Goal: Task Accomplishment & Management: Use online tool/utility

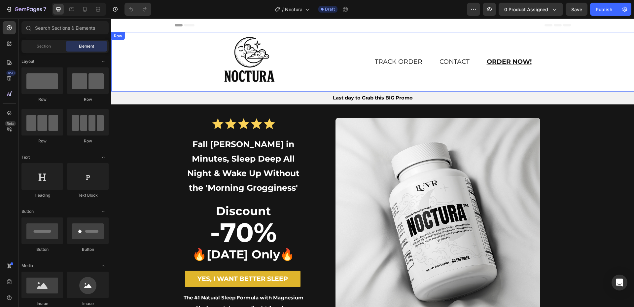
click at [120, 53] on div "Image" at bounding box center [241, 61] width 260 height 59
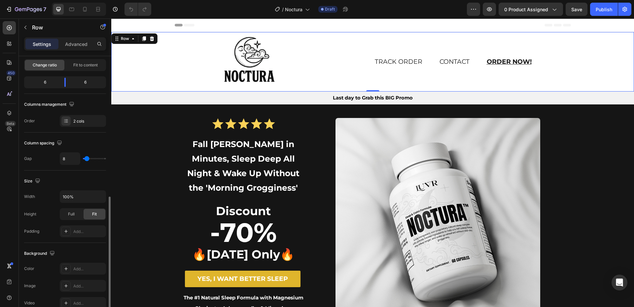
scroll to position [132, 0]
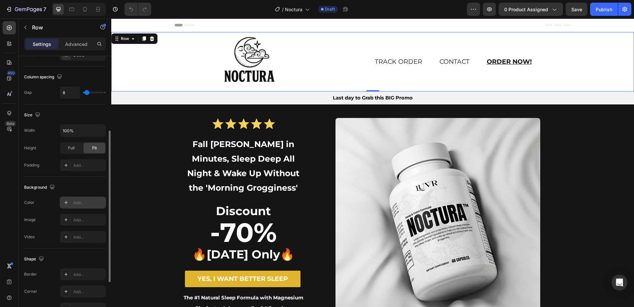
click at [66, 201] on icon at bounding box center [65, 202] width 5 height 5
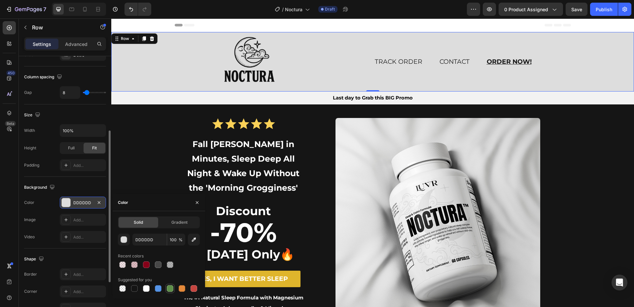
click at [166, 288] on div at bounding box center [170, 288] width 8 height 8
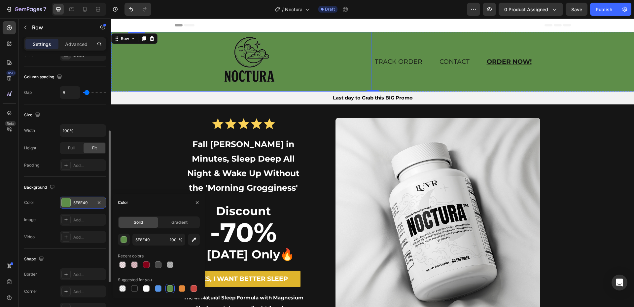
type input "DDDDDD"
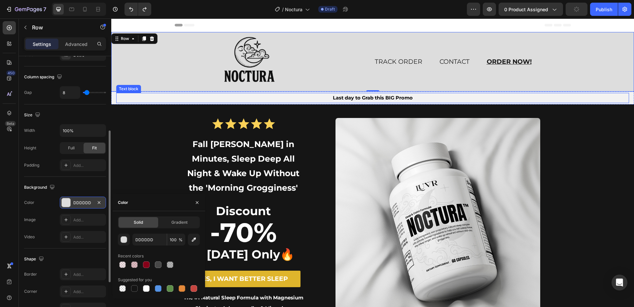
click at [206, 100] on p "Last day to Grab this BIG Promo" at bounding box center [372, 97] width 511 height 9
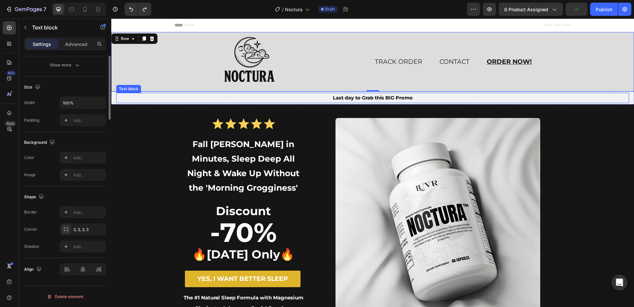
scroll to position [0, 0]
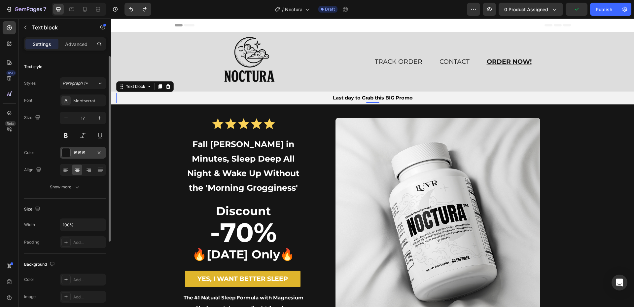
click at [69, 153] on div at bounding box center [66, 152] width 9 height 9
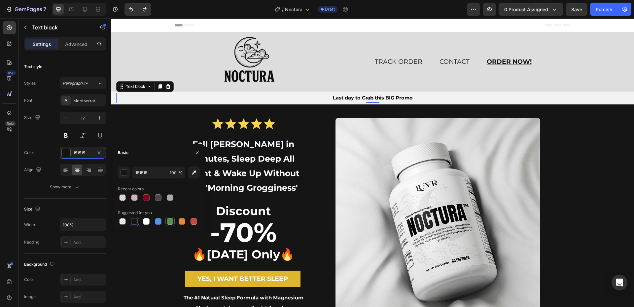
click at [170, 220] on div at bounding box center [170, 221] width 7 height 7
type input "5E8E49"
click at [113, 101] on div "Last day to Grab this BIG Promo Text block 0 Section 3" at bounding box center [372, 97] width 522 height 13
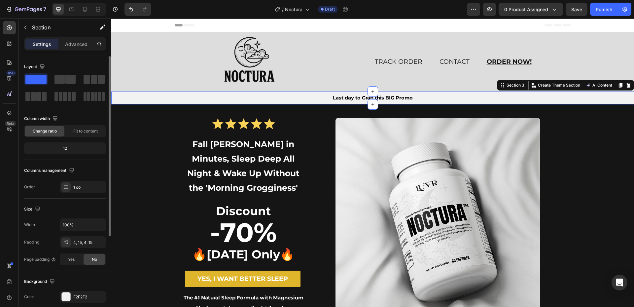
scroll to position [66, 0]
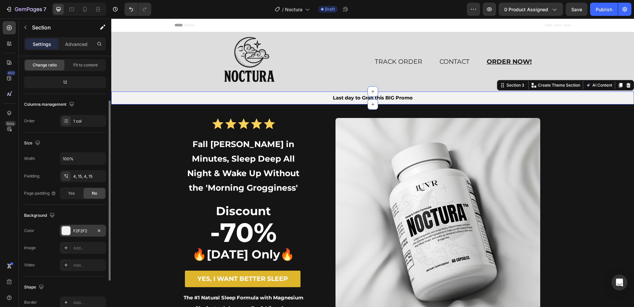
click at [68, 230] on div at bounding box center [66, 230] width 9 height 9
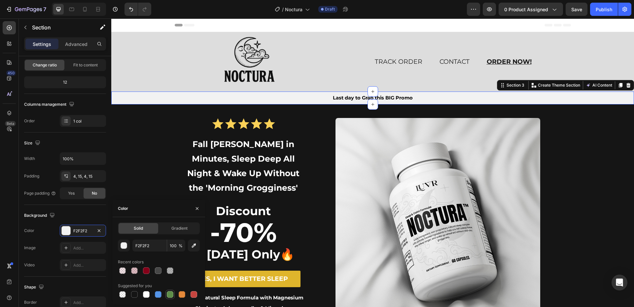
click at [171, 290] on div at bounding box center [170, 294] width 8 height 8
type input "5E8E49"
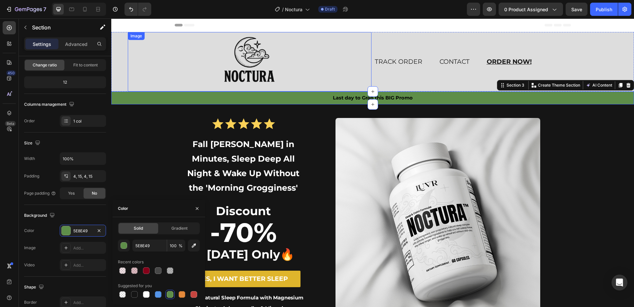
click at [326, 44] on div at bounding box center [250, 61] width 244 height 59
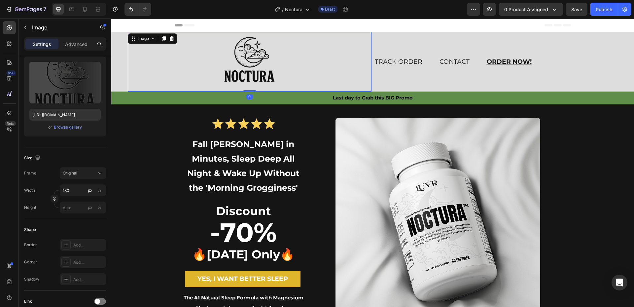
scroll to position [0, 0]
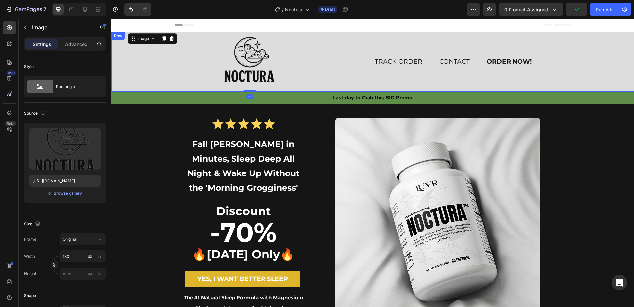
click at [123, 71] on div "Image 0" at bounding box center [241, 61] width 260 height 59
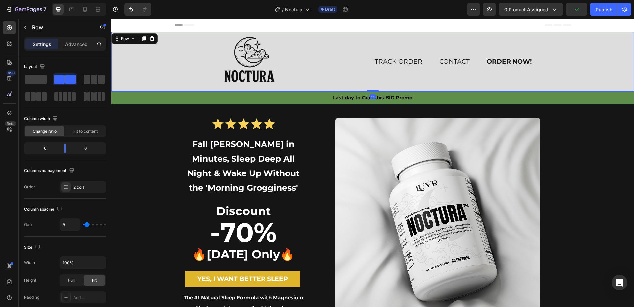
click at [123, 58] on div "Image" at bounding box center [241, 61] width 260 height 59
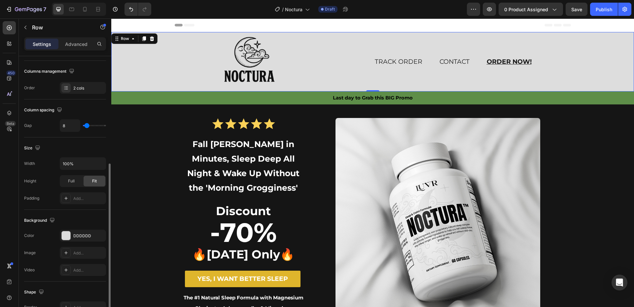
scroll to position [132, 0]
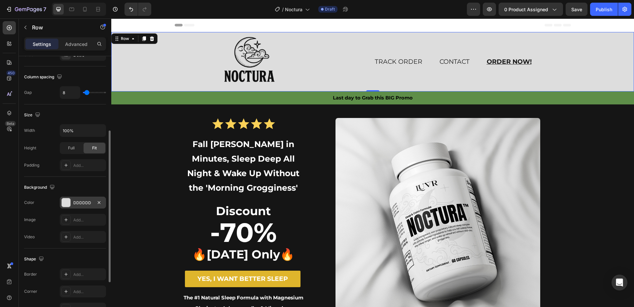
click at [72, 203] on div "DDDDDD" at bounding box center [83, 202] width 46 height 12
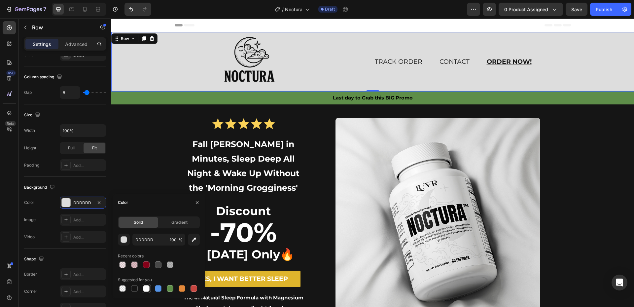
click at [146, 292] on div at bounding box center [146, 287] width 9 height 9
type input "FFFFFF"
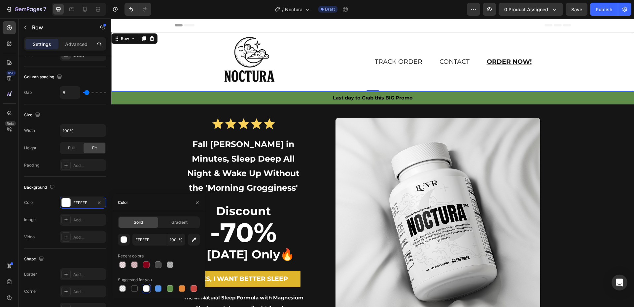
click at [567, 45] on div "TRACK ORDER Text block CONTACT Text block ORDER NOW! Text block Row" at bounding box center [504, 61] width 260 height 59
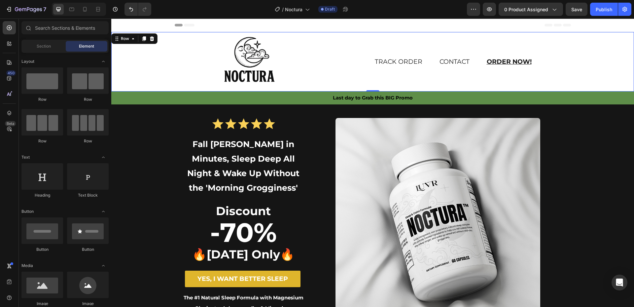
click at [299, 27] on div "Header" at bounding box center [373, 24] width 396 height 13
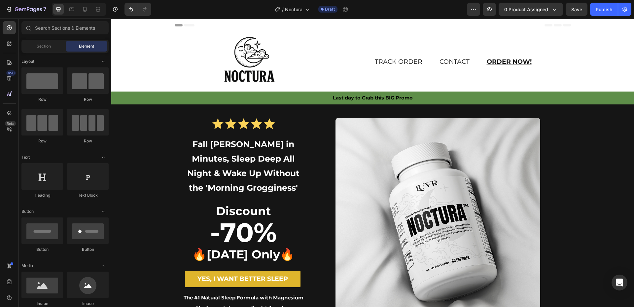
click at [132, 24] on span "Header" at bounding box center [131, 25] width 15 height 7
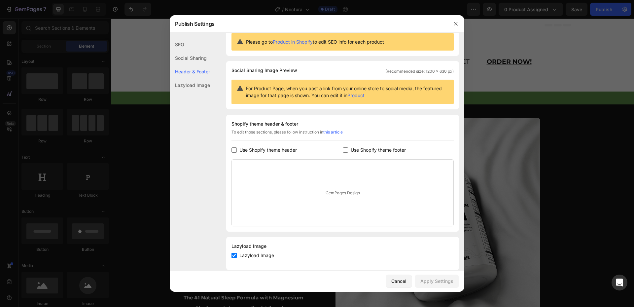
scroll to position [0, 0]
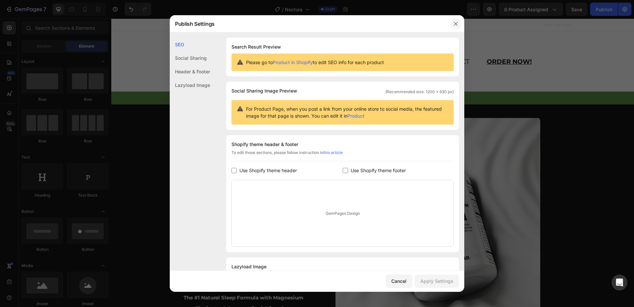
click at [457, 23] on icon "button" at bounding box center [455, 23] width 5 height 5
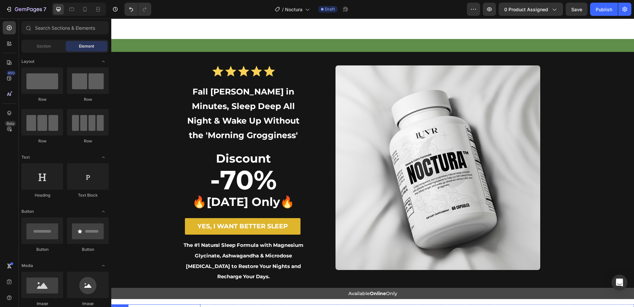
scroll to position [198, 0]
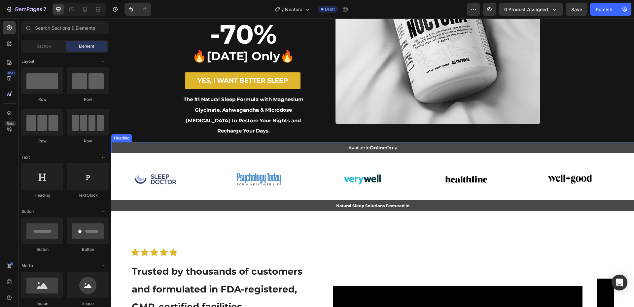
click at [141, 142] on h1 "Available Online Only" at bounding box center [372, 147] width 522 height 11
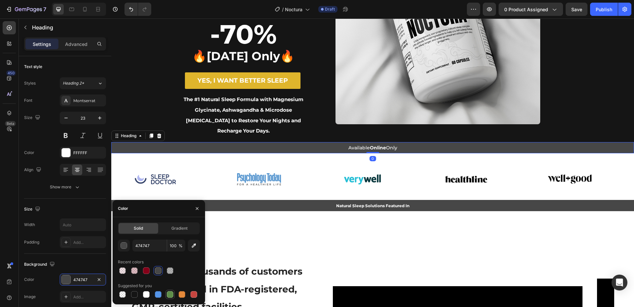
click at [170, 296] on div at bounding box center [170, 294] width 7 height 7
type input "5E8E49"
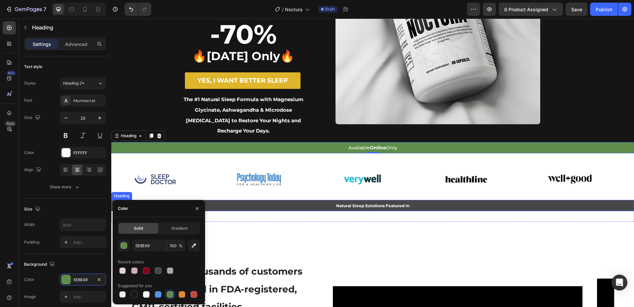
click at [180, 200] on h1 "Natural Sleep Solutions Featured In" at bounding box center [372, 206] width 522 height 12
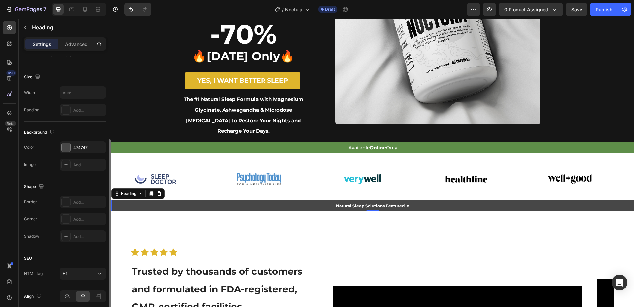
scroll to position [159, 0]
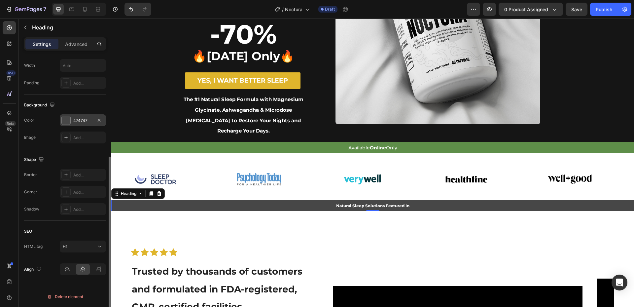
click at [72, 124] on div "474747" at bounding box center [83, 120] width 46 height 12
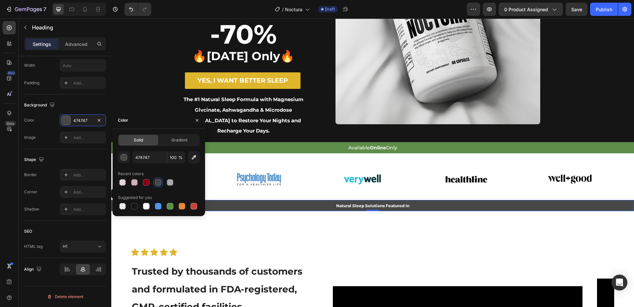
click at [172, 208] on div at bounding box center [170, 206] width 7 height 7
type input "5E8E49"
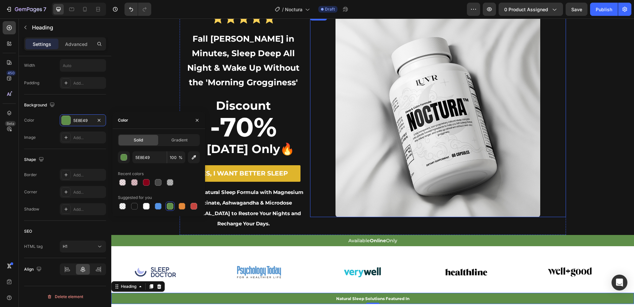
scroll to position [66, 0]
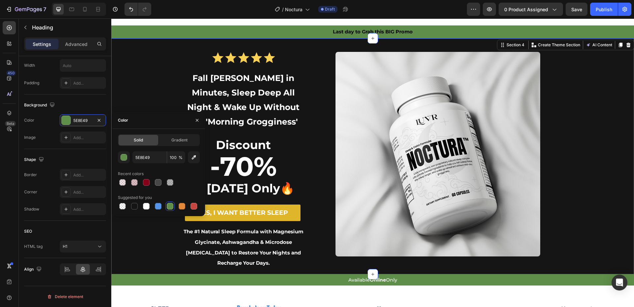
click at [566, 117] on div "Icon Icon Icon Icon Icon Icon List Row Fall Asleep in Minutes, Sleep Deep All N…" at bounding box center [372, 163] width 509 height 222
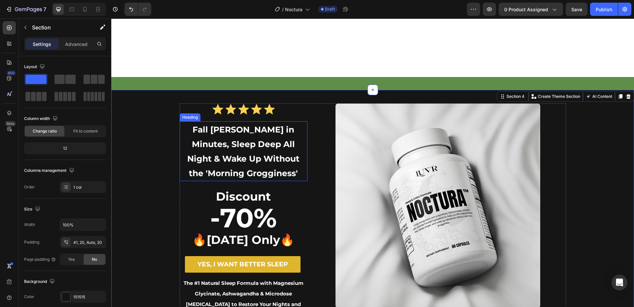
scroll to position [198, 0]
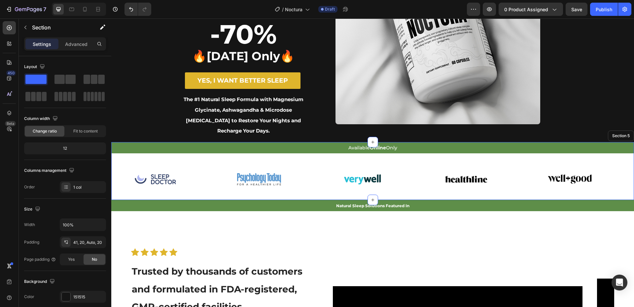
click at [117, 146] on div "Available Online Only Heading Row Image Image Image Image Image Image Image Ima…" at bounding box center [372, 170] width 522 height 57
click at [121, 159] on div "Image" at bounding box center [156, 179] width 88 height 41
click at [118, 147] on div "Available Online Only Heading Row Image 0 Image Image Image Image Image 0 Image…" at bounding box center [372, 170] width 522 height 57
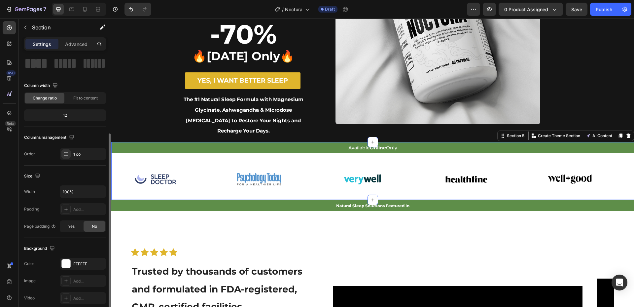
scroll to position [66, 0]
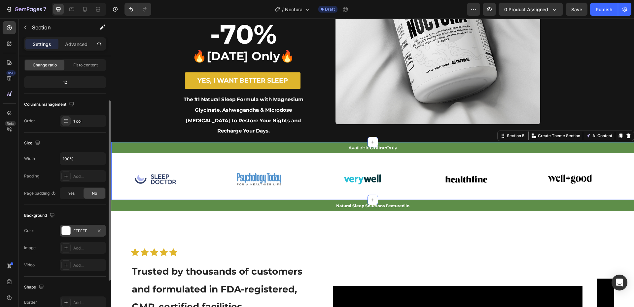
click at [73, 230] on div "FFFFFF" at bounding box center [82, 231] width 19 height 6
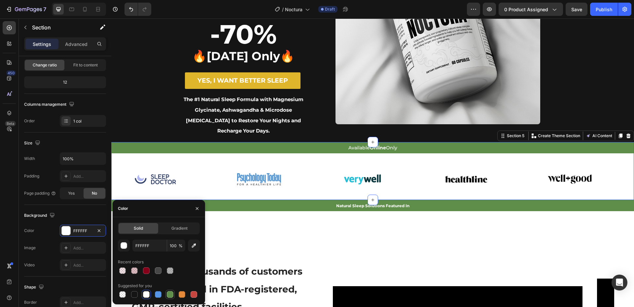
click at [169, 294] on div at bounding box center [170, 294] width 7 height 7
type input "5E8E49"
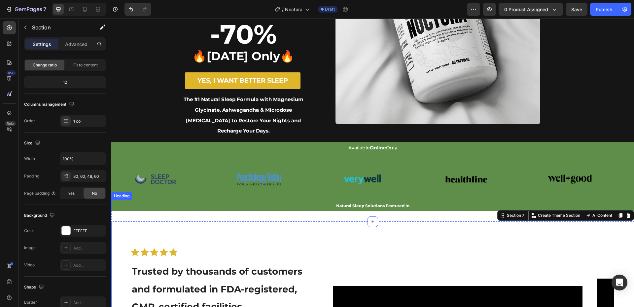
click at [303, 200] on h1 "Natural Sleep Solutions Featured In" at bounding box center [372, 206] width 522 height 12
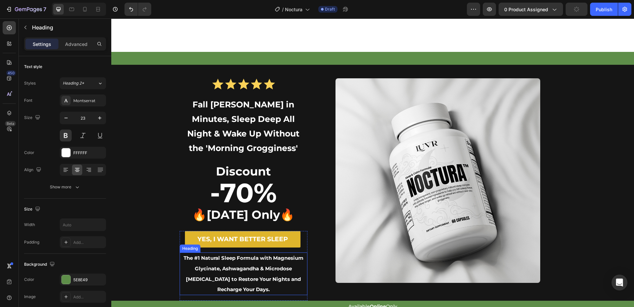
scroll to position [198, 0]
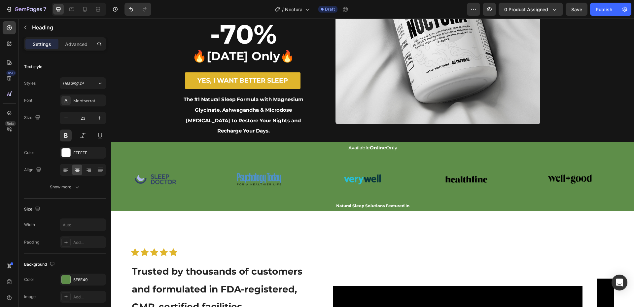
click at [265, 200] on h1 "Natural Sleep Solutions Featured In" at bounding box center [372, 206] width 522 height 12
click at [132, 200] on p "Natural Sleep Solutions Featured In" at bounding box center [372, 205] width 521 height 11
click at [146, 111] on div "Icon Icon Icon Icon Icon Icon List Row Fall Asleep in Minutes, Sleep Deep All N…" at bounding box center [372, 31] width 509 height 222
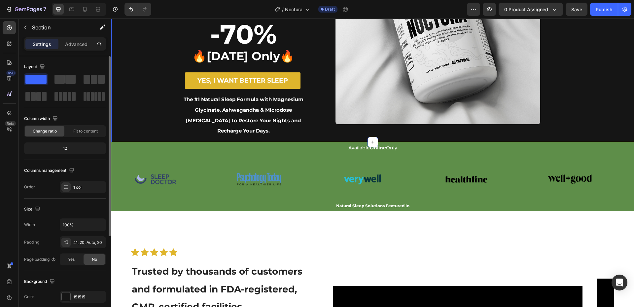
scroll to position [66, 0]
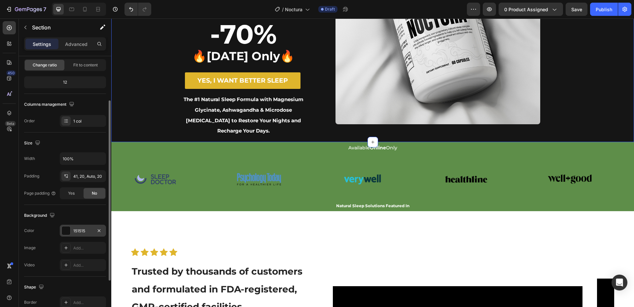
click at [77, 231] on div "151515" at bounding box center [82, 231] width 19 height 6
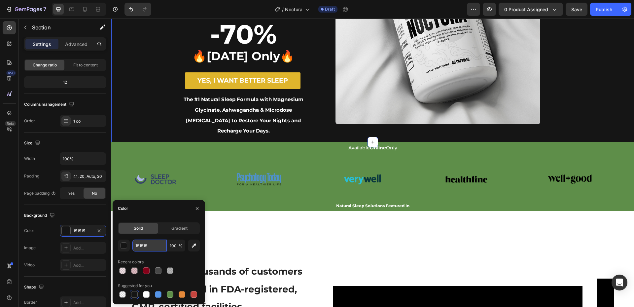
click at [145, 246] on input "151515" at bounding box center [149, 245] width 34 height 12
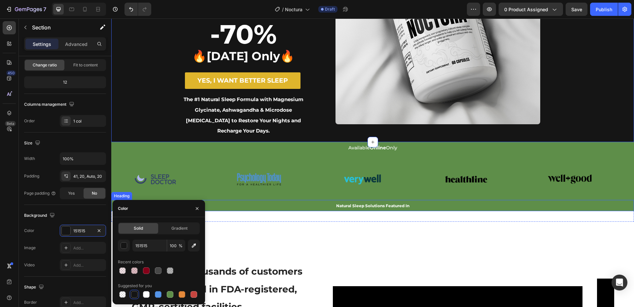
click at [138, 200] on p "⁠⁠⁠⁠⁠⁠⁠ Natural Sleep Solutions Featured In" at bounding box center [372, 205] width 521 height 11
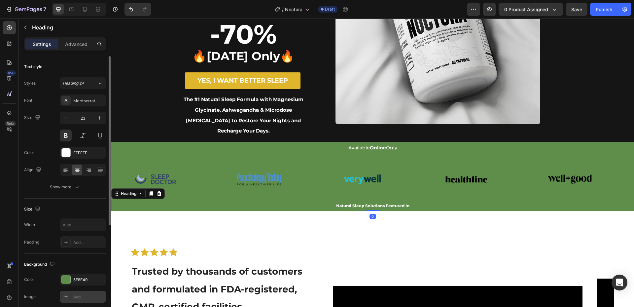
scroll to position [33, 0]
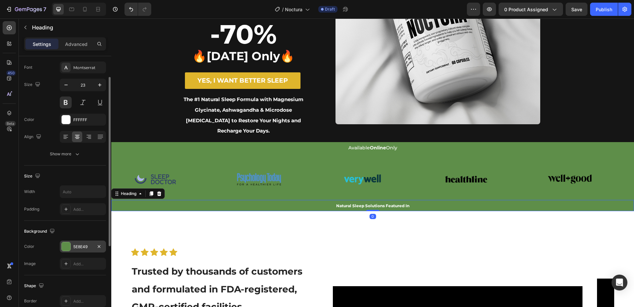
click at [72, 244] on div "5E8E49" at bounding box center [83, 246] width 46 height 12
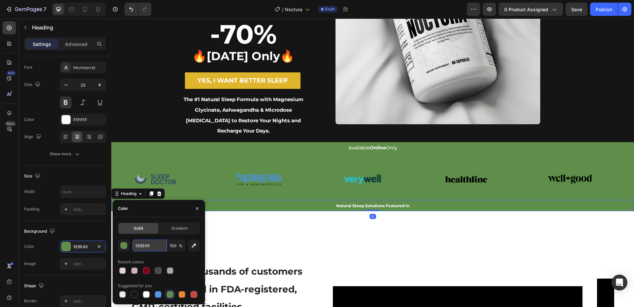
click at [148, 246] on input "5E8E49" at bounding box center [149, 245] width 34 height 12
paste input "151515"
type input "151515"
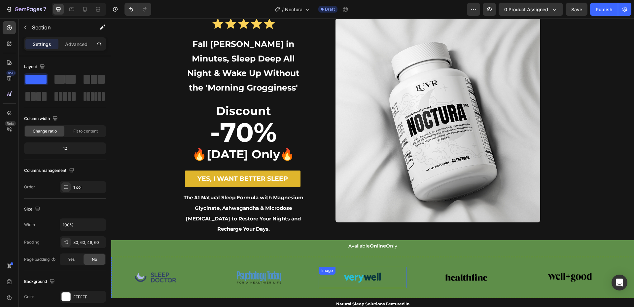
scroll to position [99, 0]
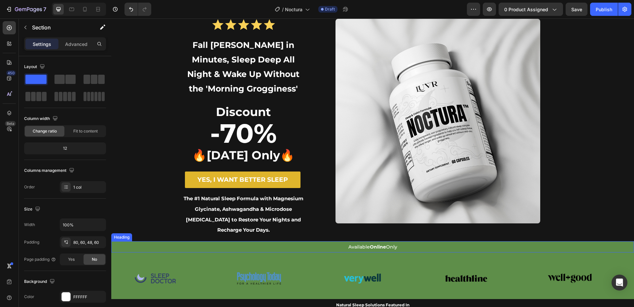
click at [316, 241] on h1 "Available Online Only" at bounding box center [372, 246] width 522 height 11
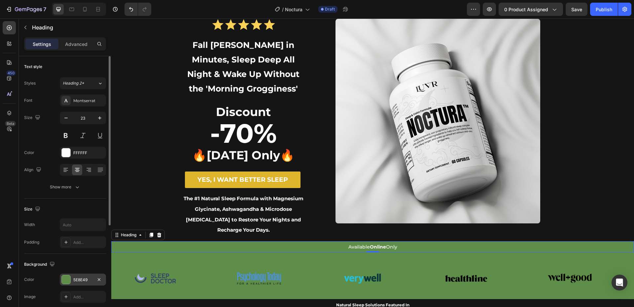
click at [81, 282] on div "5E8E49" at bounding box center [82, 280] width 19 height 6
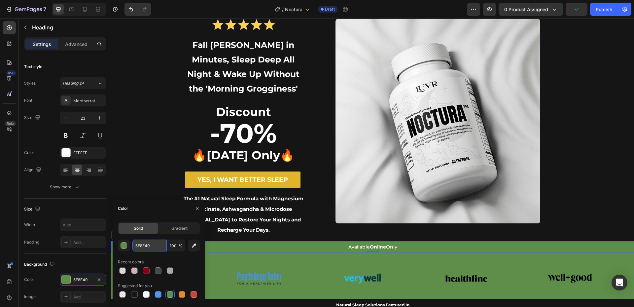
click at [148, 242] on input "5E8E49" at bounding box center [149, 245] width 34 height 12
paste input "151515"
type input "151515"
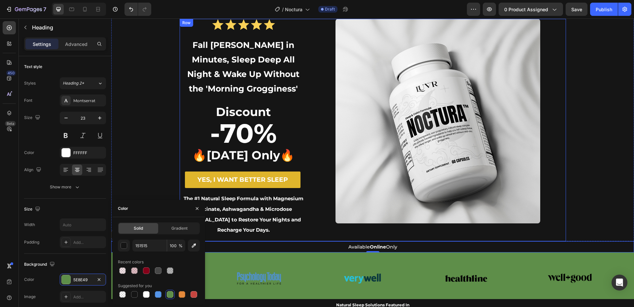
click at [325, 229] on div "Image" at bounding box center [438, 130] width 256 height 222
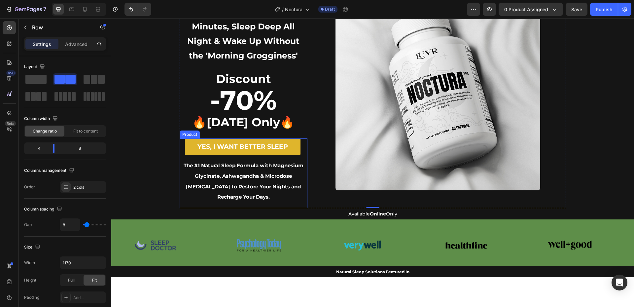
scroll to position [66, 0]
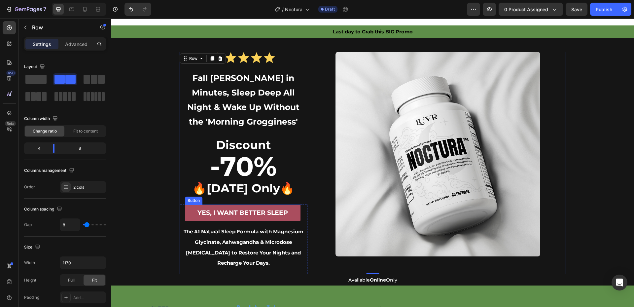
click at [185, 208] on link "YES, I WANT BETTER SLEEP" at bounding box center [242, 212] width 115 height 16
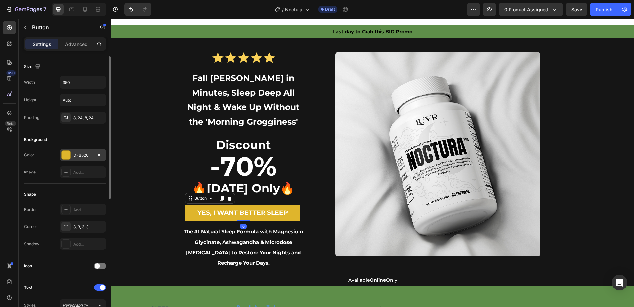
click at [71, 155] on div "DFB52C" at bounding box center [83, 155] width 46 height 12
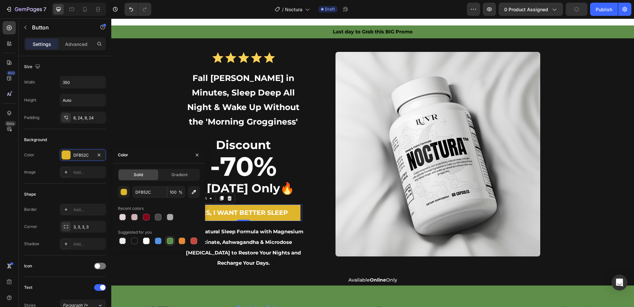
click at [170, 241] on div at bounding box center [170, 240] width 7 height 7
type input "5E8E49"
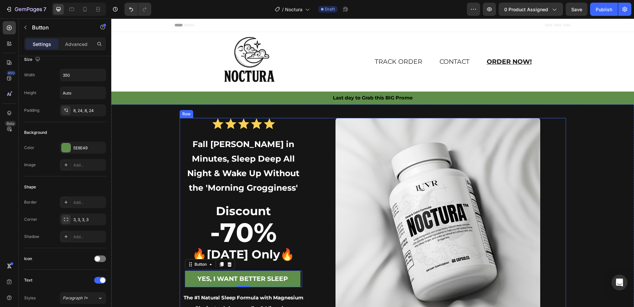
scroll to position [99, 0]
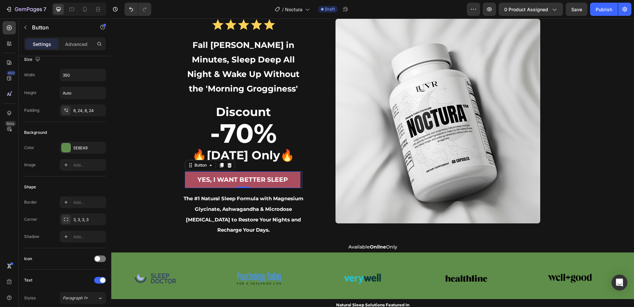
click at [188, 182] on link "YES, I WANT BETTER SLEEP" at bounding box center [242, 179] width 115 height 16
click at [232, 179] on strong "YES, I WANT BETTER SLEEP" at bounding box center [242, 180] width 90 height 8
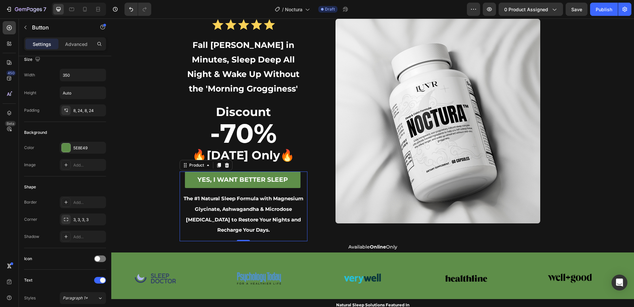
click at [182, 179] on div "YES, I WANT BETTER SLEEP Button" at bounding box center [244, 179] width 128 height 16
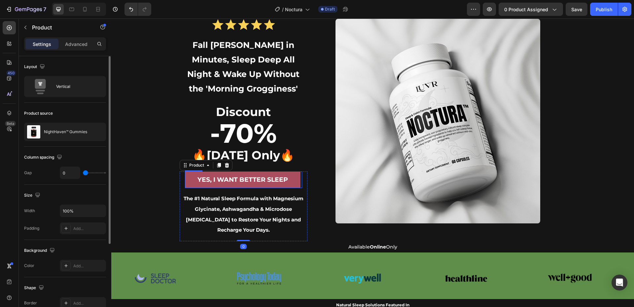
click at [192, 179] on link "YES, I WANT BETTER SLEEP" at bounding box center [242, 179] width 115 height 16
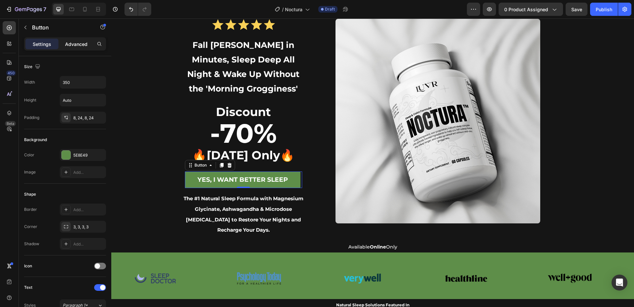
click at [77, 41] on p "Advanced" at bounding box center [76, 44] width 22 height 7
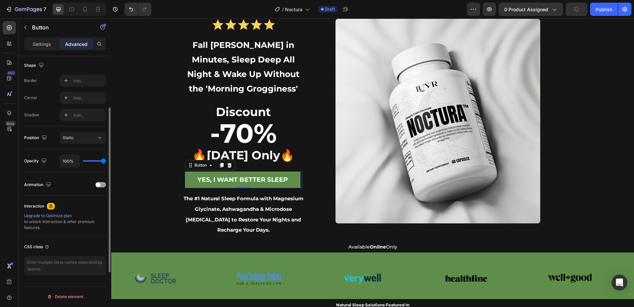
scroll to position [6, 0]
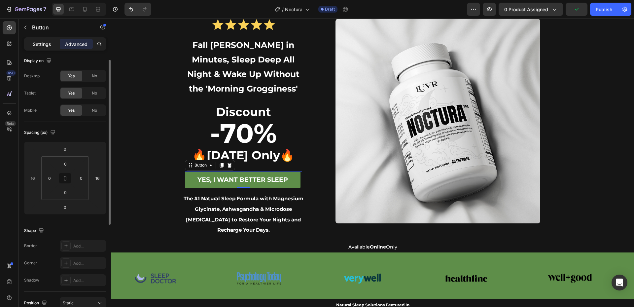
click at [39, 44] on p "Settings" at bounding box center [42, 44] width 18 height 7
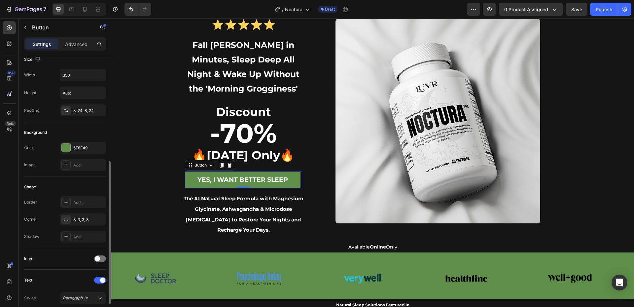
scroll to position [0, 0]
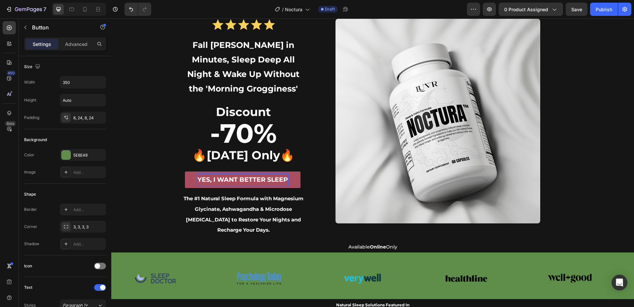
click at [289, 179] on link "YES, I WANT BETTER SLEEP" at bounding box center [242, 179] width 115 height 16
click at [191, 178] on link "YES, I WANT BETTER SLEEP" at bounding box center [242, 179] width 115 height 16
click at [187, 178] on link "YES, I WANT BETTER SLEEP" at bounding box center [242, 179] width 115 height 16
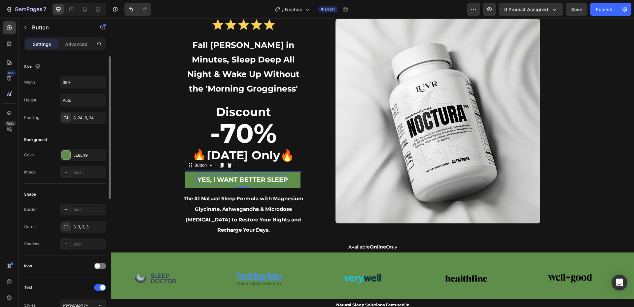
scroll to position [165, 0]
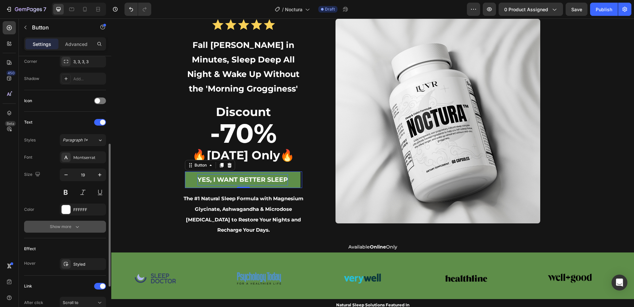
click at [66, 226] on div "Show more" at bounding box center [65, 226] width 31 height 7
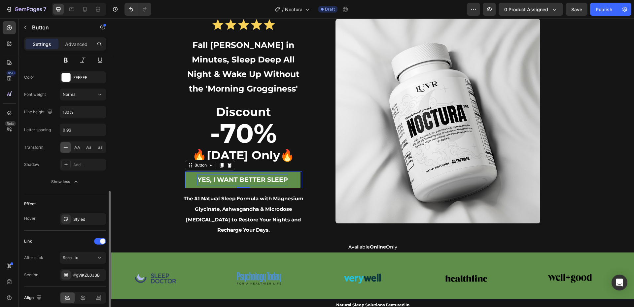
scroll to position [325, 0]
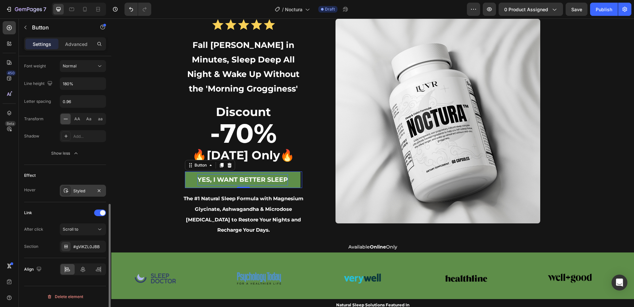
click at [71, 193] on div "Styled" at bounding box center [83, 190] width 46 height 12
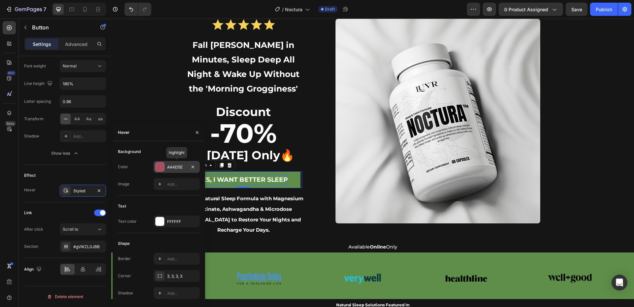
click at [163, 168] on div at bounding box center [159, 166] width 9 height 9
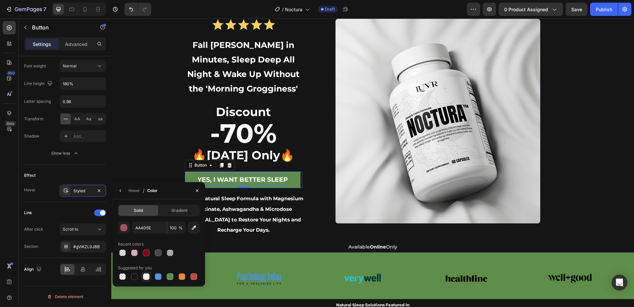
click at [146, 279] on div at bounding box center [146, 276] width 7 height 7
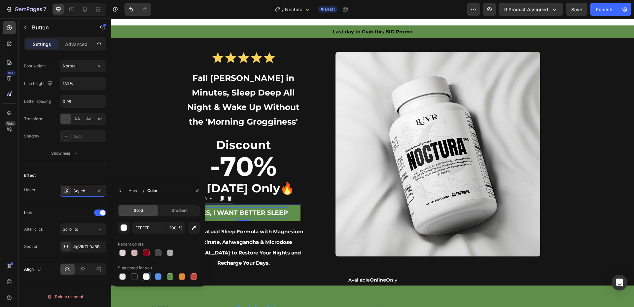
scroll to position [99, 0]
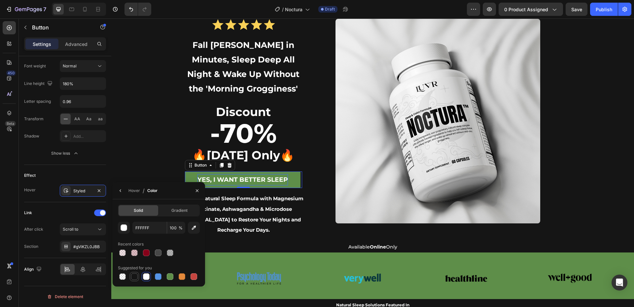
click at [137, 280] on div at bounding box center [134, 276] width 8 height 8
drag, startPoint x: 156, startPoint y: 279, endPoint x: 161, endPoint y: 265, distance: 14.4
click at [156, 279] on div at bounding box center [158, 276] width 7 height 7
click at [154, 249] on div at bounding box center [158, 252] width 8 height 8
type input "474747"
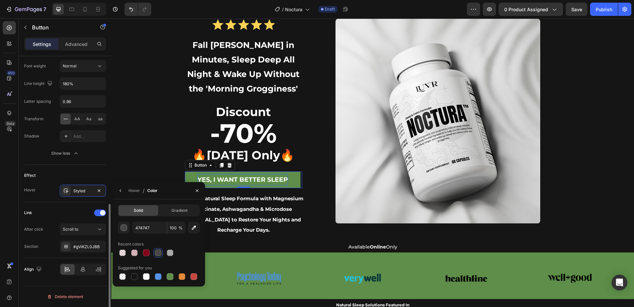
click at [85, 172] on div "Effect" at bounding box center [65, 175] width 82 height 11
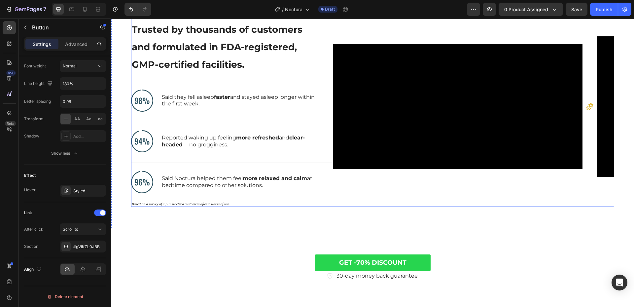
scroll to position [495, 0]
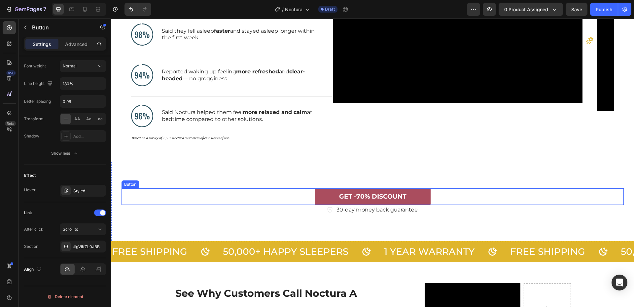
click at [317, 196] on link "GET -70% DISCOUNT" at bounding box center [372, 196] width 115 height 16
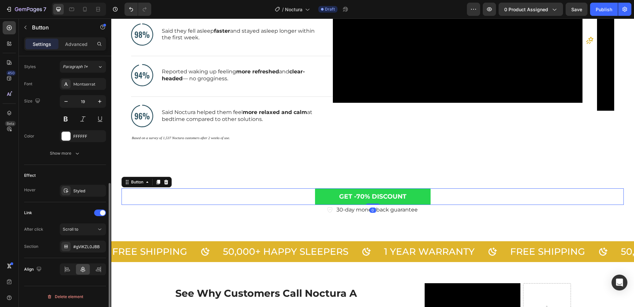
scroll to position [238, 0]
click at [70, 135] on div at bounding box center [65, 135] width 9 height 9
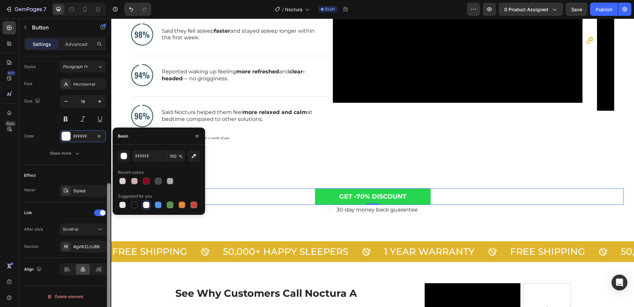
click at [171, 204] on div at bounding box center [170, 204] width 7 height 7
type input "5E8E49"
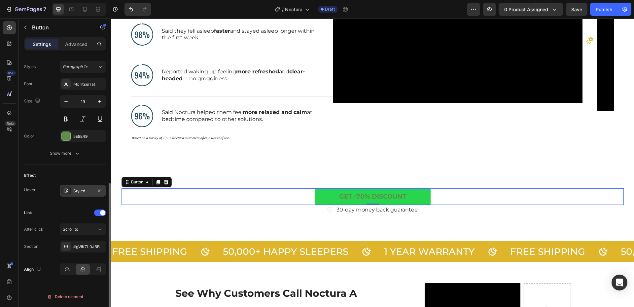
click at [92, 191] on div "Styled" at bounding box center [83, 190] width 46 height 12
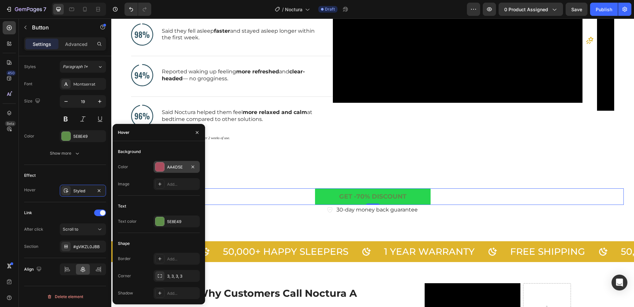
click at [157, 168] on div at bounding box center [159, 166] width 9 height 9
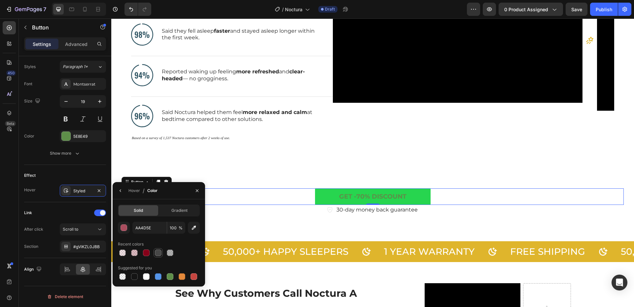
click at [160, 251] on div at bounding box center [158, 252] width 7 height 7
type input "474747"
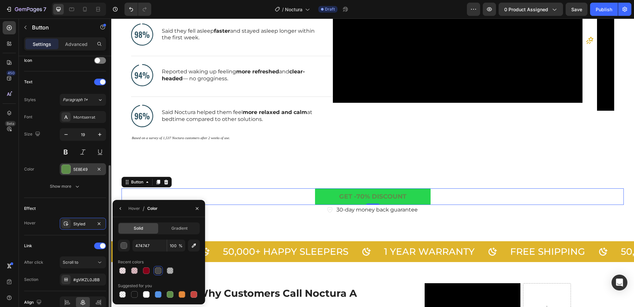
click at [68, 172] on div at bounding box center [66, 169] width 9 height 9
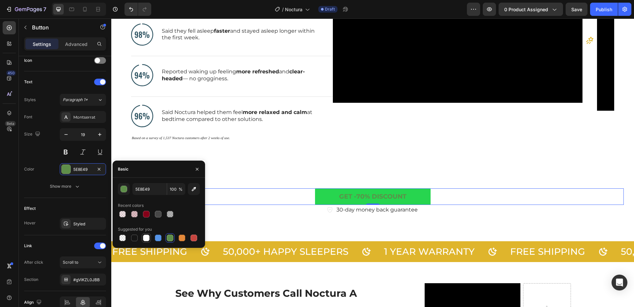
click at [145, 239] on div at bounding box center [146, 237] width 7 height 7
type input "FFFFFF"
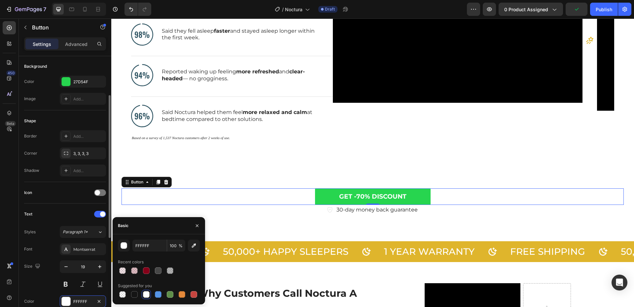
scroll to position [40, 0]
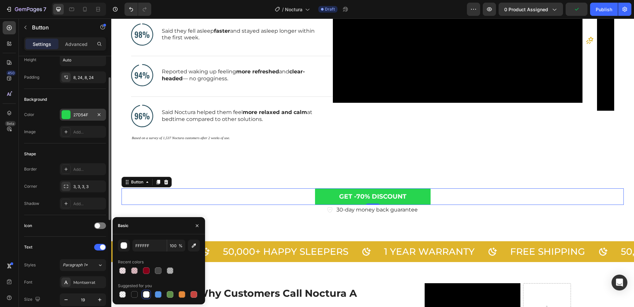
click at [65, 110] on div at bounding box center [65, 114] width 9 height 9
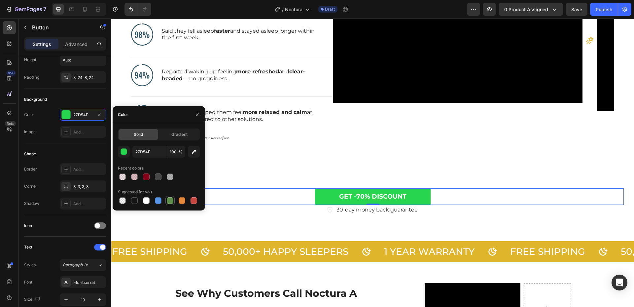
click at [170, 199] on div at bounding box center [170, 200] width 7 height 7
type input "5E8E49"
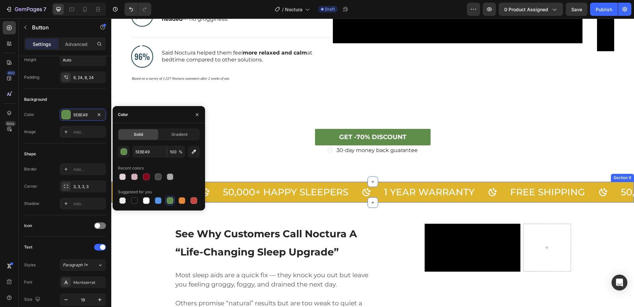
scroll to position [561, 0]
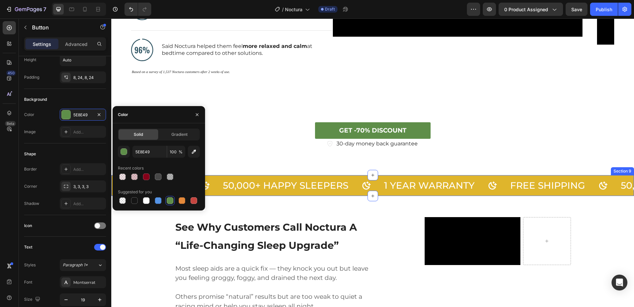
click at [219, 177] on div "FREE SHIPPING Text 50,000+ HAPPY SLEEPERS Text 1 YEAR WARRANTY Text FREE SHIPPI…" at bounding box center [372, 185] width 522 height 21
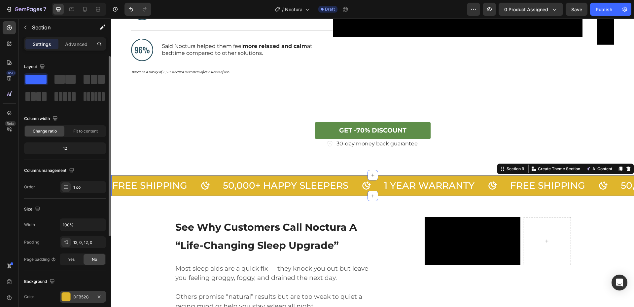
scroll to position [33, 0]
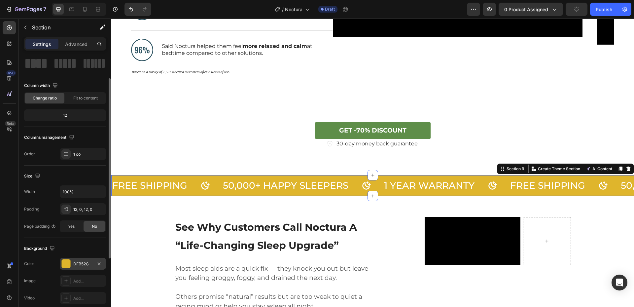
click at [75, 265] on div "DFB52C" at bounding box center [82, 264] width 19 height 6
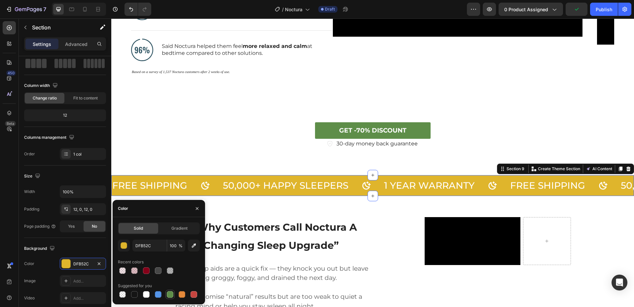
click at [169, 292] on div at bounding box center [170, 294] width 7 height 7
type input "5E8E49"
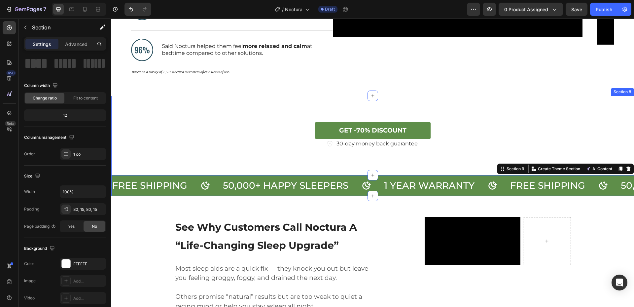
click at [262, 159] on div "GET -70% DISCOUNT Button 30-day money back guarantee Item List Section 8" at bounding box center [372, 135] width 522 height 79
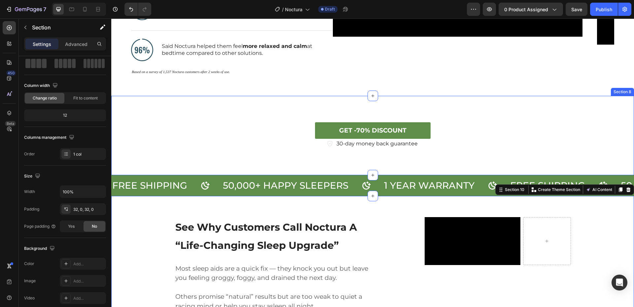
click at [543, 126] on div "GET -70% DISCOUNT Button" at bounding box center [372, 130] width 502 height 16
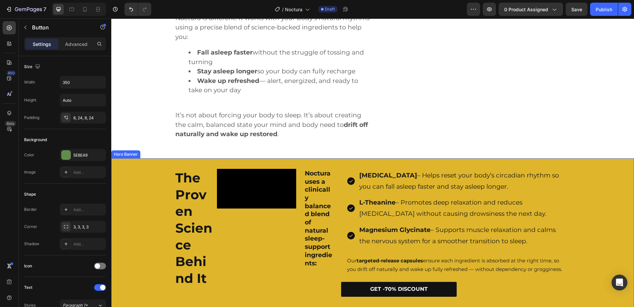
scroll to position [957, 0]
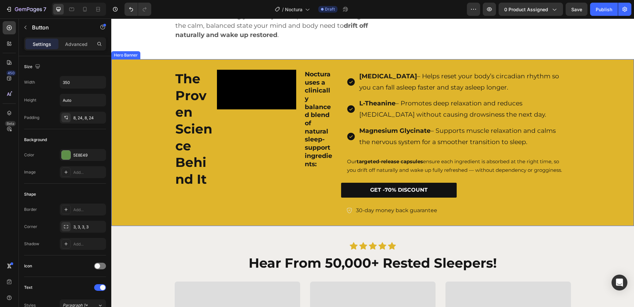
click at [144, 75] on div "Background Image" at bounding box center [372, 184] width 522 height 250
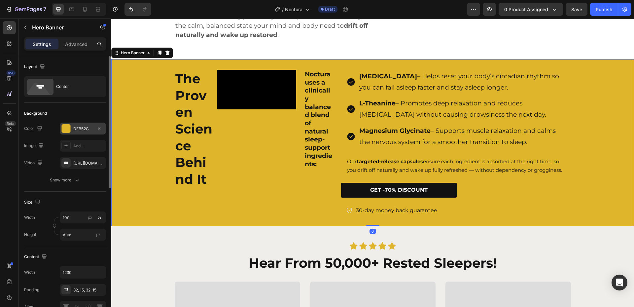
click at [60, 126] on div "DFB52C" at bounding box center [83, 128] width 46 height 12
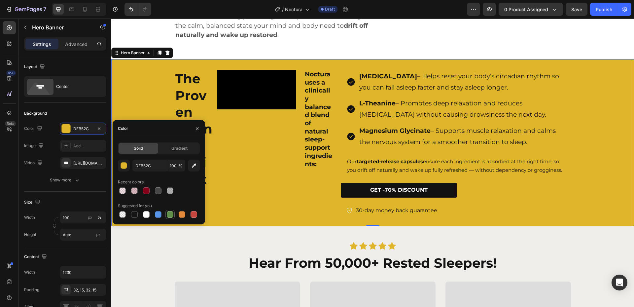
click at [172, 215] on div at bounding box center [170, 214] width 7 height 7
type input "5E8E49"
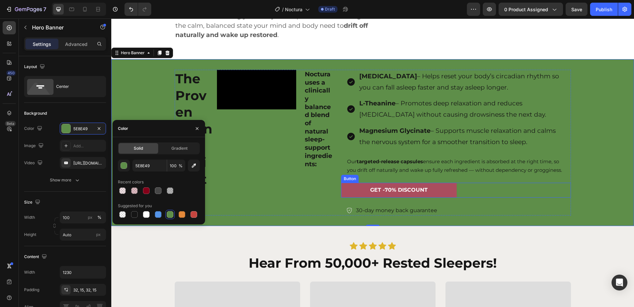
click at [353, 188] on link "GET -70% DISCOUNT" at bounding box center [398, 189] width 115 height 15
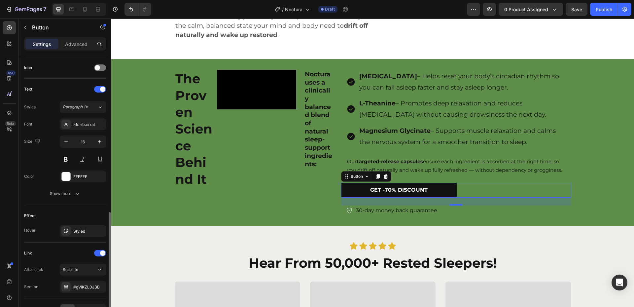
scroll to position [231, 0]
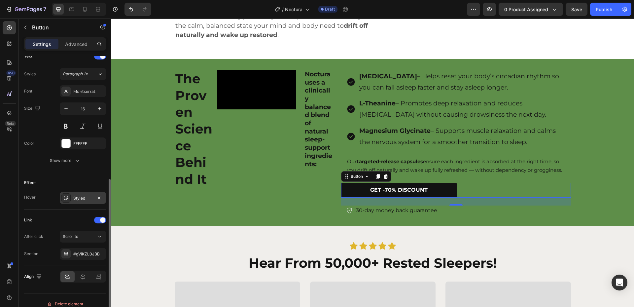
click at [71, 202] on div "Styled" at bounding box center [83, 198] width 46 height 12
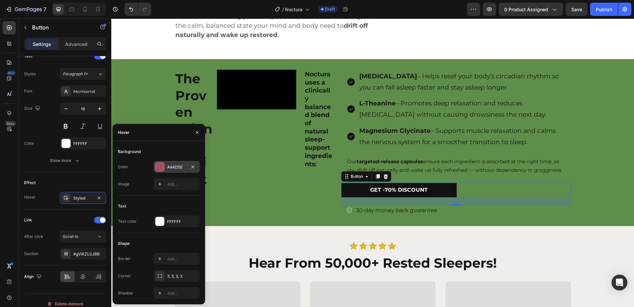
click at [158, 167] on div at bounding box center [159, 166] width 9 height 9
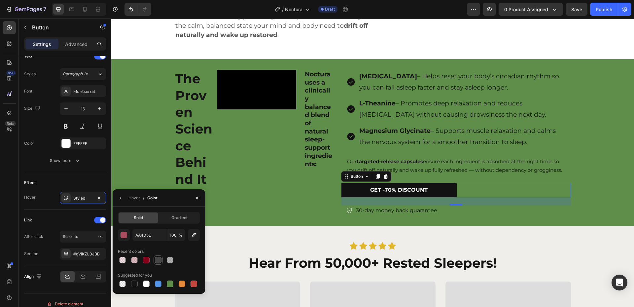
click at [156, 263] on div at bounding box center [158, 260] width 8 height 8
type input "474747"
click at [277, 179] on div "Video" at bounding box center [256, 129] width 79 height 118
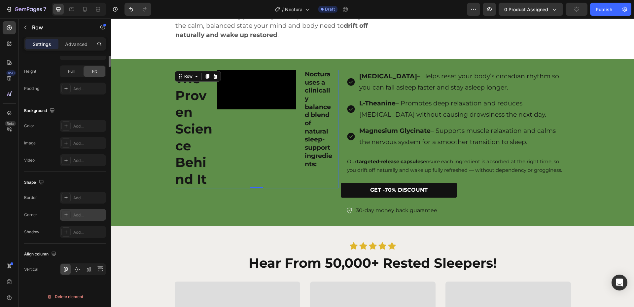
scroll to position [44, 0]
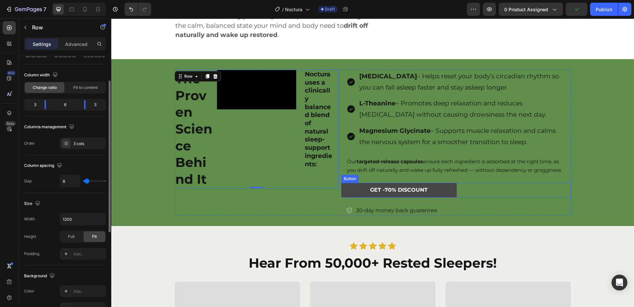
click at [346, 187] on link "GET -70% DISCOUNT" at bounding box center [398, 189] width 115 height 15
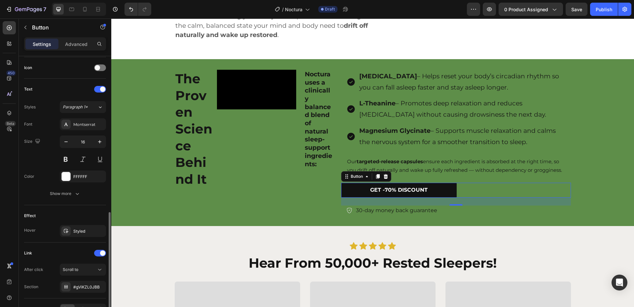
scroll to position [238, 0]
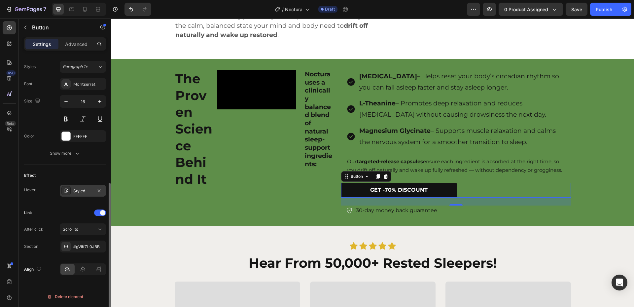
click at [67, 190] on icon at bounding box center [65, 190] width 5 height 5
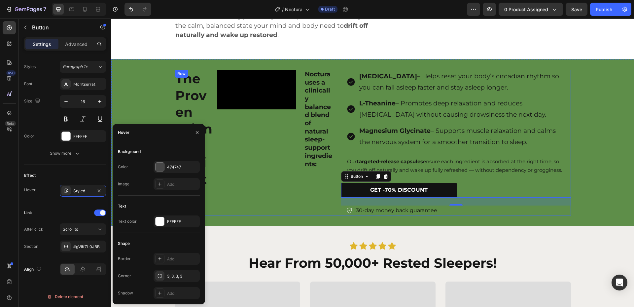
click at [279, 189] on div "The Proven Science Behind It Heading Video Noctura uses a clinically balanced b…" at bounding box center [257, 143] width 164 height 146
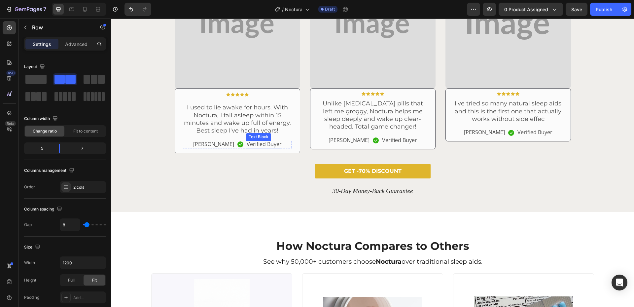
scroll to position [1287, 0]
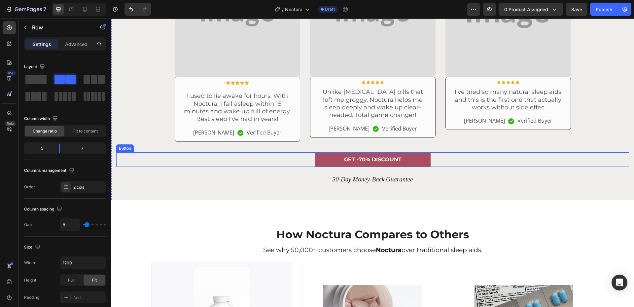
click at [330, 158] on link "GET -70% DISCOUNT" at bounding box center [372, 159] width 115 height 15
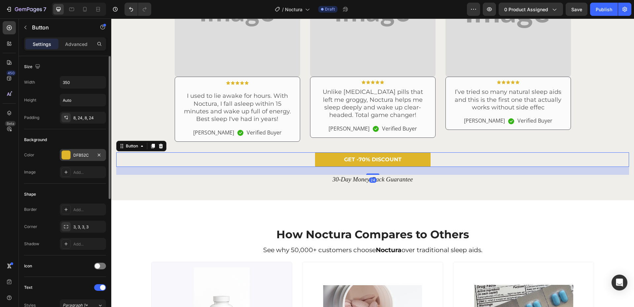
click at [65, 155] on div at bounding box center [66, 154] width 9 height 9
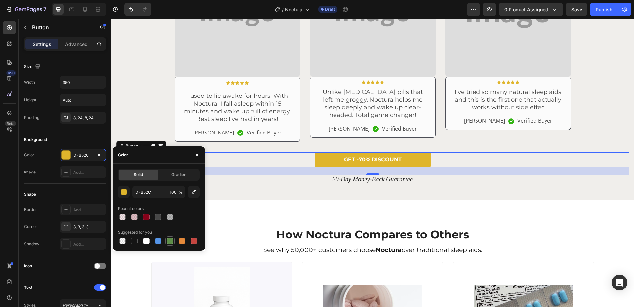
click at [169, 239] on div at bounding box center [170, 240] width 7 height 7
type input "5E8E49"
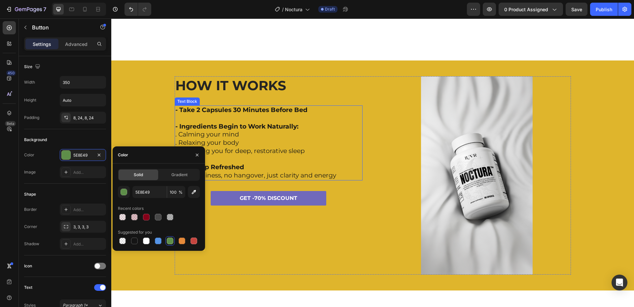
scroll to position [1815, 0]
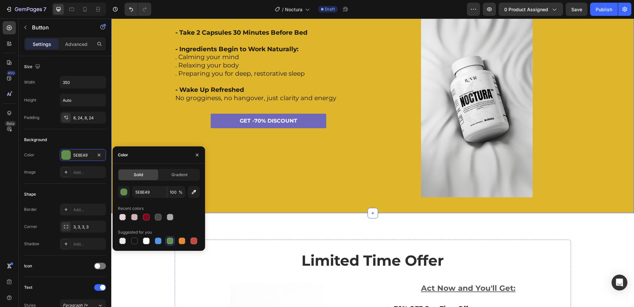
click at [140, 62] on div "HOW IT WORKS Heading - Take 2 Capsules 30 Minutes Before Bed - Ingredients Begi…" at bounding box center [372, 98] width 512 height 198
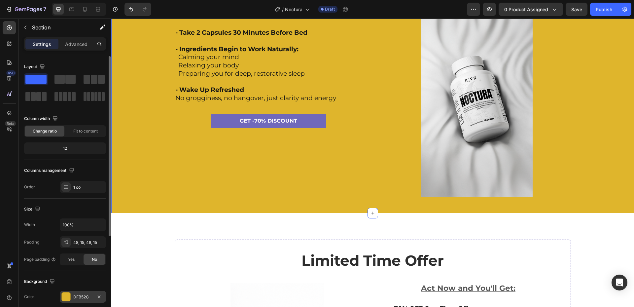
click at [77, 295] on div "DFB52C" at bounding box center [82, 297] width 19 height 6
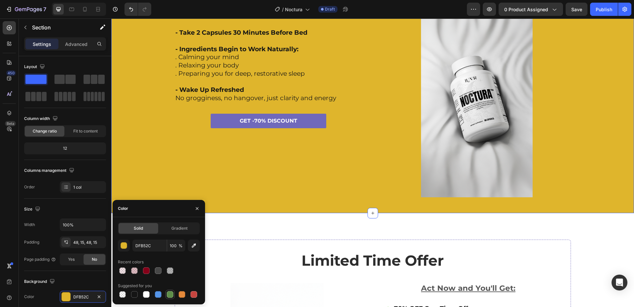
click at [168, 295] on div at bounding box center [170, 294] width 7 height 7
type input "5E8E49"
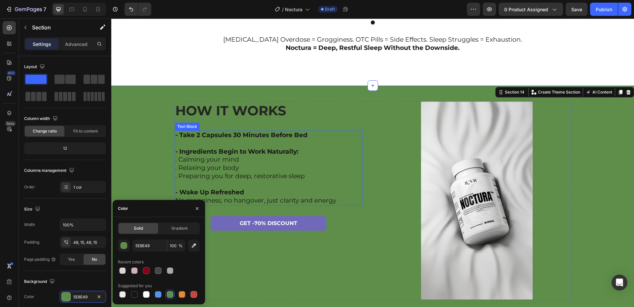
scroll to position [1725, 0]
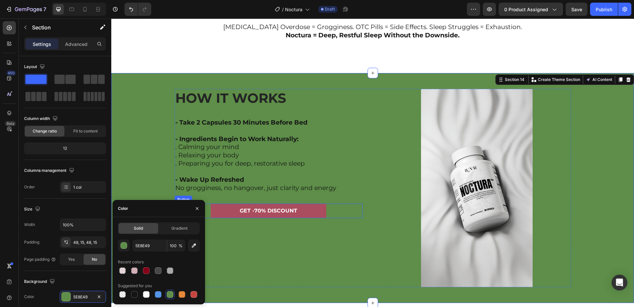
click at [218, 210] on link "GET -70% DISCOUNT" at bounding box center [268, 210] width 115 height 15
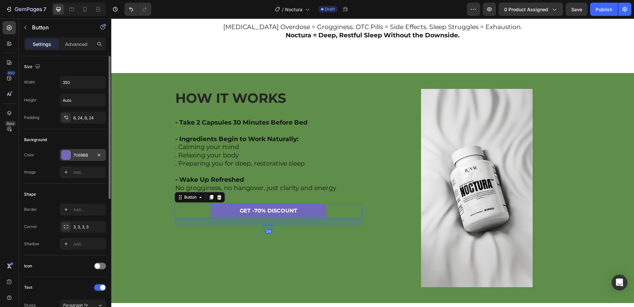
click at [64, 155] on div at bounding box center [66, 154] width 9 height 9
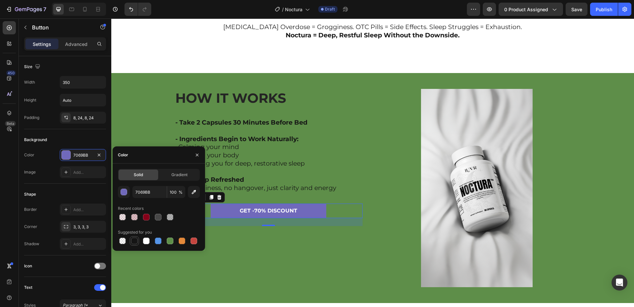
click at [132, 237] on div at bounding box center [134, 241] width 8 height 8
type input "151515"
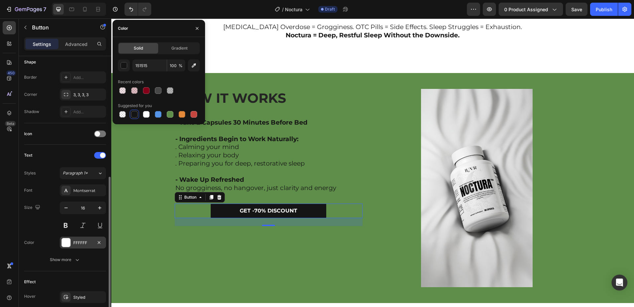
scroll to position [198, 0]
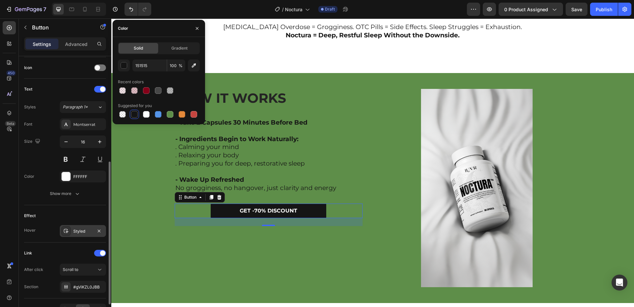
click at [80, 230] on div "Styled" at bounding box center [82, 231] width 19 height 6
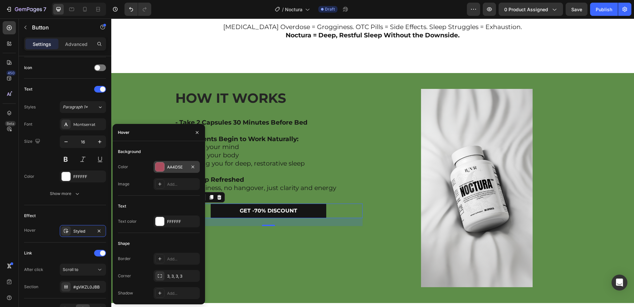
click at [160, 169] on div at bounding box center [159, 166] width 9 height 9
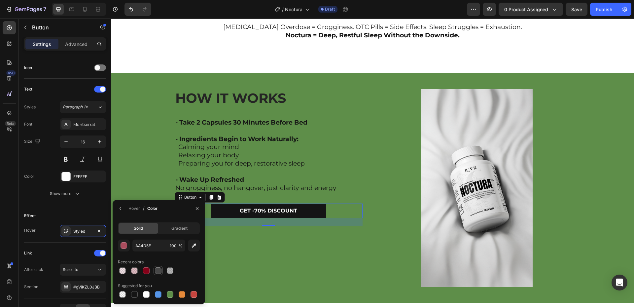
drag, startPoint x: 155, startPoint y: 272, endPoint x: 135, endPoint y: 223, distance: 53.0
click at [155, 272] on div at bounding box center [158, 270] width 7 height 7
type input "474747"
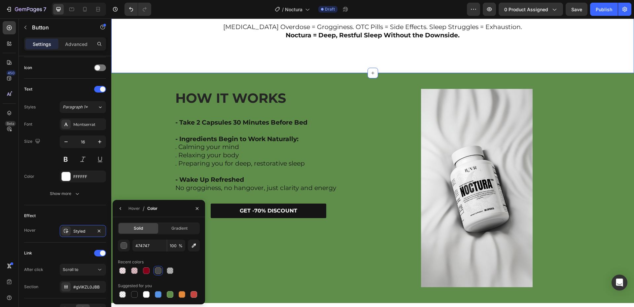
scroll to position [0, 0]
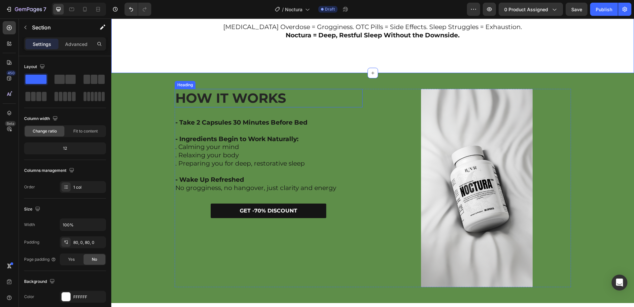
click at [229, 97] on strong "HOW IT WORKS" at bounding box center [230, 98] width 111 height 16
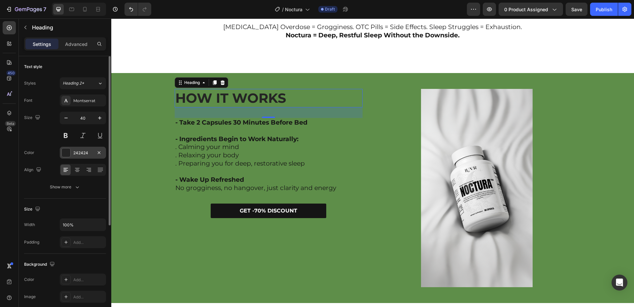
click at [71, 153] on div "242424" at bounding box center [83, 153] width 46 height 12
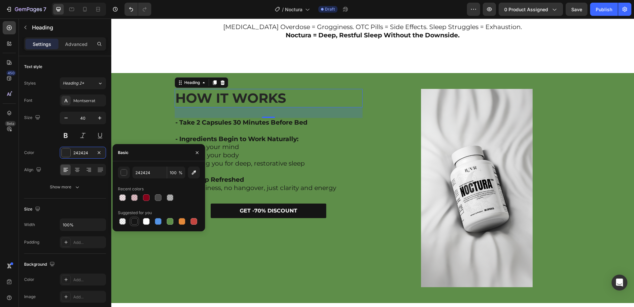
click at [135, 220] on div at bounding box center [134, 221] width 7 height 7
type input "151515"
click at [576, 109] on div "HOW IT WORKS Heading 32 - Take 2 Capsules 30 Minutes Before Bed - Ingredients B…" at bounding box center [372, 188] width 512 height 198
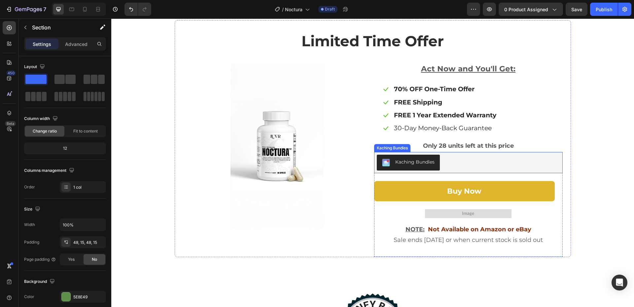
scroll to position [2022, 0]
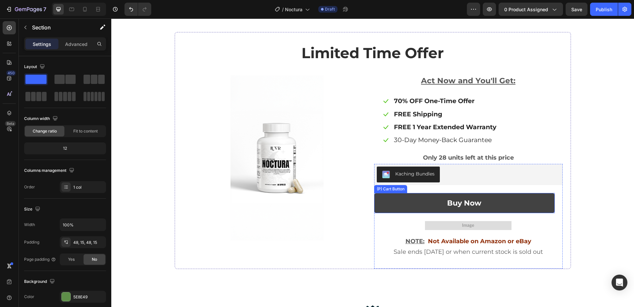
click at [412, 206] on button "buy now" at bounding box center [464, 203] width 181 height 20
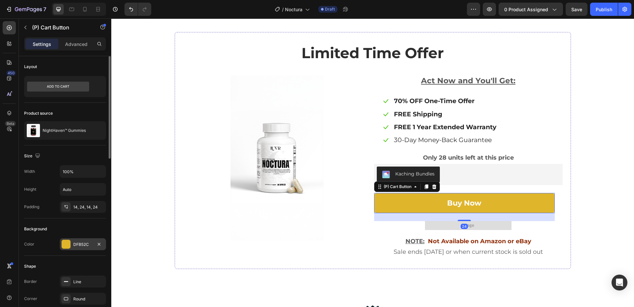
click at [68, 247] on div at bounding box center [66, 244] width 9 height 9
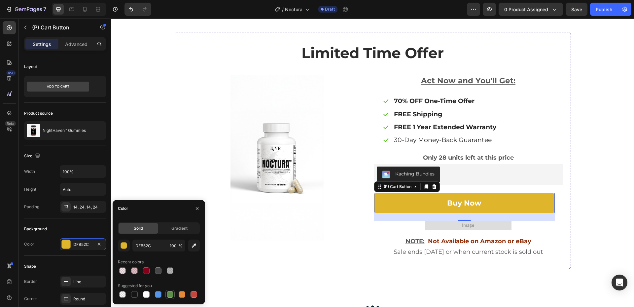
click at [172, 292] on div at bounding box center [170, 294] width 7 height 7
type input "5E8E49"
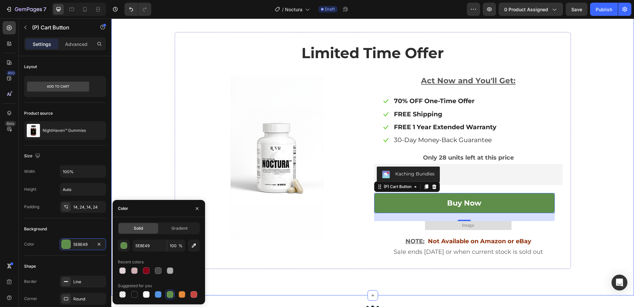
click at [603, 134] on div "limited time offer Heading Image Act Now and You'll Get: Text block Icon 70% OF…" at bounding box center [372, 150] width 512 height 236
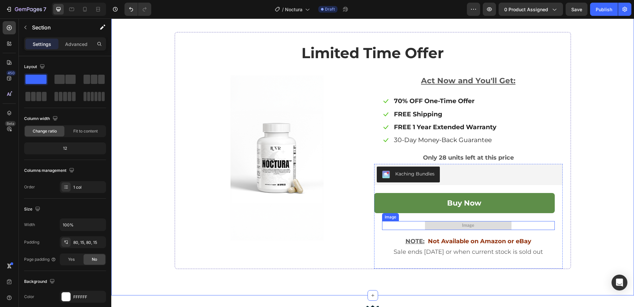
click at [445, 225] on img at bounding box center [468, 225] width 86 height 9
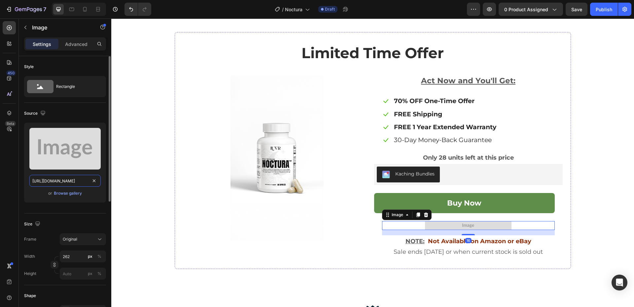
click at [77, 179] on input "[URL][DOMAIN_NAME]" at bounding box center [64, 181] width 71 height 12
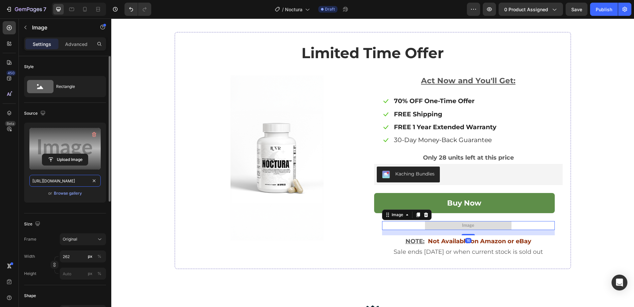
paste input "[DOMAIN_NAME][URL]"
type input "[URL][DOMAIN_NAME]"
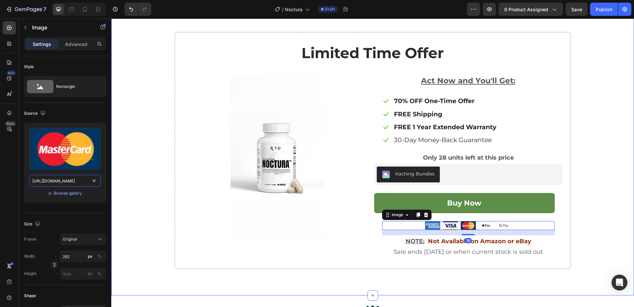
scroll to position [0, 97]
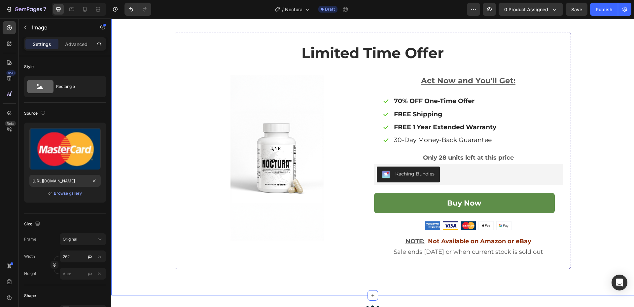
click at [606, 108] on div "limited time offer Heading Image Act Now and You'll Get: Text block Icon 70% OF…" at bounding box center [372, 150] width 512 height 236
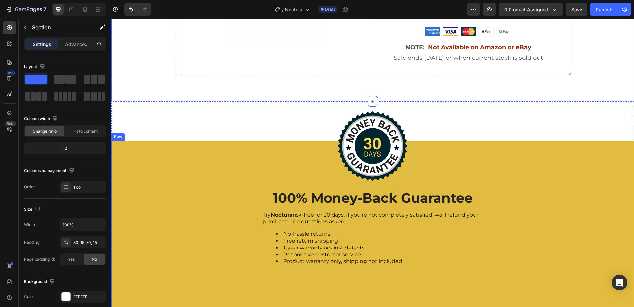
scroll to position [2286, 0]
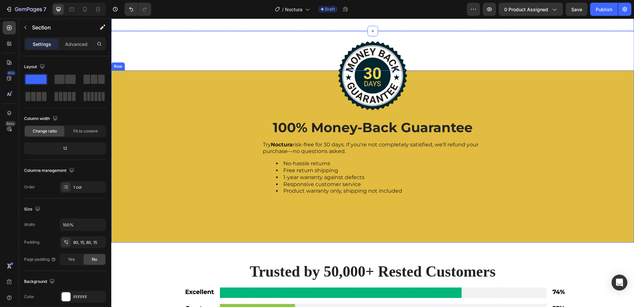
click at [148, 93] on div "Image 100% Money-Back Guarantee Heading Try Noctura risk-free for 30 days. If y…" at bounding box center [372, 135] width 522 height 130
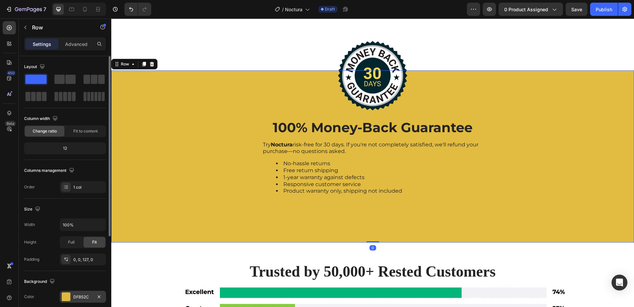
click at [76, 294] on div "DFB52C" at bounding box center [82, 297] width 19 height 6
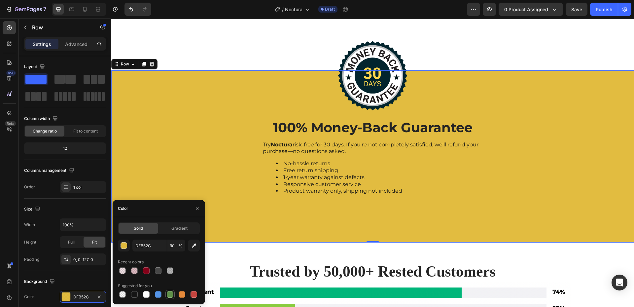
click at [171, 298] on div at bounding box center [170, 294] width 8 height 8
type input "5E8E49"
type input "100"
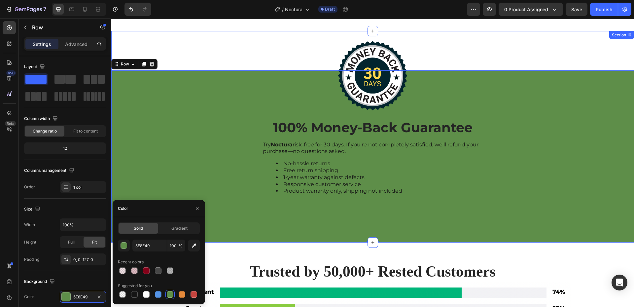
click at [530, 49] on div "Image 100% Money-Back Guarantee Heading Try Noctura risk-free for 30 days. If y…" at bounding box center [372, 137] width 522 height 212
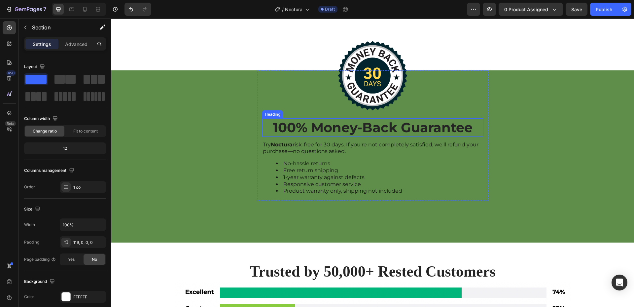
click at [356, 133] on h2 "100% Money-Back Guarantee" at bounding box center [372, 127] width 221 height 18
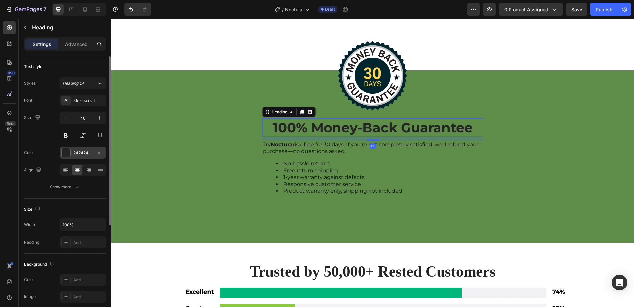
click at [70, 153] on div at bounding box center [66, 152] width 9 height 9
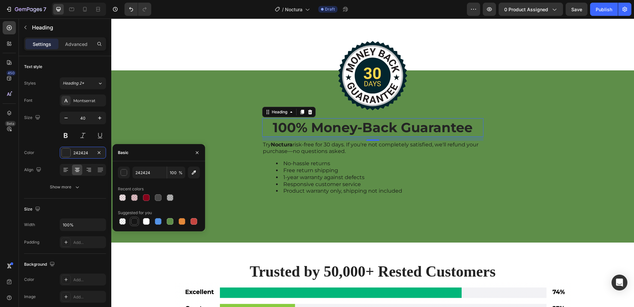
click at [135, 223] on div at bounding box center [134, 221] width 7 height 7
type input "151515"
click at [570, 149] on div "Image 100% Money-Back Guarantee Heading 12 Try Noctura risk-free for 30 days. I…" at bounding box center [372, 135] width 522 height 130
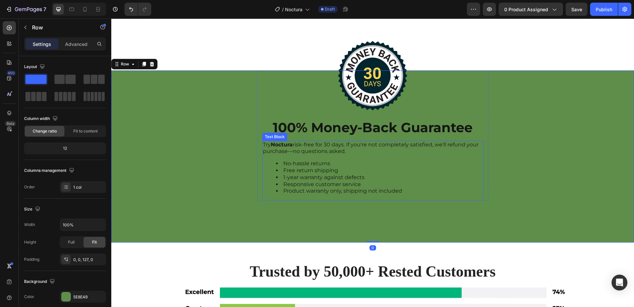
click at [307, 154] on p "Try Noctura risk-free for 30 days. If you're not completely satisfied, we'll re…" at bounding box center [373, 148] width 220 height 14
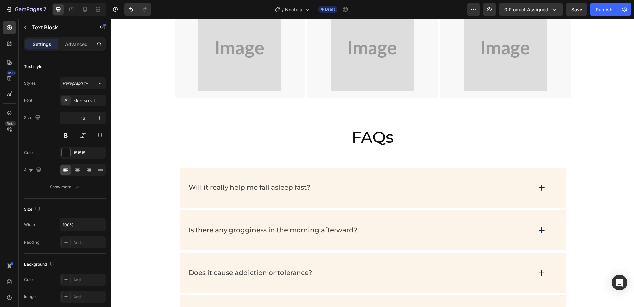
scroll to position [3210, 0]
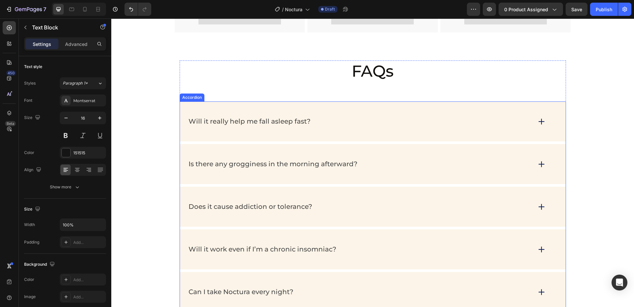
click at [340, 122] on div "Will it really help me fall asleep fast?" at bounding box center [359, 121] width 344 height 10
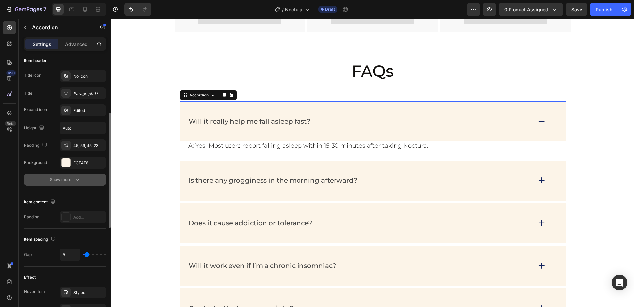
scroll to position [99, 0]
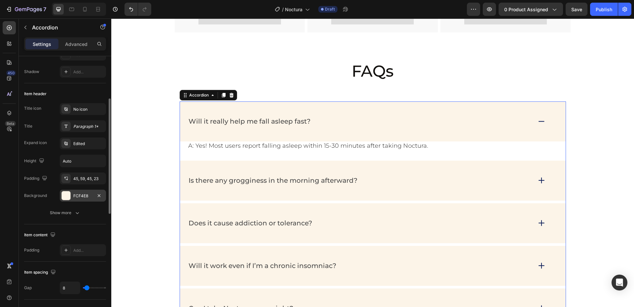
click at [83, 197] on div "FCF4E8" at bounding box center [82, 196] width 19 height 6
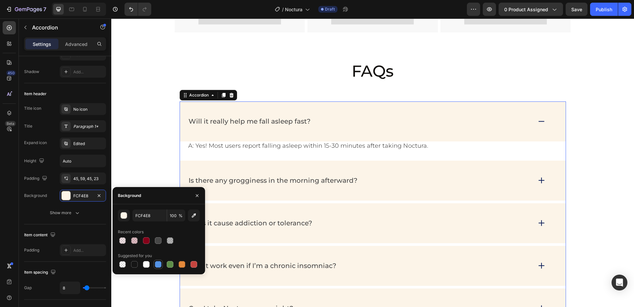
click at [157, 262] on div at bounding box center [158, 264] width 7 height 7
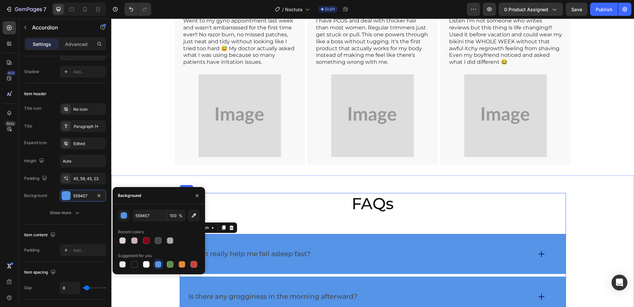
scroll to position [3078, 0]
type input "FCF4E8"
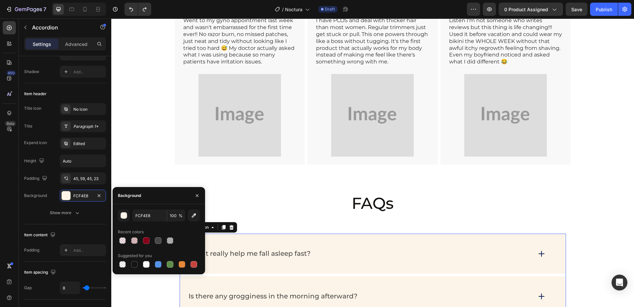
click at [424, 249] on div "Will it really help me fall asleep fast?" at bounding box center [359, 253] width 344 height 10
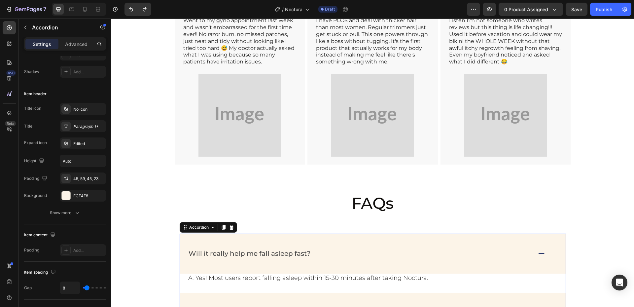
click at [380, 247] on div "Will it really help me fall asleep fast?" at bounding box center [372, 253] width 385 height 40
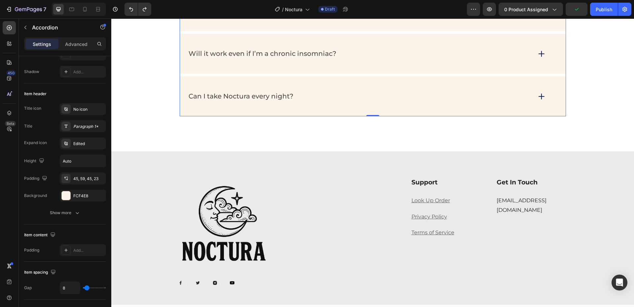
scroll to position [3496, 0]
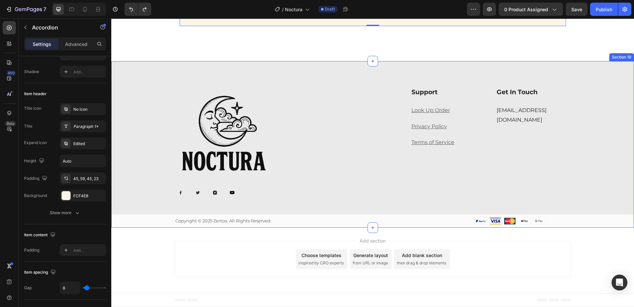
click at [132, 78] on div "Image Image Image Image Image Row Support Heading Look Up Order Text block Priv…" at bounding box center [372, 144] width 522 height 166
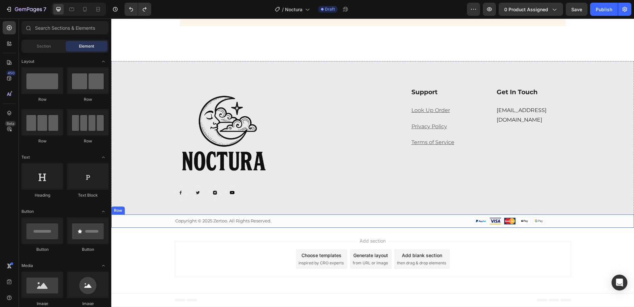
click at [119, 216] on div "Copyright © 2025 Zertoo. All Rights Reserved. Text block Image Row Row" at bounding box center [372, 220] width 522 height 13
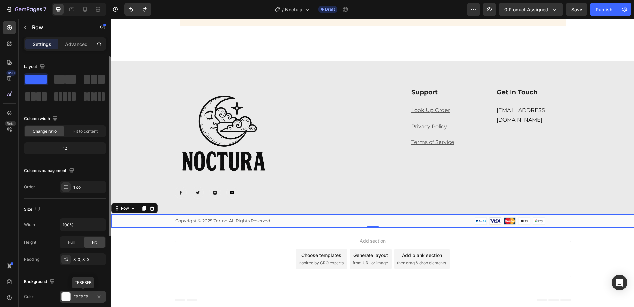
click at [74, 294] on div "FBFBFB" at bounding box center [82, 297] width 19 height 6
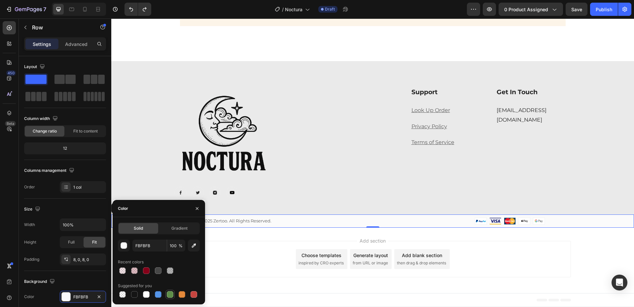
click at [170, 291] on div at bounding box center [170, 294] width 7 height 7
type input "5E8E49"
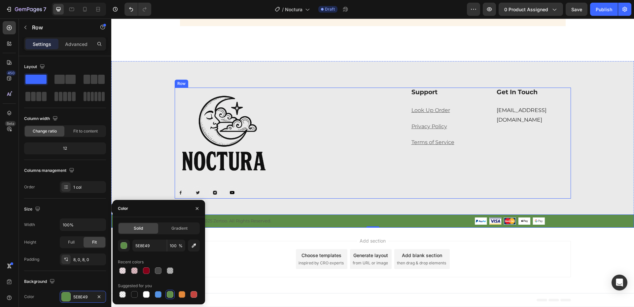
click at [465, 182] on div "Support Heading Look Up Order Text block Privacy Policy Text block Terms of Ser…" at bounding box center [474, 142] width 193 height 111
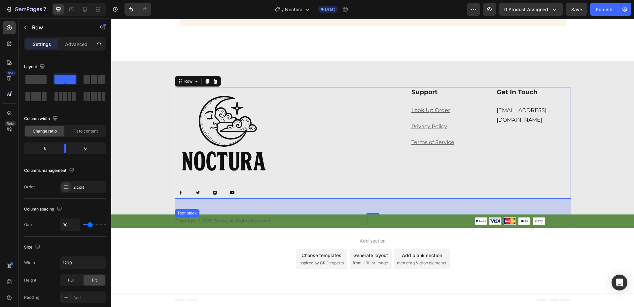
click at [211, 221] on p "Copyright © 2025 Zertoo. All Rights Reserved." at bounding box center [270, 220] width 191 height 7
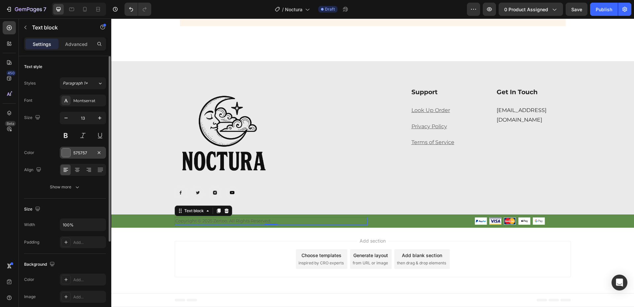
click at [74, 156] on div "575757" at bounding box center [83, 153] width 46 height 12
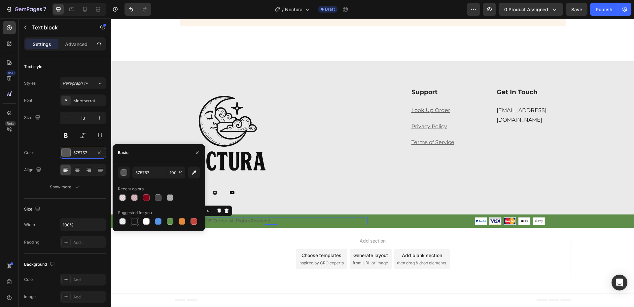
click at [133, 220] on div at bounding box center [134, 221] width 7 height 7
type input "151515"
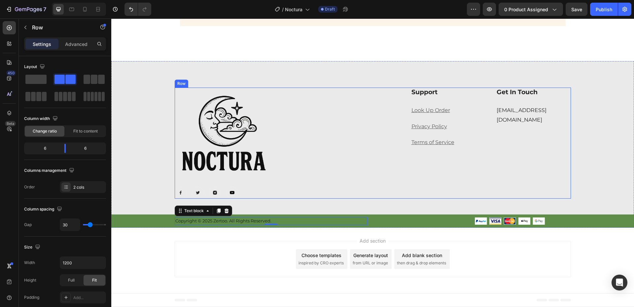
click at [464, 194] on div "Support Heading Look Up Order Text block Privacy Policy Text block Terms of Ser…" at bounding box center [474, 142] width 193 height 111
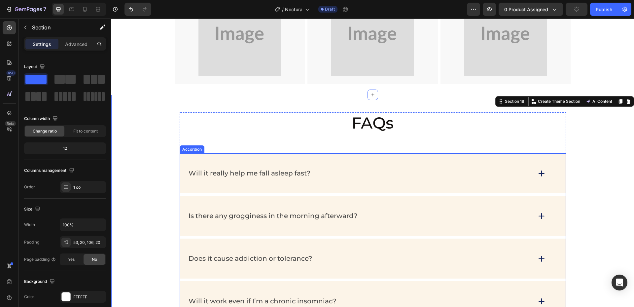
scroll to position [3166, 0]
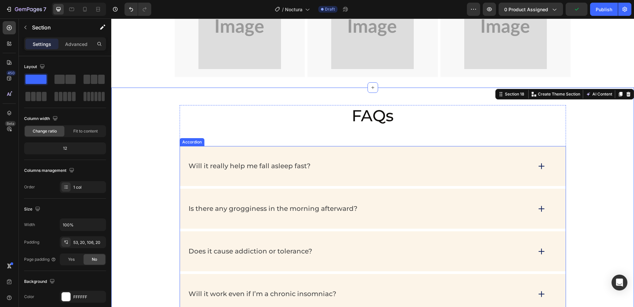
click at [282, 162] on p "Will it really help me fall asleep fast?" at bounding box center [249, 166] width 122 height 8
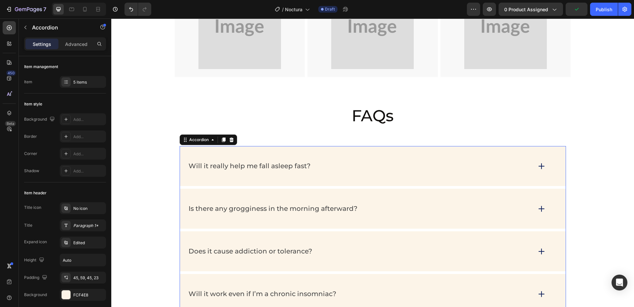
click at [331, 161] on div "Will it really help me fall asleep fast?" at bounding box center [359, 166] width 344 height 10
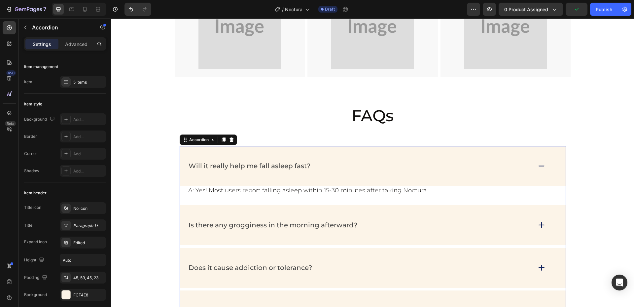
click at [331, 161] on div "Will it really help me fall asleep fast?" at bounding box center [359, 166] width 344 height 10
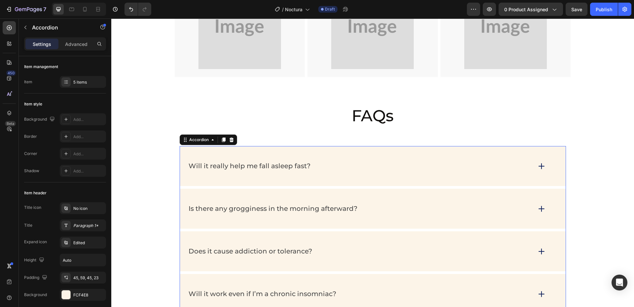
click at [195, 146] on div "Will it really help me fall asleep fast?" at bounding box center [372, 166] width 385 height 40
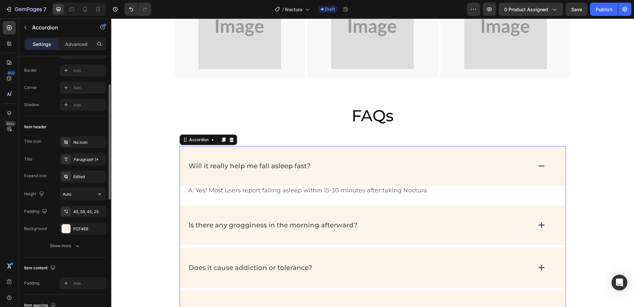
scroll to position [99, 0]
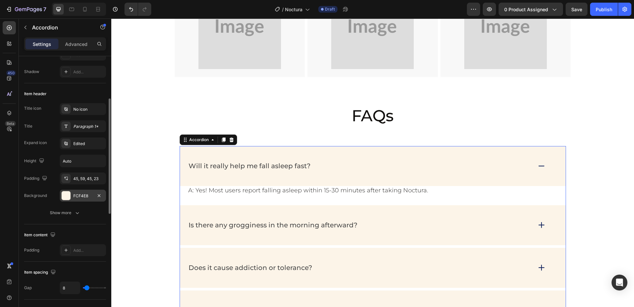
click at [74, 193] on div "FCF4E8" at bounding box center [82, 196] width 19 height 6
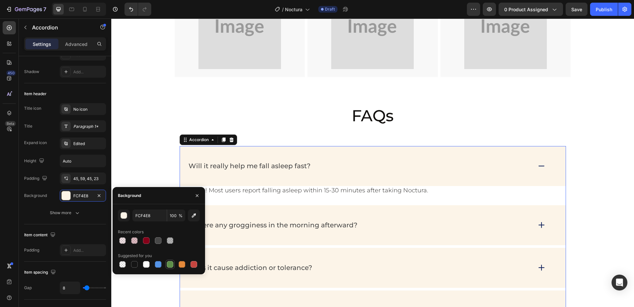
click at [172, 265] on div at bounding box center [170, 264] width 7 height 7
type input "5E8E49"
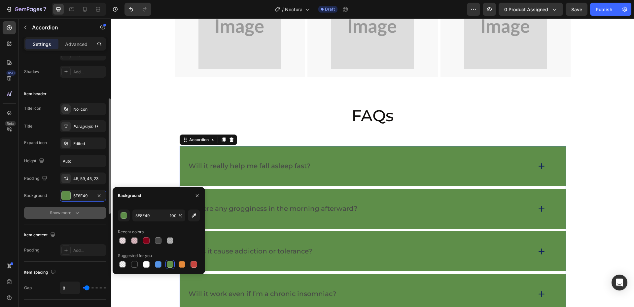
click at [79, 213] on icon "button" at bounding box center [77, 212] width 7 height 7
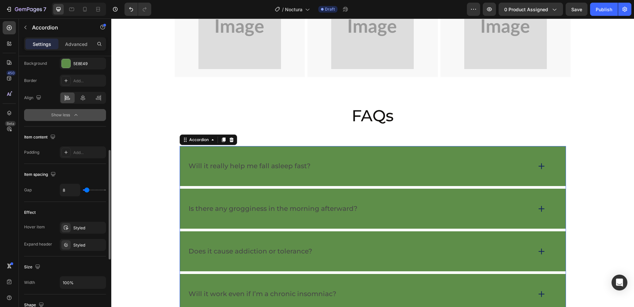
scroll to position [264, 0]
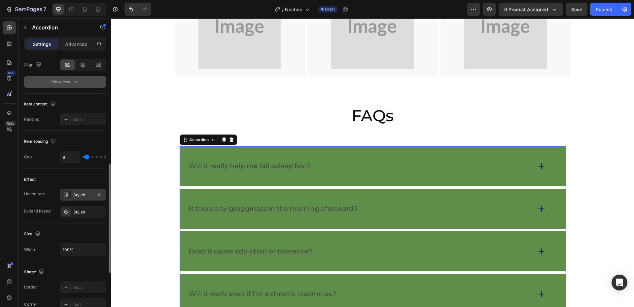
click at [71, 194] on div "Styled" at bounding box center [83, 194] width 46 height 12
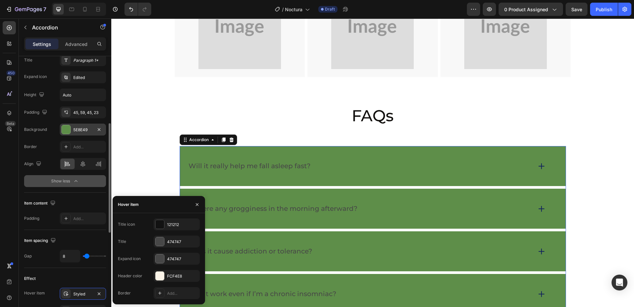
scroll to position [132, 0]
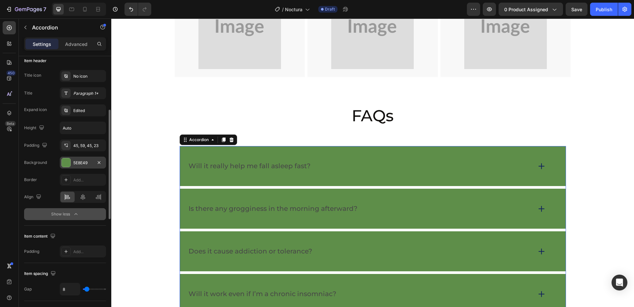
click at [68, 160] on div at bounding box center [66, 162] width 9 height 9
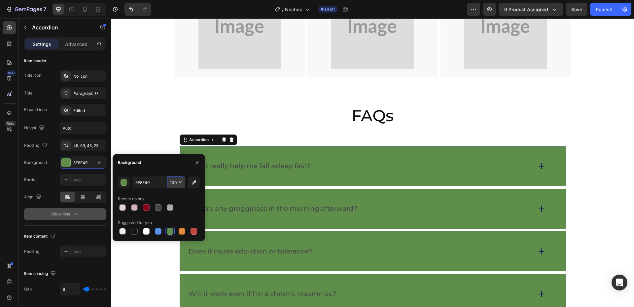
click at [174, 182] on input "100" at bounding box center [176, 182] width 18 height 12
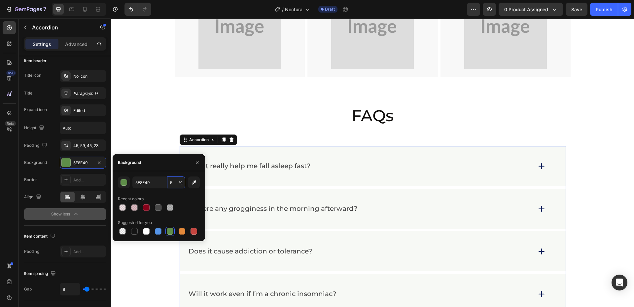
type input "50"
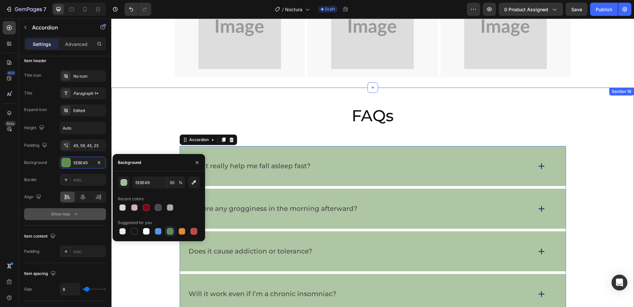
click at [136, 87] on div "FAQs Heading Will it really help me fall asleep fast? Is there any grogginess i…" at bounding box center [372, 239] width 522 height 304
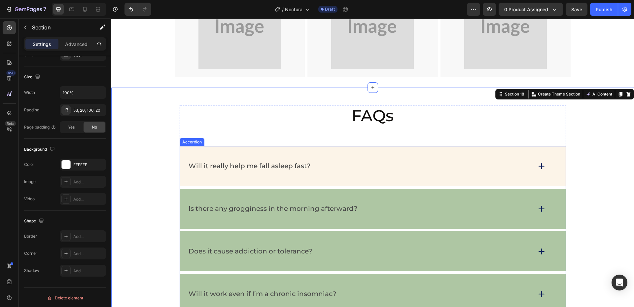
scroll to position [0, 0]
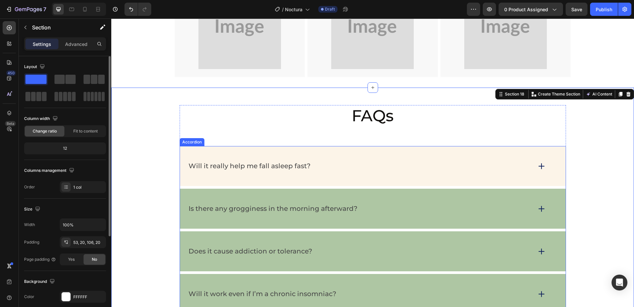
click at [205, 146] on div "Will it really help me fall asleep fast?" at bounding box center [372, 166] width 385 height 40
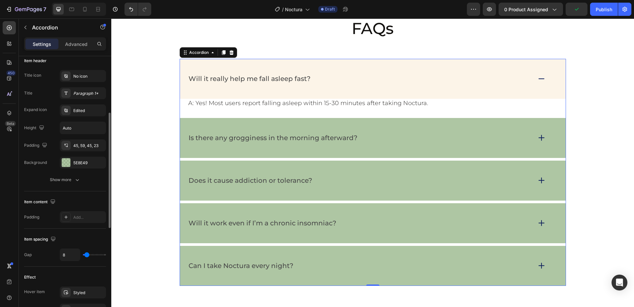
scroll to position [99, 0]
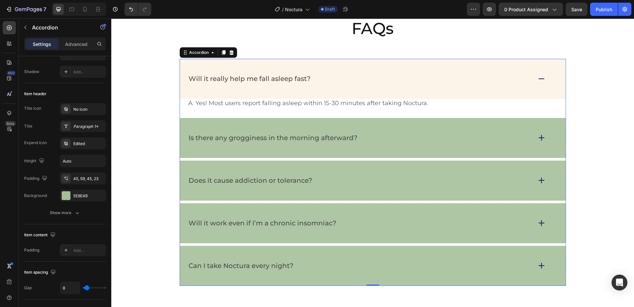
click at [209, 68] on div "Will it really help me fall asleep fast?" at bounding box center [372, 79] width 385 height 40
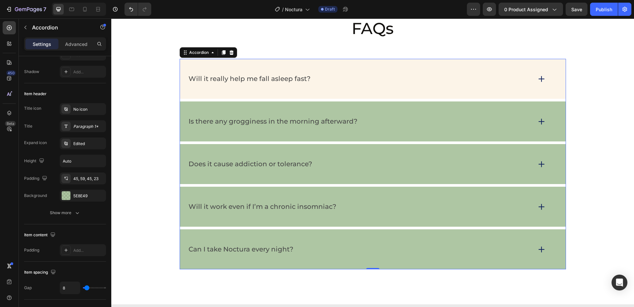
click at [209, 68] on div "Will it really help me fall asleep fast?" at bounding box center [372, 79] width 385 height 40
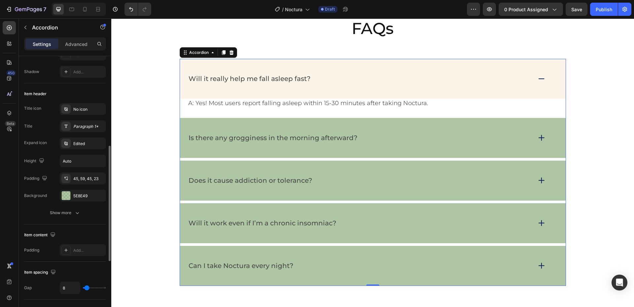
scroll to position [132, 0]
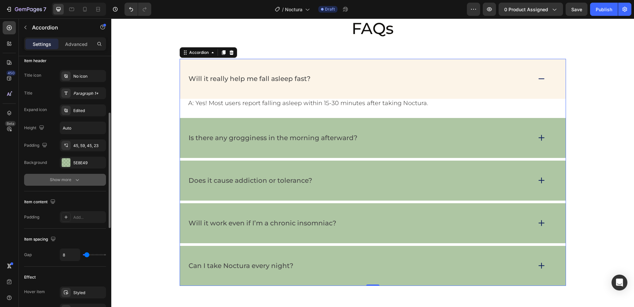
click at [77, 182] on icon "button" at bounding box center [77, 179] width 7 height 7
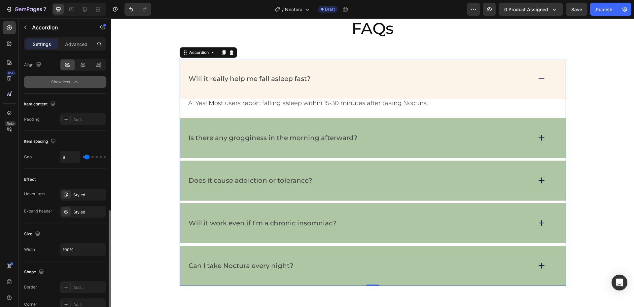
scroll to position [297, 0]
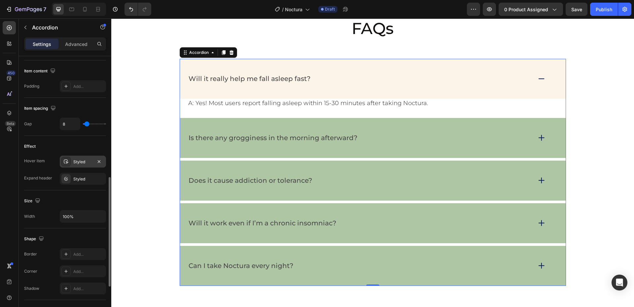
click at [76, 159] on div "Styled" at bounding box center [82, 162] width 19 height 6
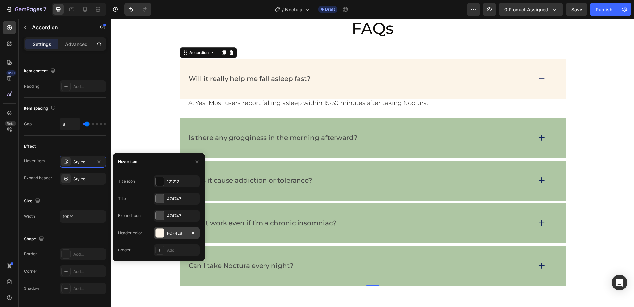
click at [157, 231] on div at bounding box center [159, 232] width 9 height 9
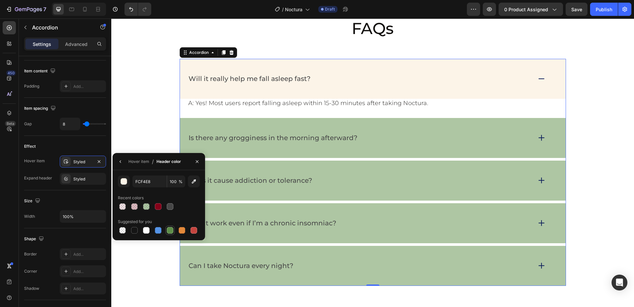
click at [167, 231] on div at bounding box center [170, 230] width 7 height 7
type input "5E8E49"
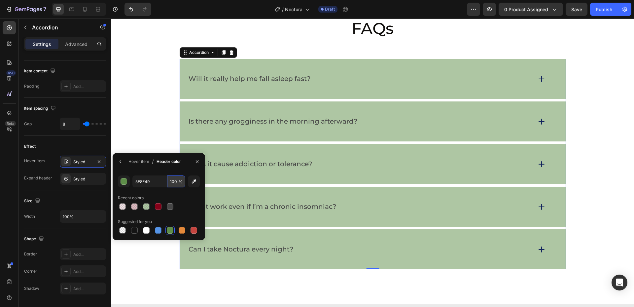
click at [176, 179] on input "100" at bounding box center [176, 181] width 18 height 12
type input "50"
click at [297, 45] on div "FAQs Heading Will it really help me fall asleep fast? Is there any grogginess i…" at bounding box center [373, 143] width 386 height 251
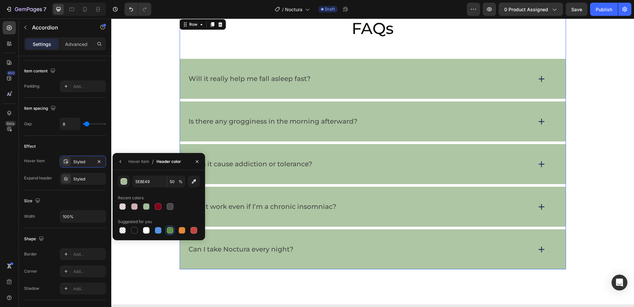
scroll to position [0, 0]
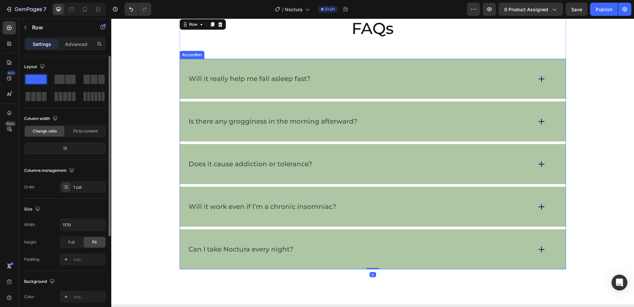
click at [283, 70] on div "Will it really help me fall asleep fast?" at bounding box center [372, 79] width 385 height 40
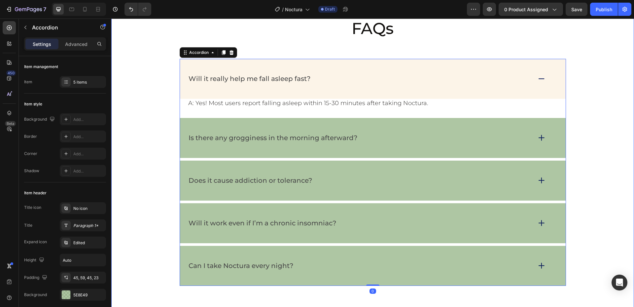
click at [147, 83] on div "FAQs Heading Will it really help me fall asleep fast? A: Yes! Most users report…" at bounding box center [372, 152] width 509 height 268
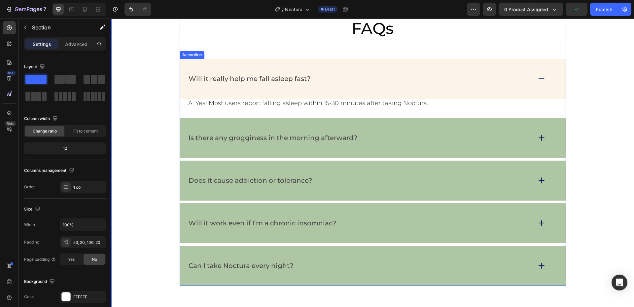
click at [184, 88] on div "Will it really help me fall asleep fast?" at bounding box center [372, 79] width 385 height 40
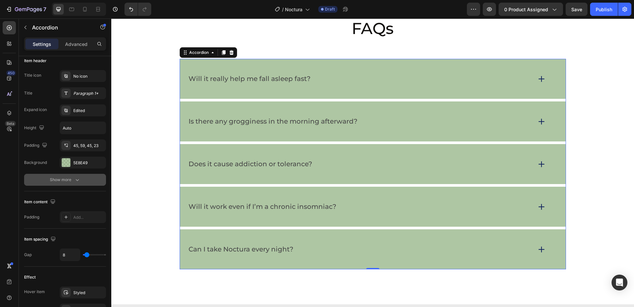
scroll to position [264, 0]
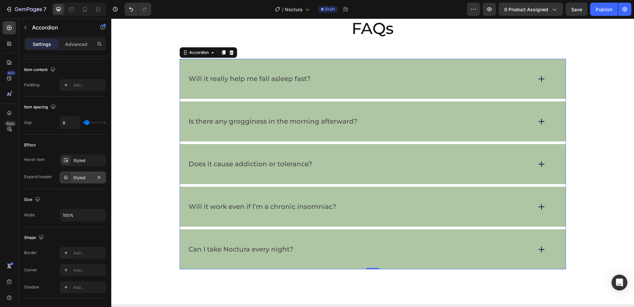
click at [72, 178] on div "Styled" at bounding box center [83, 177] width 46 height 12
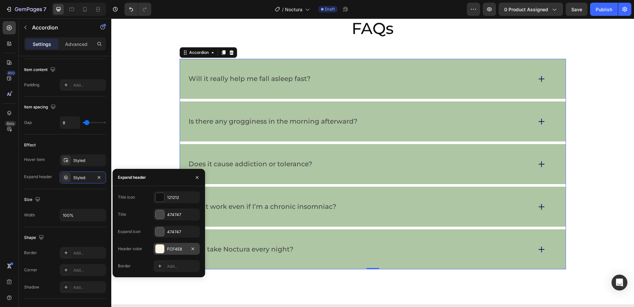
click at [159, 246] on div at bounding box center [159, 248] width 9 height 9
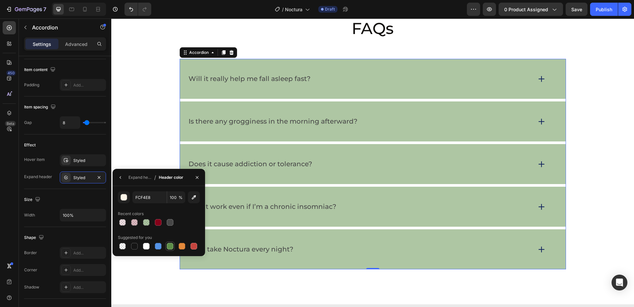
click at [170, 243] on div at bounding box center [170, 246] width 7 height 7
type input "5E8E49"
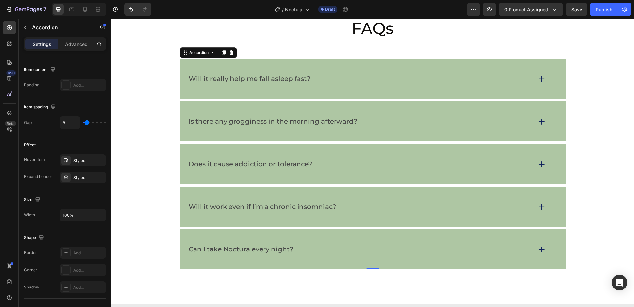
click at [204, 94] on div "Will it really help me fall asleep fast?" at bounding box center [372, 79] width 385 height 40
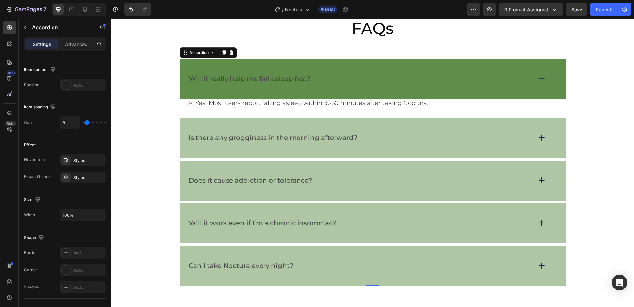
click at [211, 92] on div "Will it really help me fall asleep fast?" at bounding box center [372, 79] width 385 height 40
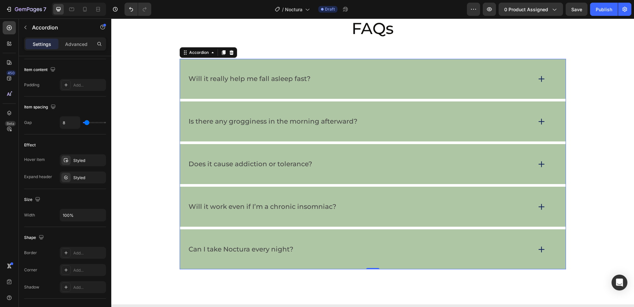
click at [208, 68] on div "Will it really help me fall asleep fast?" at bounding box center [372, 79] width 385 height 40
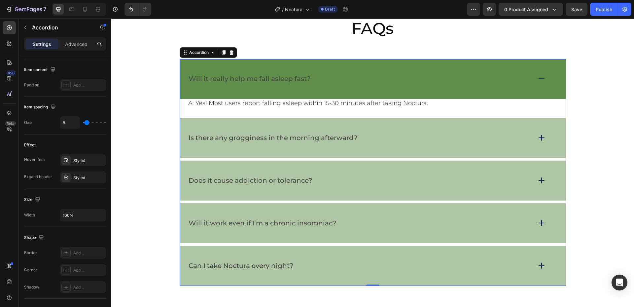
click at [333, 72] on div "Will it really help me fall asleep fast?" at bounding box center [372, 79] width 385 height 40
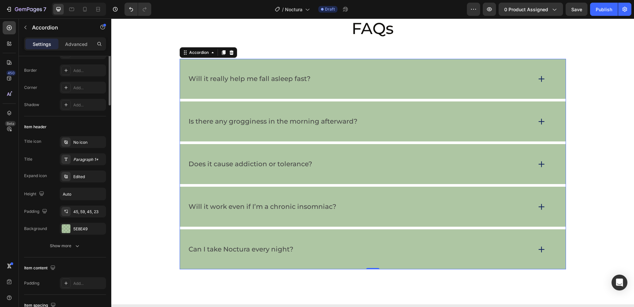
scroll to position [0, 0]
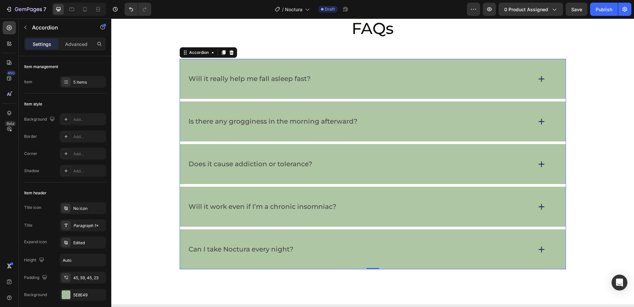
click at [183, 86] on div "Will it really help me fall asleep fast?" at bounding box center [372, 79] width 385 height 40
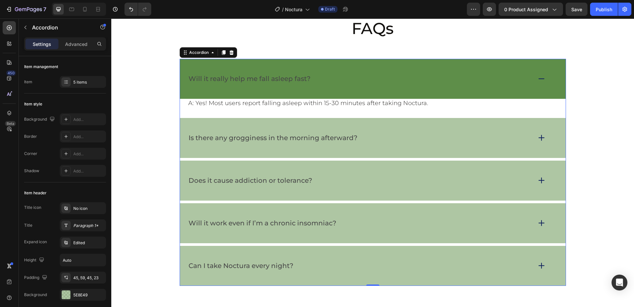
click at [183, 86] on div "Will it really help me fall asleep fast?" at bounding box center [372, 79] width 385 height 40
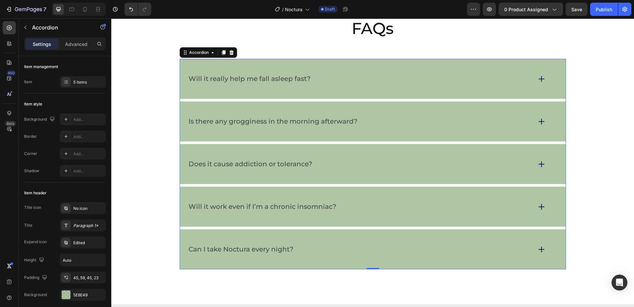
click at [205, 76] on p "Will it really help me fall asleep fast?" at bounding box center [249, 79] width 122 height 8
click at [206, 90] on div "Will it really help me fall asleep fast?" at bounding box center [372, 79] width 385 height 40
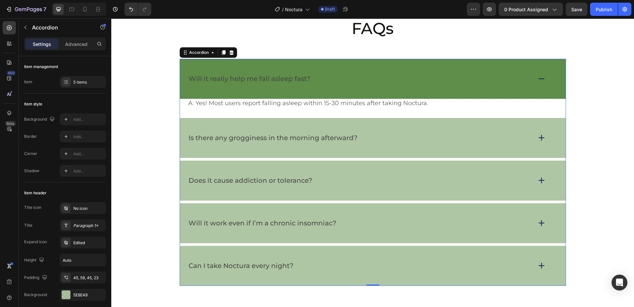
click at [202, 90] on div "Will it really help me fall asleep fast?" at bounding box center [372, 79] width 385 height 40
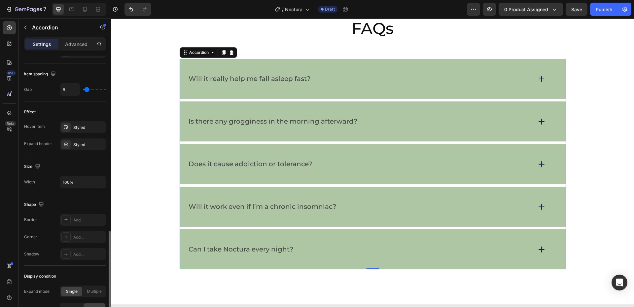
scroll to position [330, 0]
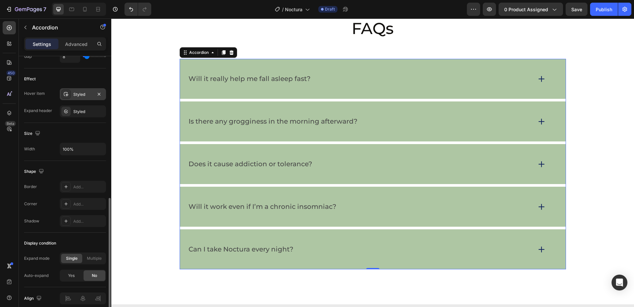
click at [77, 96] on div "Styled" at bounding box center [82, 94] width 19 height 6
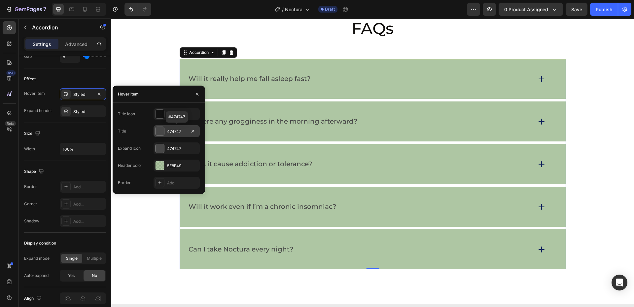
click at [162, 134] on div at bounding box center [159, 131] width 9 height 9
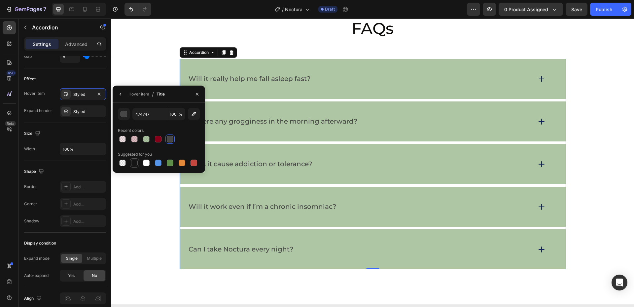
click at [132, 167] on div at bounding box center [134, 162] width 9 height 9
type input "151515"
click at [79, 129] on div "Size" at bounding box center [65, 133] width 82 height 11
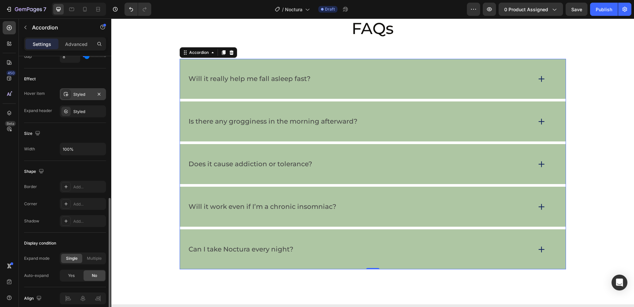
click at [80, 98] on div "Styled" at bounding box center [83, 94] width 46 height 12
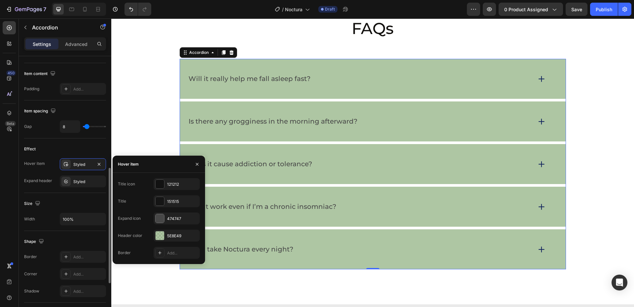
scroll to position [194, 0]
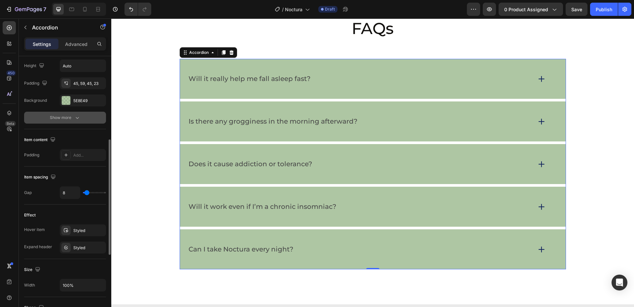
click at [73, 115] on div "Show more" at bounding box center [65, 117] width 31 height 7
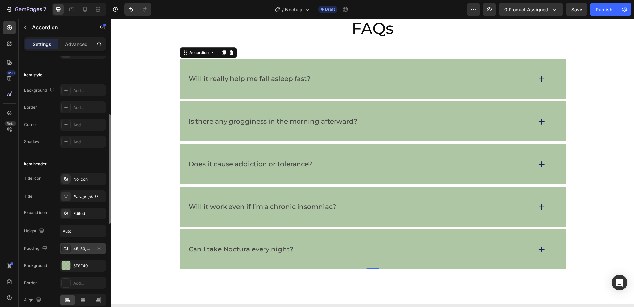
scroll to position [0, 0]
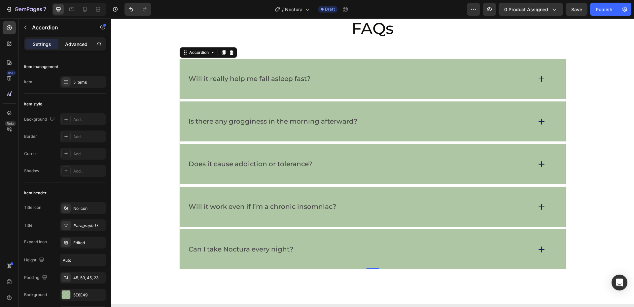
click at [78, 47] on p "Advanced" at bounding box center [76, 44] width 22 height 7
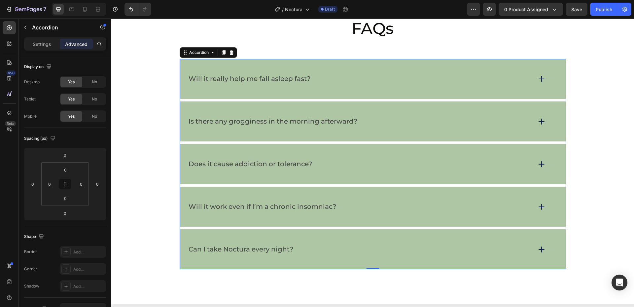
type input "100%"
type input "100"
click at [42, 46] on p "Settings" at bounding box center [42, 44] width 18 height 7
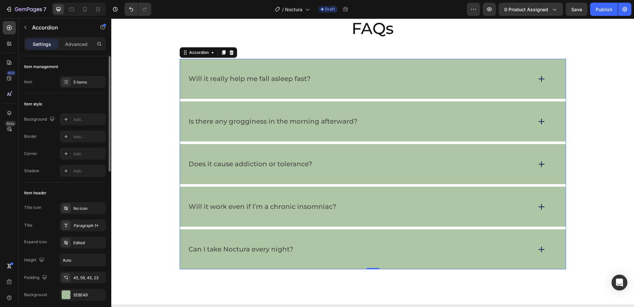
type input "8"
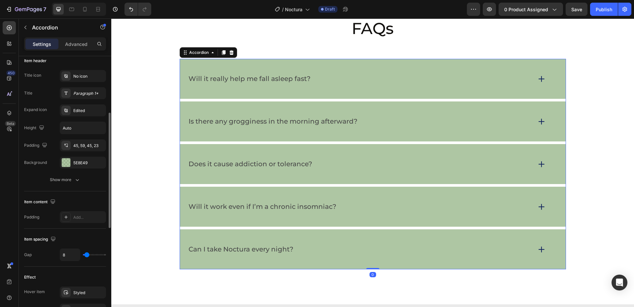
scroll to position [198, 0]
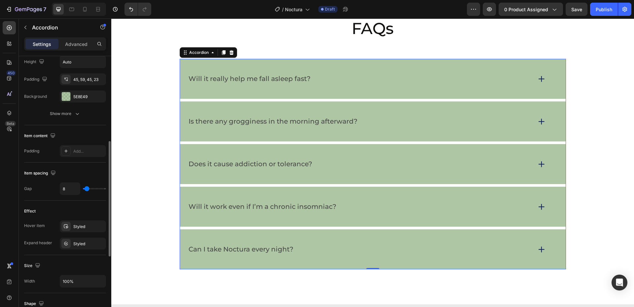
click at [228, 130] on div "Is there any grogginess in the morning afterward?" at bounding box center [372, 121] width 385 height 40
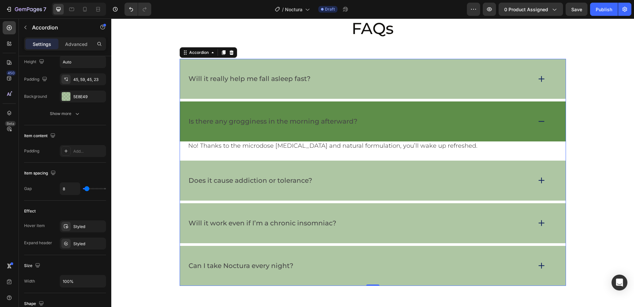
click at [373, 124] on div "Is there any grogginess in the morning afterward?" at bounding box center [359, 121] width 344 height 10
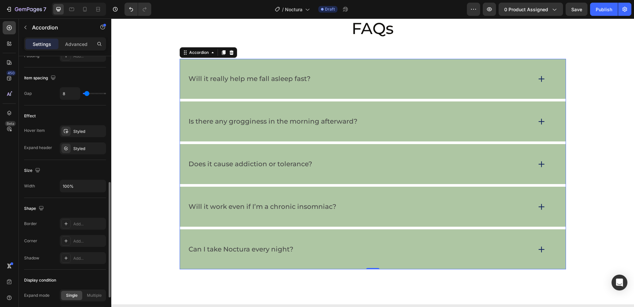
scroll to position [260, 0]
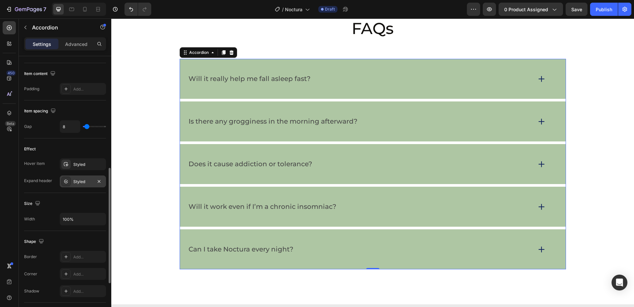
click at [83, 182] on div "Styled" at bounding box center [82, 182] width 19 height 6
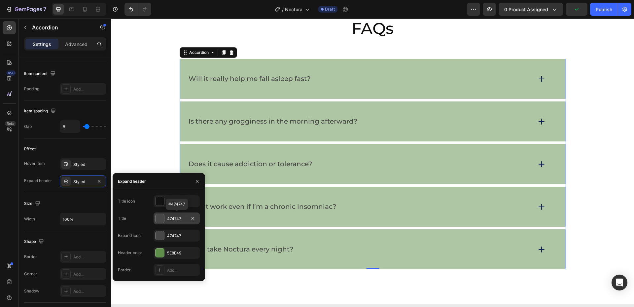
click at [161, 220] on div at bounding box center [159, 218] width 9 height 9
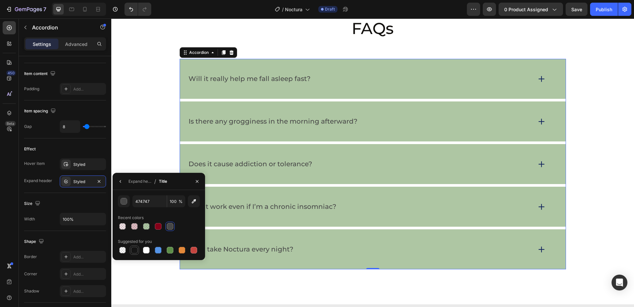
click at [136, 250] on div at bounding box center [134, 250] width 7 height 7
type input "151515"
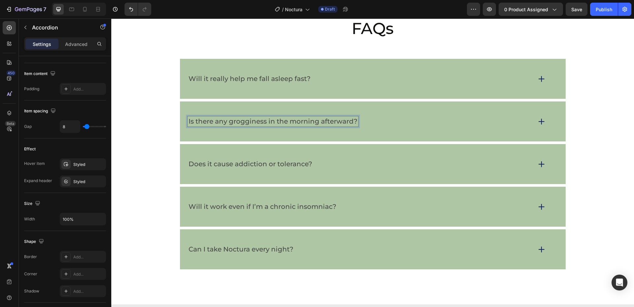
click at [216, 133] on div "Is there any grogginess in the morning afterward?" at bounding box center [372, 121] width 385 height 40
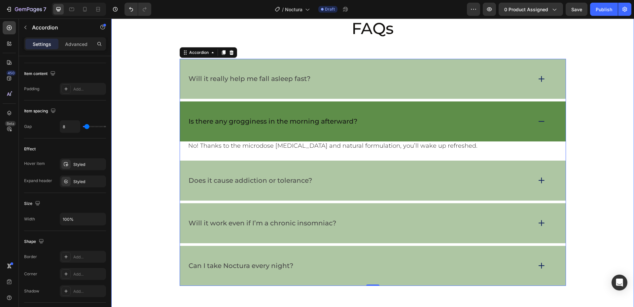
click at [145, 113] on div "FAQs Heading Will it really help me fall asleep fast? Is there any grogginess i…" at bounding box center [372, 152] width 509 height 268
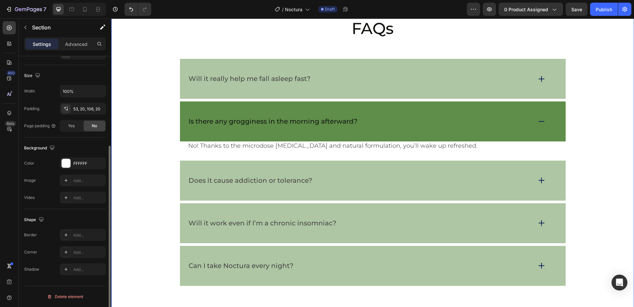
scroll to position [0, 0]
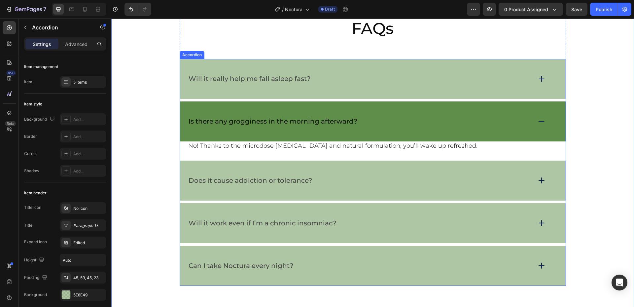
click at [202, 113] on div "Is there any grogginess in the morning afterward?" at bounding box center [372, 121] width 385 height 40
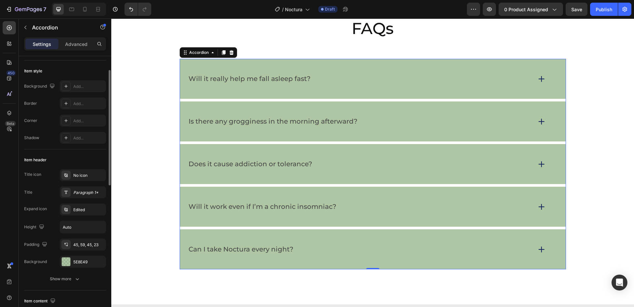
scroll to position [99, 0]
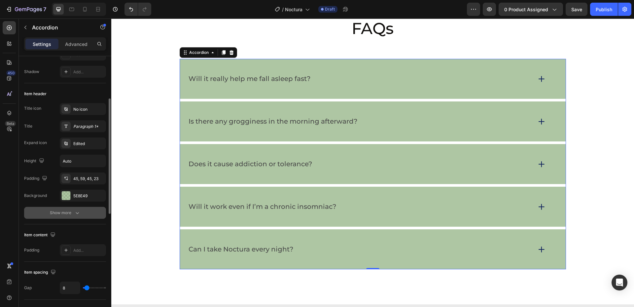
click at [69, 214] on div "Show more" at bounding box center [65, 212] width 31 height 7
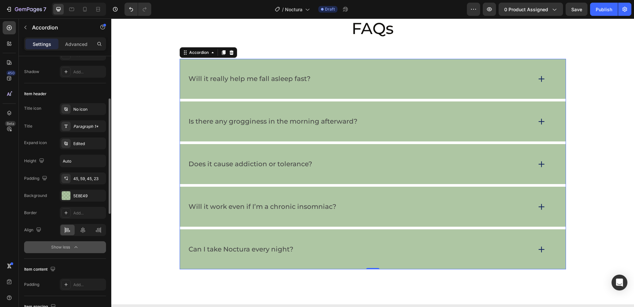
click at [74, 247] on icon "button" at bounding box center [76, 247] width 7 height 7
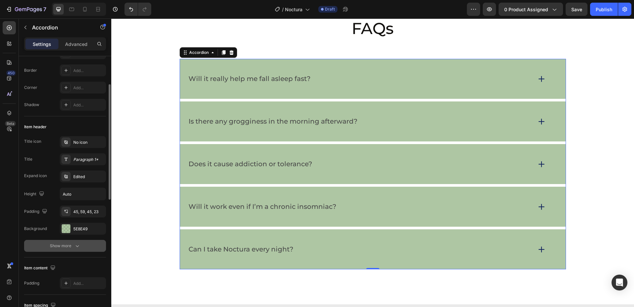
scroll to position [198, 0]
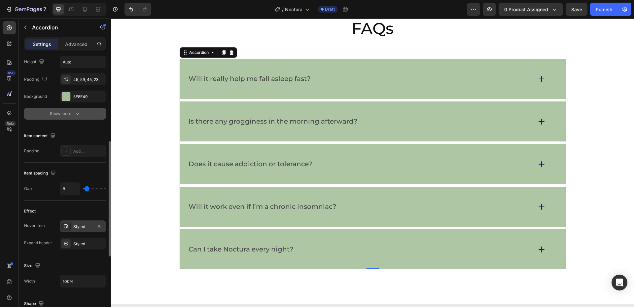
click at [70, 228] on div at bounding box center [65, 225] width 9 height 9
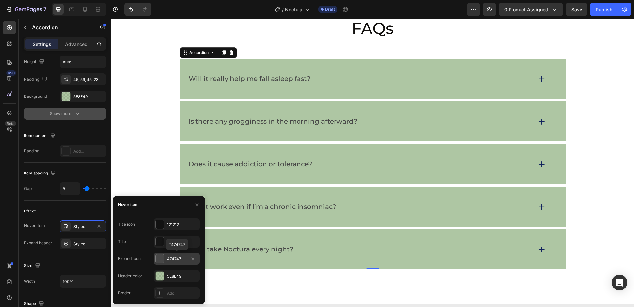
click at [160, 260] on div at bounding box center [159, 258] width 9 height 9
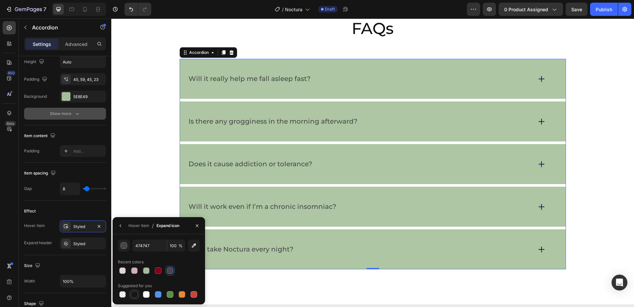
click at [133, 294] on div at bounding box center [134, 294] width 7 height 7
type input "151515"
click at [350, 162] on div "Does it cause addiction or tolerance?" at bounding box center [359, 164] width 344 height 10
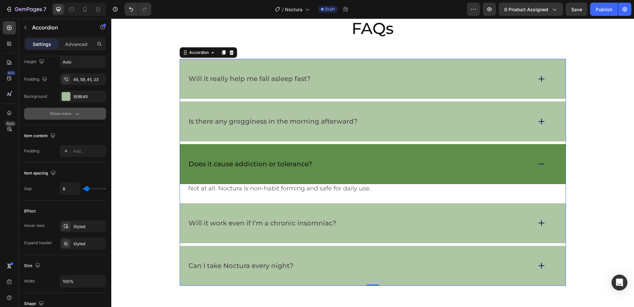
click at [444, 160] on div "Does it cause addiction or tolerance?" at bounding box center [359, 164] width 344 height 10
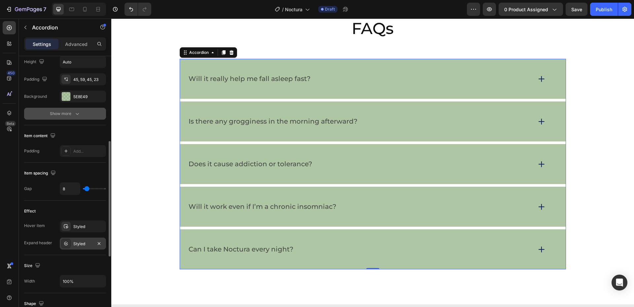
click at [71, 243] on div "Styled" at bounding box center [83, 243] width 46 height 12
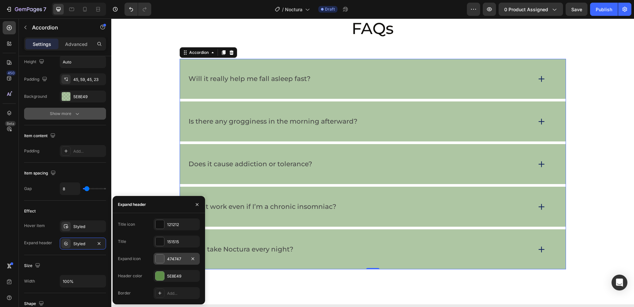
click at [157, 256] on div at bounding box center [159, 258] width 9 height 9
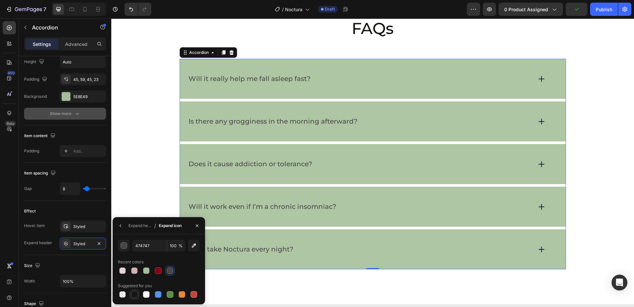
click at [136, 294] on div at bounding box center [134, 294] width 7 height 7
type input "151515"
click at [423, 118] on div "Is there any grogginess in the morning afterward?" at bounding box center [359, 121] width 344 height 10
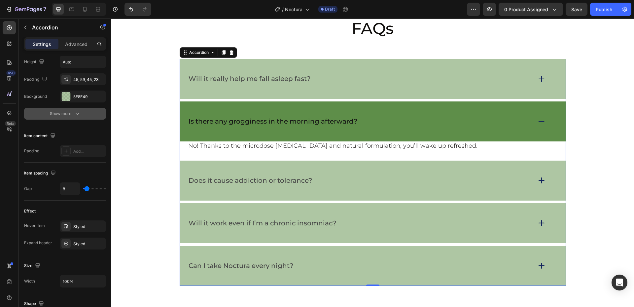
click at [454, 122] on div "Is there any grogginess in the morning afterward?" at bounding box center [359, 121] width 344 height 10
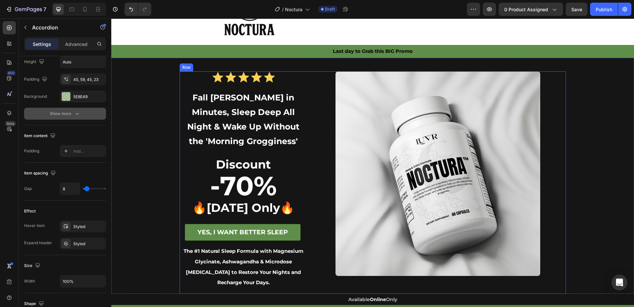
scroll to position [66, 0]
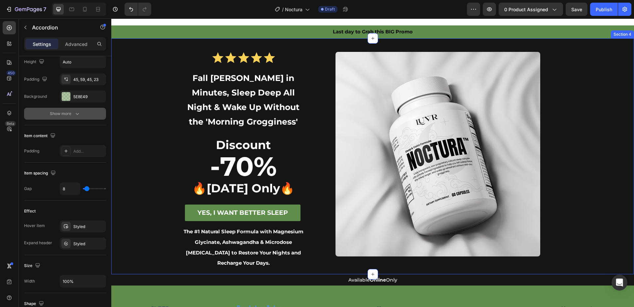
click at [123, 56] on div "Icon Icon Icon Icon Icon Icon List Row Fall Asleep in Minutes, Sleep Deep All N…" at bounding box center [372, 163] width 509 height 222
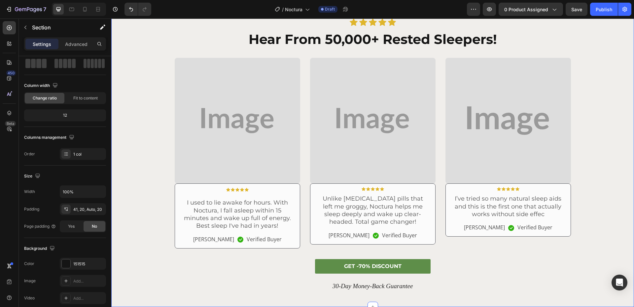
scroll to position [1287, 0]
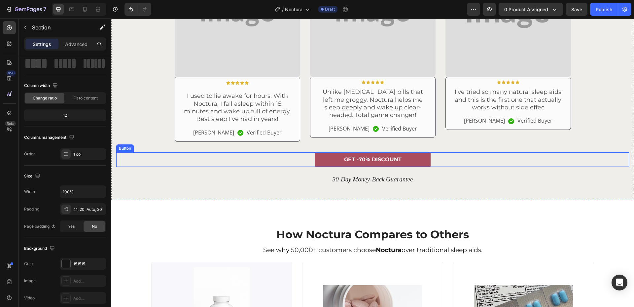
click at [332, 156] on link "GET -70% DISCOUNT" at bounding box center [372, 159] width 115 height 15
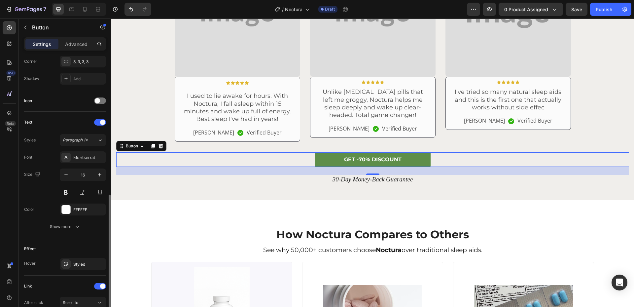
scroll to position [231, 0]
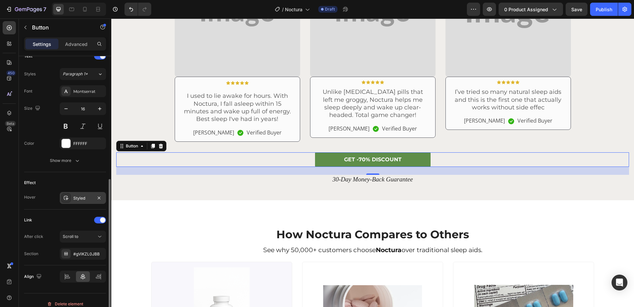
click at [78, 201] on div "Styled" at bounding box center [82, 198] width 19 height 6
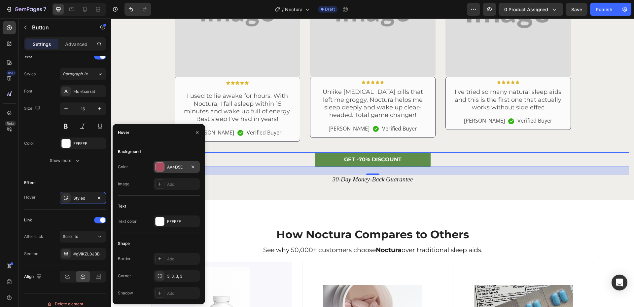
click at [163, 162] on div at bounding box center [159, 166] width 9 height 9
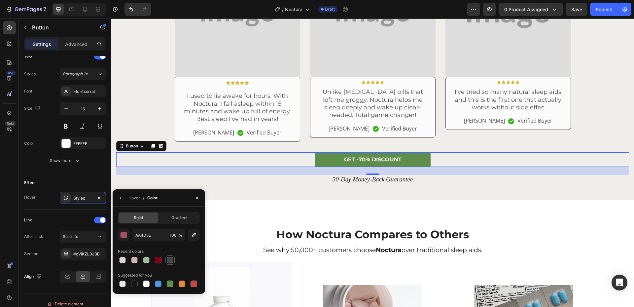
drag, startPoint x: 169, startPoint y: 261, endPoint x: 117, endPoint y: 196, distance: 82.9
click at [169, 261] on div at bounding box center [170, 259] width 7 height 7
type input "474747"
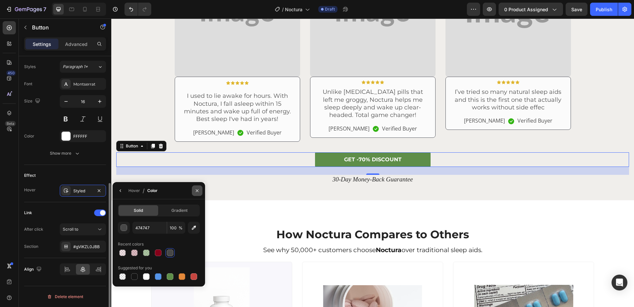
click at [198, 190] on icon "button" at bounding box center [196, 190] width 5 height 5
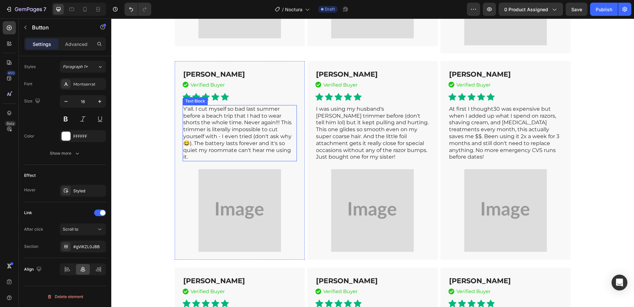
scroll to position [2772, 0]
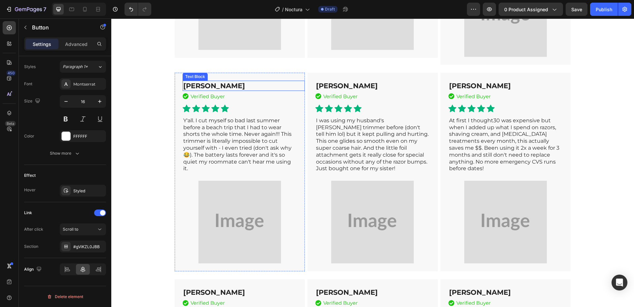
click at [207, 82] on strong "[PERSON_NAME]" at bounding box center [214, 86] width 62 height 8
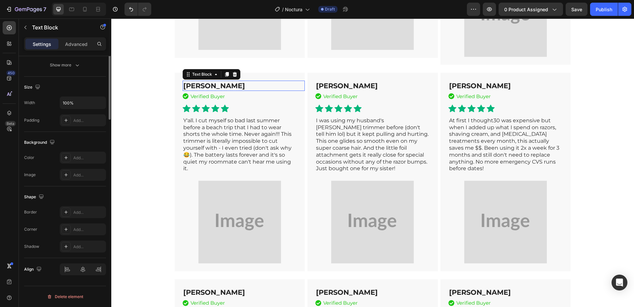
scroll to position [0, 0]
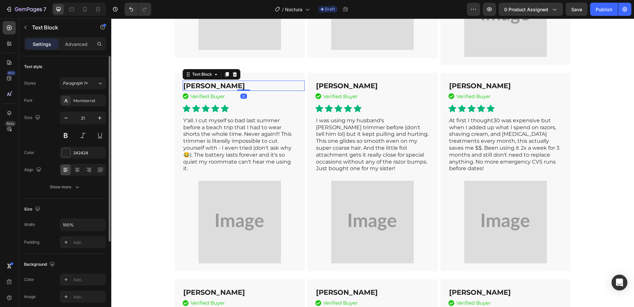
click at [207, 82] on strong "[PERSON_NAME]" at bounding box center [214, 86] width 62 height 8
click at [243, 140] on p "Y'all. I cut myself so bad last summer before a beach trip that I had to wear s…" at bounding box center [239, 144] width 113 height 55
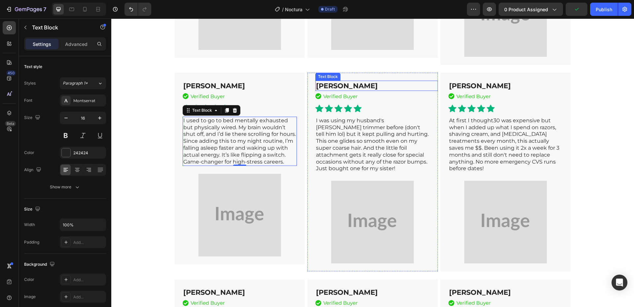
click at [339, 88] on strong "[PERSON_NAME]" at bounding box center [347, 86] width 62 height 8
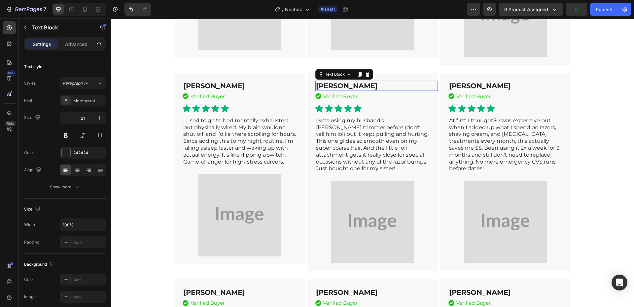
click at [339, 88] on strong "[PERSON_NAME]" at bounding box center [347, 86] width 62 height 8
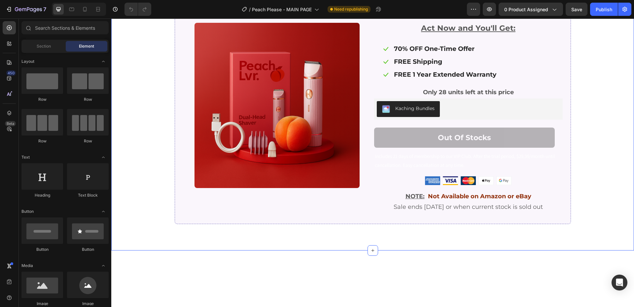
scroll to position [2046, 0]
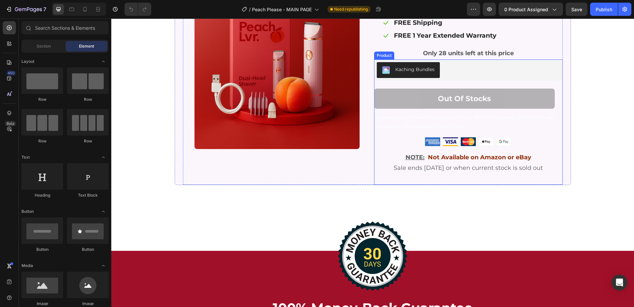
click at [438, 144] on img at bounding box center [468, 141] width 86 height 9
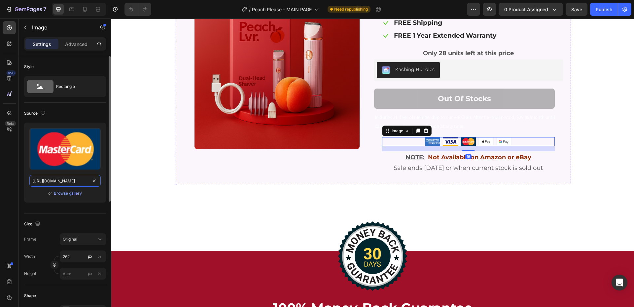
click at [76, 181] on input "[URL][DOMAIN_NAME]" at bounding box center [64, 181] width 71 height 12
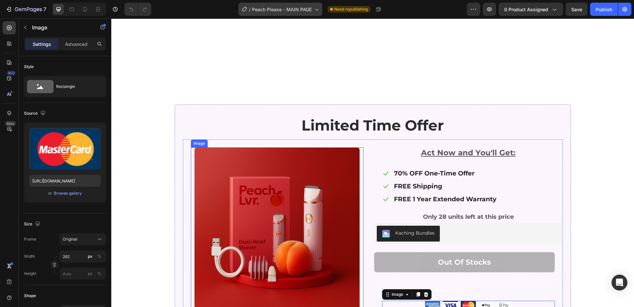
scroll to position [1881, 0]
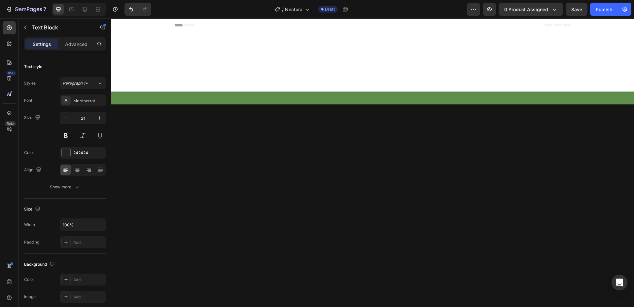
scroll to position [2772, 0]
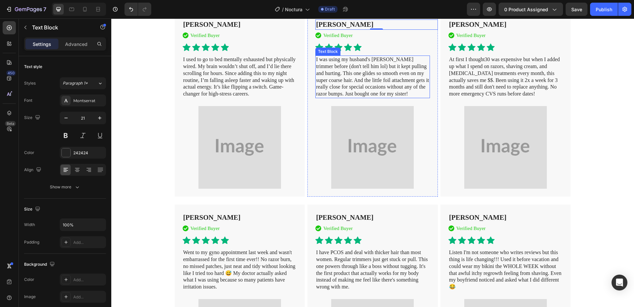
click at [374, 97] on p "I was using my husband's [PERSON_NAME] trimmer before (don't tell him lol) but …" at bounding box center [372, 76] width 113 height 41
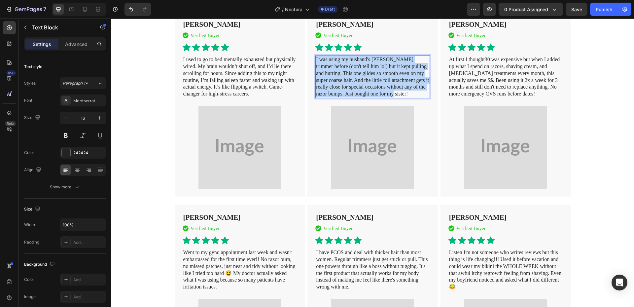
click at [374, 97] on p "I was using my husband's [PERSON_NAME] trimmer before (don't tell him lol) but …" at bounding box center [372, 76] width 113 height 41
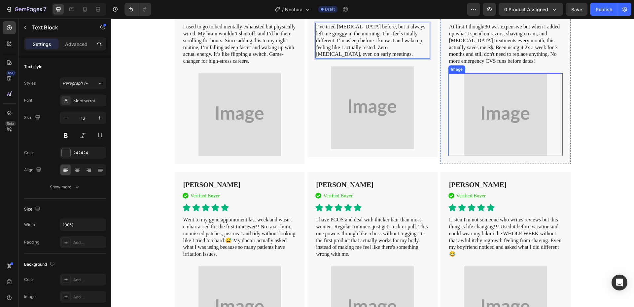
scroll to position [2805, 0]
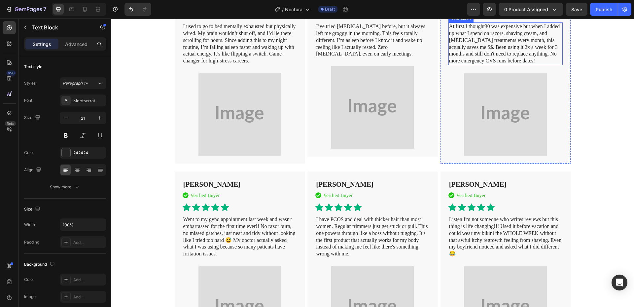
click at [492, 49] on span "30 was expensive but when I added up what I spend on razors, shaving cream, and…" at bounding box center [504, 36] width 111 height 26
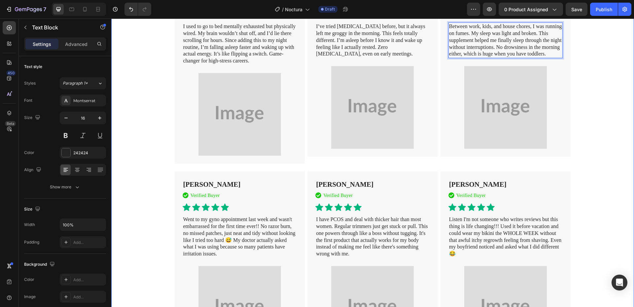
click at [592, 87] on div "Trusted by 50,000+ Rested Customers Heading Image Emily R. Text Block Verified …" at bounding box center [372, 45] width 522 height 622
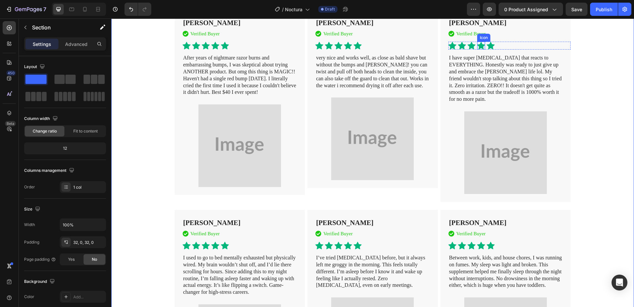
scroll to position [2541, 0]
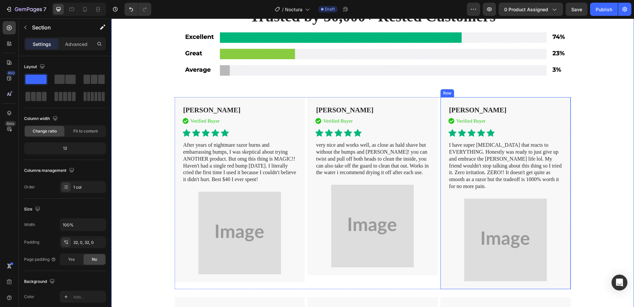
click at [475, 160] on p "I have super [MEDICAL_DATA] that reacts to EVERYTHING. Honestly was ready to ju…" at bounding box center [505, 166] width 113 height 48
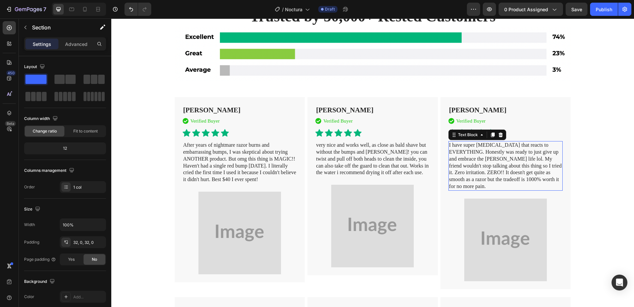
click at [475, 160] on p "I have super [MEDICAL_DATA] that reacts to EVERYTHING. Honestly was ready to ju…" at bounding box center [505, 166] width 113 height 48
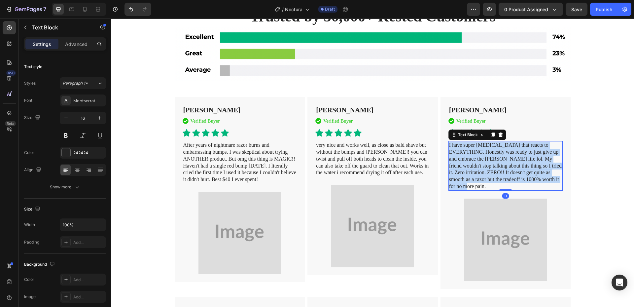
click at [475, 160] on p "I have super [MEDICAL_DATA] that reacts to EVERYTHING. Honestly was ready to ju…" at bounding box center [505, 166] width 113 height 48
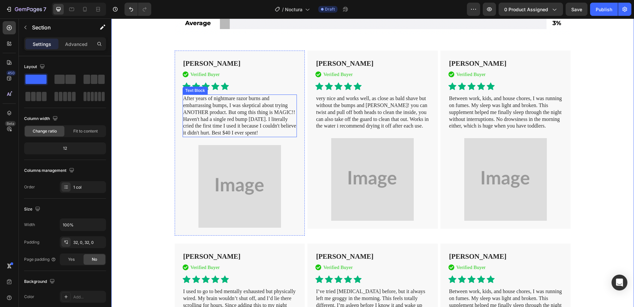
scroll to position [2508, 0]
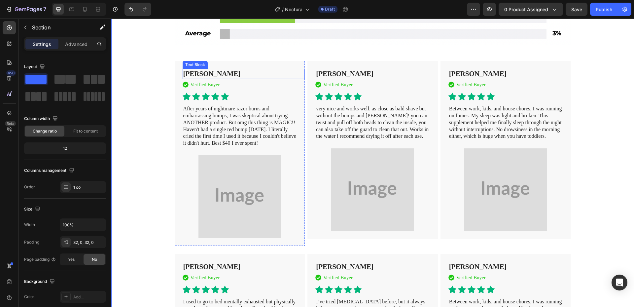
click at [204, 73] on strong "[PERSON_NAME]" at bounding box center [211, 74] width 57 height 8
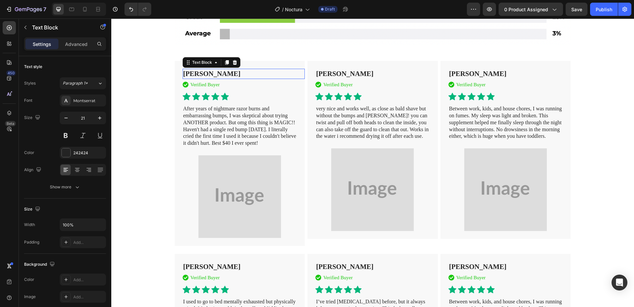
click at [204, 73] on strong "[PERSON_NAME]" at bounding box center [211, 74] width 57 height 8
click at [232, 123] on p "After years of nightmare razor burns and embarrassing bumps, I was skeptical ab…" at bounding box center [239, 125] width 113 height 41
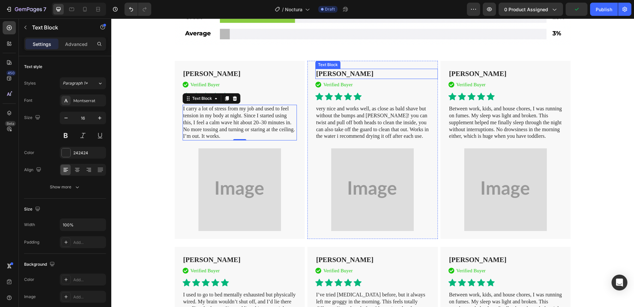
click at [330, 73] on strong "[PERSON_NAME]" at bounding box center [344, 74] width 57 height 8
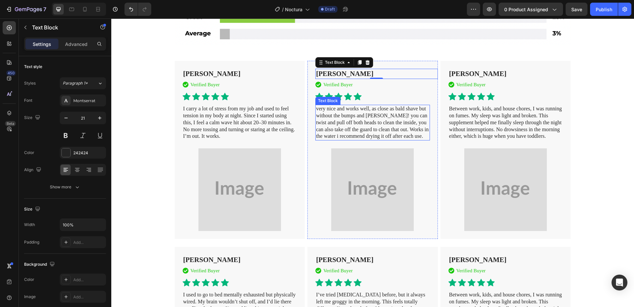
click at [337, 131] on p "very nice and works well, as close as bald shave but without the bumps and [PER…" at bounding box center [372, 122] width 113 height 34
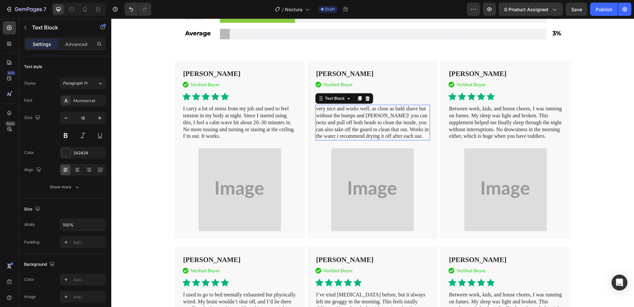
click at [337, 131] on p "very nice and works well, as close as bald shave but without the bumps and [PER…" at bounding box center [372, 122] width 113 height 34
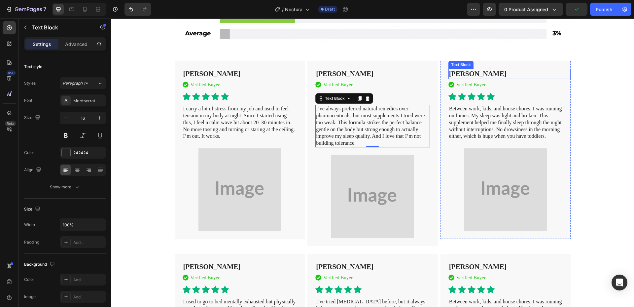
click at [479, 75] on strong "[PERSON_NAME]" at bounding box center [477, 74] width 57 height 8
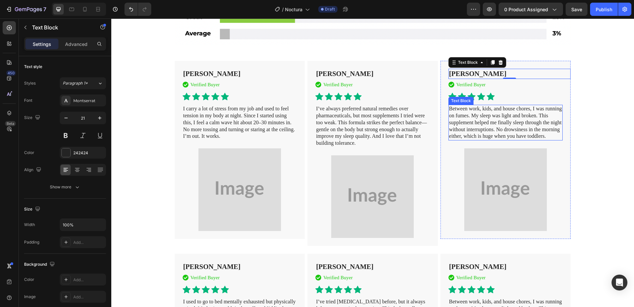
click at [473, 123] on p "Between work, kids, and house chores, I was running on fumes. My sleep was ligh…" at bounding box center [505, 122] width 113 height 34
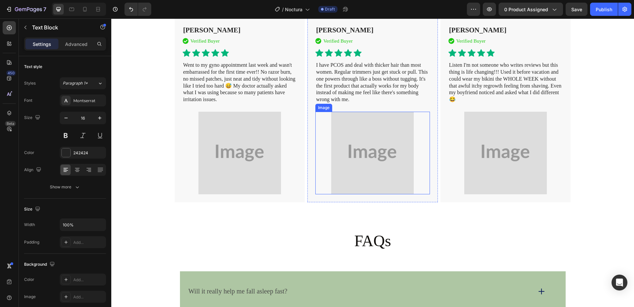
scroll to position [2904, 0]
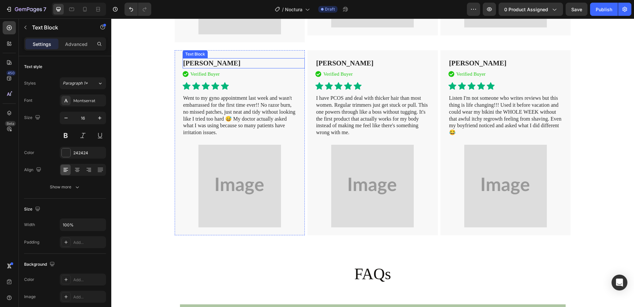
click at [188, 67] on strong "[PERSON_NAME]" at bounding box center [211, 63] width 57 height 8
click at [229, 136] on p "Went to my gyno appointment last week and wasn't embarrassed for the first time…" at bounding box center [239, 115] width 113 height 41
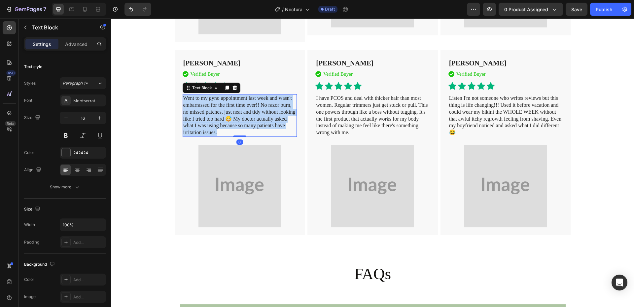
click at [229, 136] on p "Went to my gyno appointment last week and wasn't embarrassed for the first time…" at bounding box center [239, 115] width 113 height 41
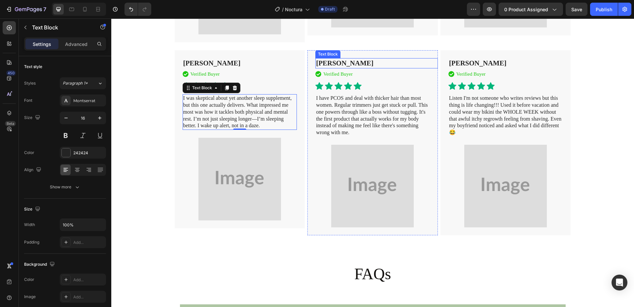
click at [332, 67] on strong "[PERSON_NAME]" at bounding box center [344, 63] width 57 height 8
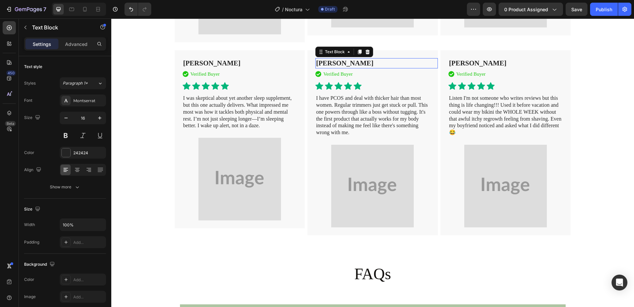
click at [332, 67] on strong "[PERSON_NAME]" at bounding box center [344, 63] width 57 height 8
click at [368, 130] on p "I have PCOS and deal with thicker hair than most women. Regular trimmers just g…" at bounding box center [372, 115] width 113 height 41
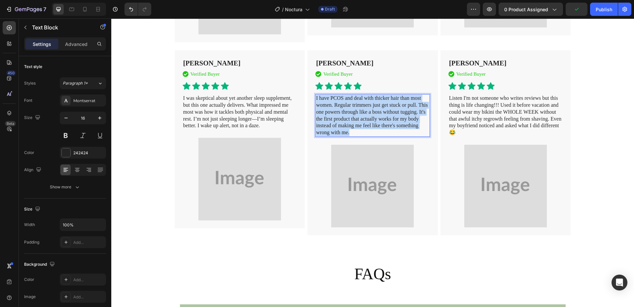
click at [368, 130] on p "I have PCOS and deal with thicker hair than most women. Regular trimmers just g…" at bounding box center [372, 115] width 113 height 41
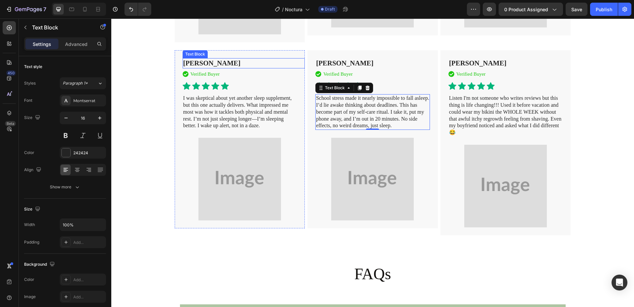
click at [192, 67] on strong "Alex W." at bounding box center [211, 63] width 57 height 8
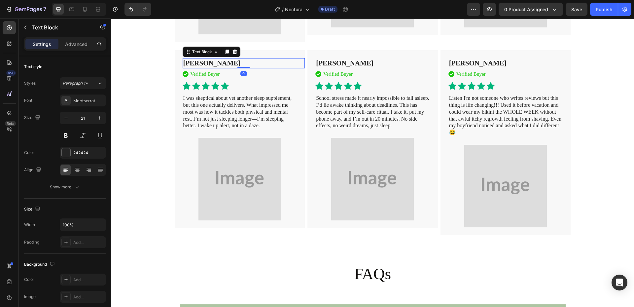
click at [192, 67] on strong "Alex W." at bounding box center [211, 63] width 57 height 8
click at [208, 128] on p "I was skeptical about yet another sleep supplement, but this one actually deliv…" at bounding box center [239, 112] width 113 height 34
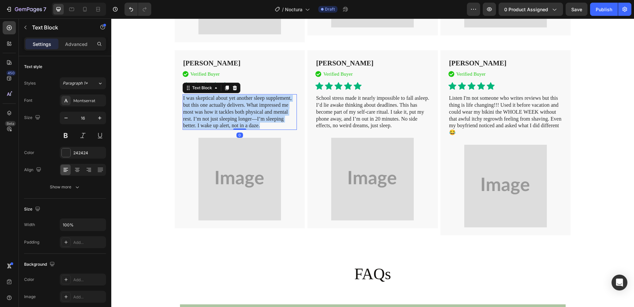
click at [208, 128] on p "I was skeptical about yet another sleep supplement, but this one actually deliv…" at bounding box center [239, 112] width 113 height 34
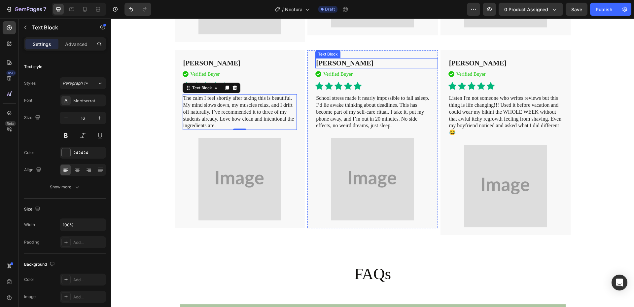
click at [338, 67] on strong "Emma J." at bounding box center [344, 63] width 57 height 8
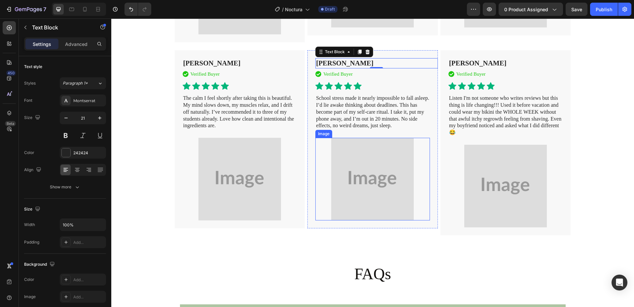
click at [355, 129] on p "School stress made it nearly impossible to fall asleep. I’d lie awake thinking …" at bounding box center [372, 112] width 113 height 34
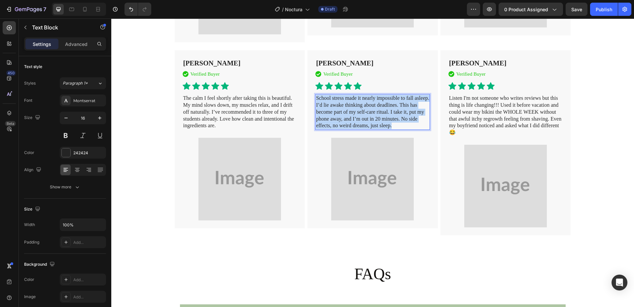
click at [355, 129] on p "School stress made it nearly impossible to fall asleep. I’d lie awake thinking …" at bounding box center [372, 112] width 113 height 34
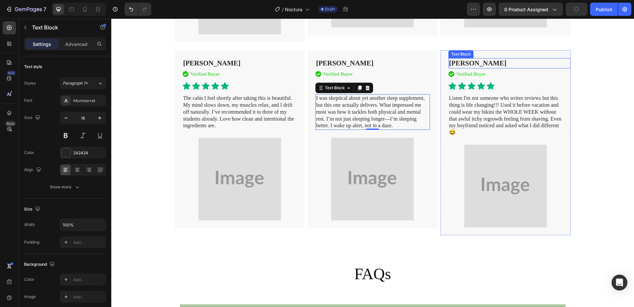
click at [461, 67] on strong "[PERSON_NAME]" at bounding box center [477, 63] width 57 height 8
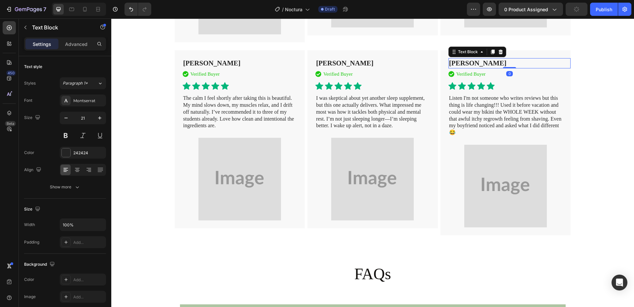
click at [461, 67] on strong "[PERSON_NAME]" at bounding box center [477, 63] width 57 height 8
click at [463, 136] on p "Listen I'm not someone who writes reviews but this thing is life changing!!! Us…" at bounding box center [505, 115] width 113 height 41
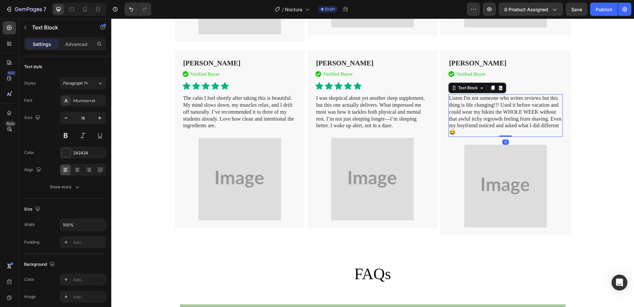
click at [463, 136] on p "Listen I'm not someone who writes reviews but this thing is life changing!!! Us…" at bounding box center [505, 115] width 113 height 41
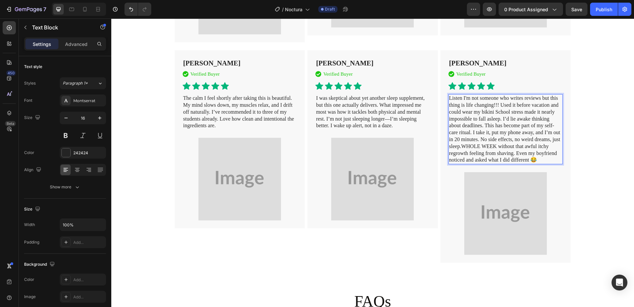
click at [480, 142] on p "Listen I'm not someone who writes reviews but this thing is life changing!!! Us…" at bounding box center [505, 129] width 113 height 69
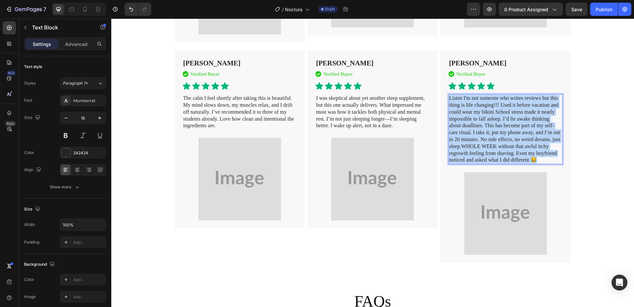
click at [480, 142] on p "Listen I'm not someone who writes reviews but this thing is life changing!!! Us…" at bounding box center [505, 129] width 113 height 69
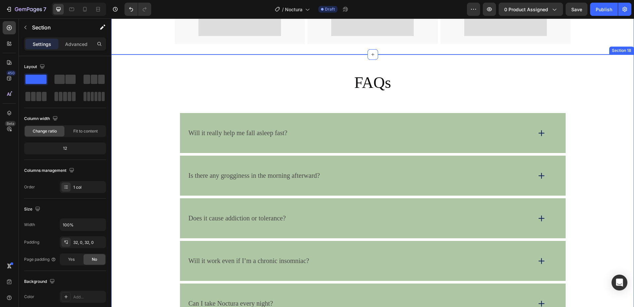
scroll to position [3135, 0]
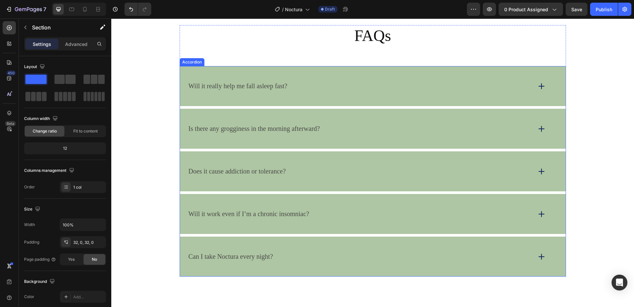
click at [361, 134] on div "Is there any grogginess in the morning afterward?" at bounding box center [359, 128] width 344 height 10
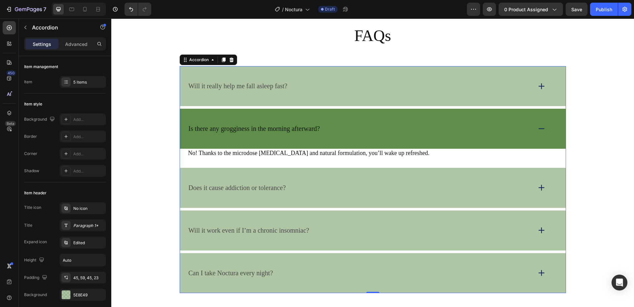
click at [387, 134] on div "Is there any grogginess in the morning afterward?" at bounding box center [359, 128] width 344 height 10
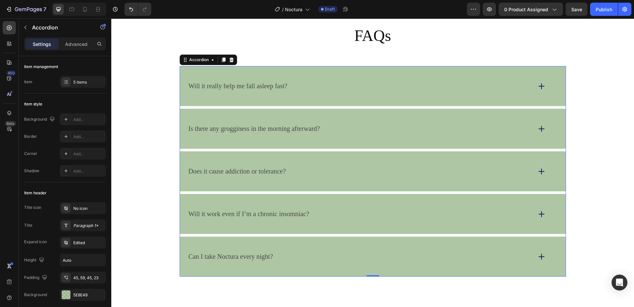
click at [371, 134] on div "Is there any grogginess in the morning afterward?" at bounding box center [359, 128] width 344 height 10
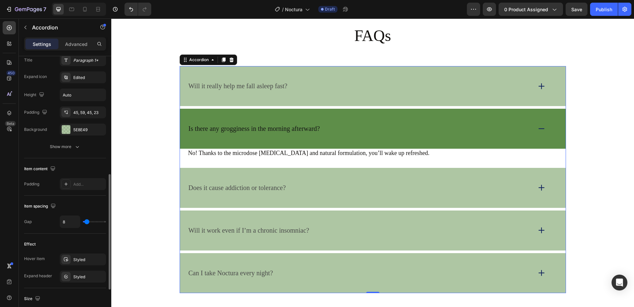
scroll to position [198, 0]
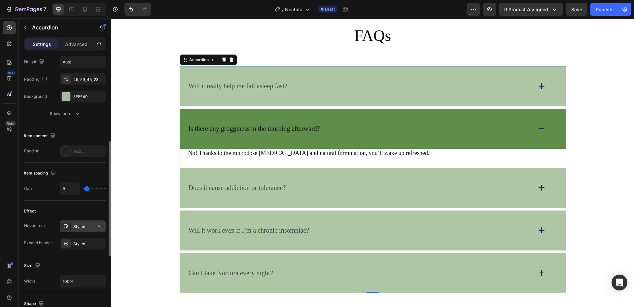
click at [71, 223] on div "Styled" at bounding box center [83, 226] width 46 height 12
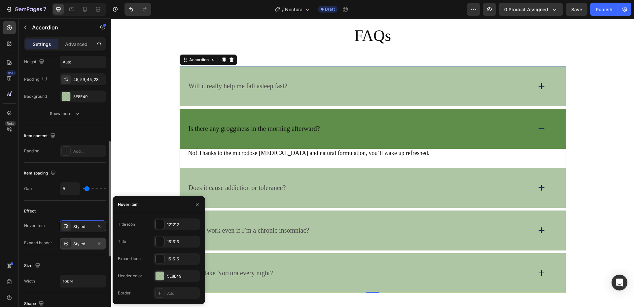
click at [78, 242] on div "Styled" at bounding box center [82, 244] width 19 height 6
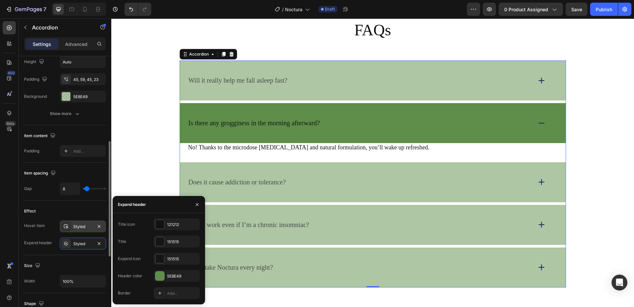
click at [79, 227] on div "Styled" at bounding box center [82, 226] width 19 height 6
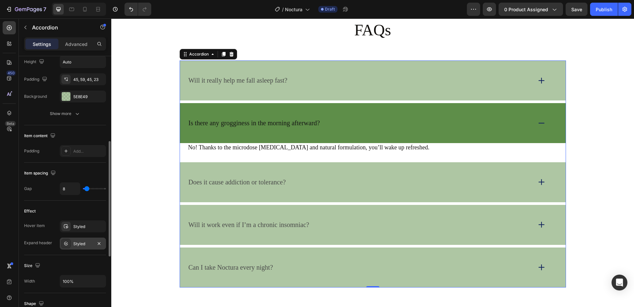
click at [74, 244] on div "Styled" at bounding box center [82, 244] width 19 height 6
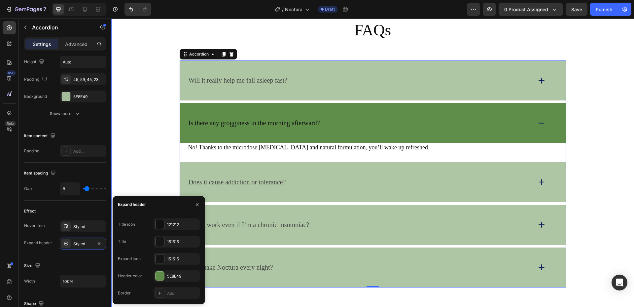
click at [579, 74] on div "FAQs Heading Will it really help me fall asleep fast? Is there any grogginess i…" at bounding box center [372, 153] width 509 height 268
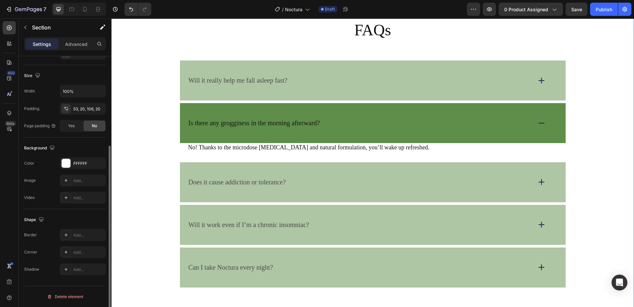
scroll to position [0, 0]
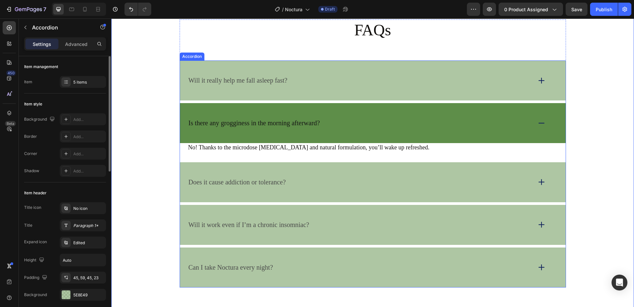
click at [537, 123] on icon at bounding box center [541, 122] width 9 height 9
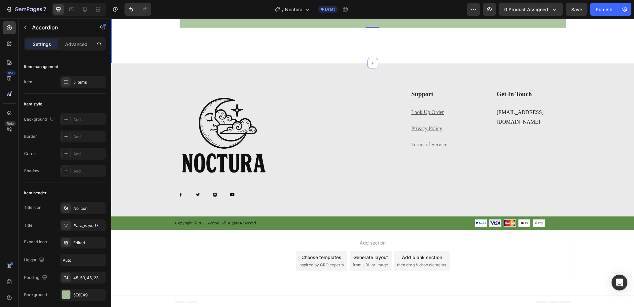
scroll to position [3412, 0]
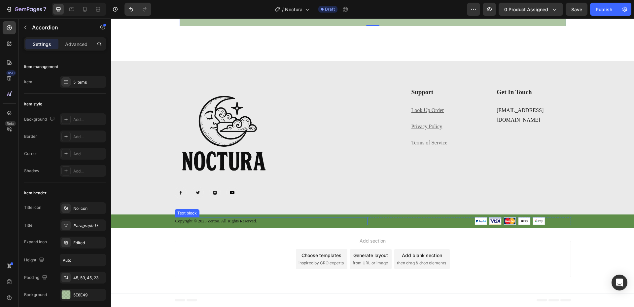
click at [185, 218] on p "Copyright © 2025 Zertoo. All Rights Reserved." at bounding box center [270, 220] width 191 height 7
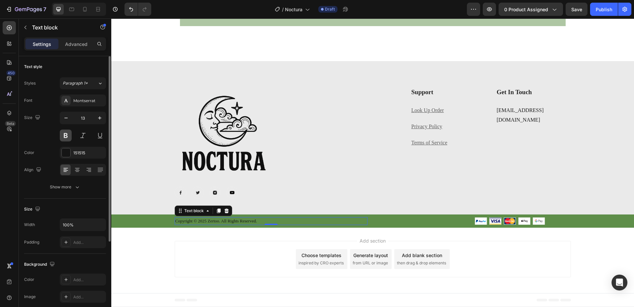
click at [66, 137] on button at bounding box center [66, 135] width 12 height 12
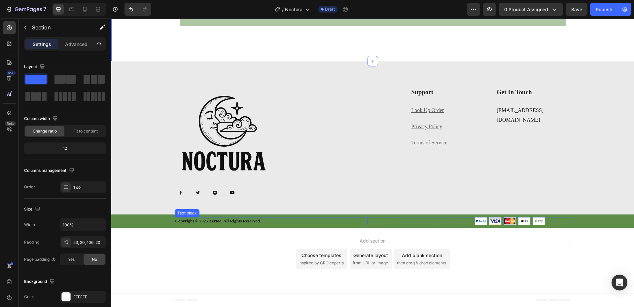
click at [216, 222] on p "Copyright © 2025 Zertoo. All Rights Reserved." at bounding box center [270, 220] width 191 height 7
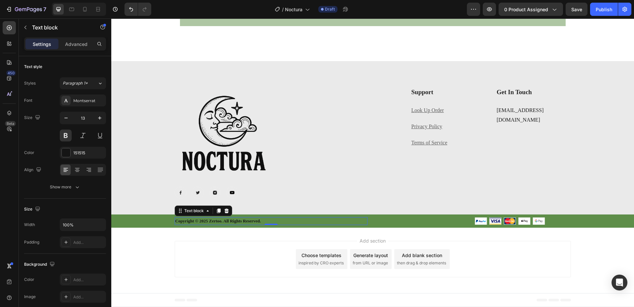
click at [219, 222] on p "Copyright © 2025 Zertoo. All Rights Reserved." at bounding box center [270, 220] width 191 height 7
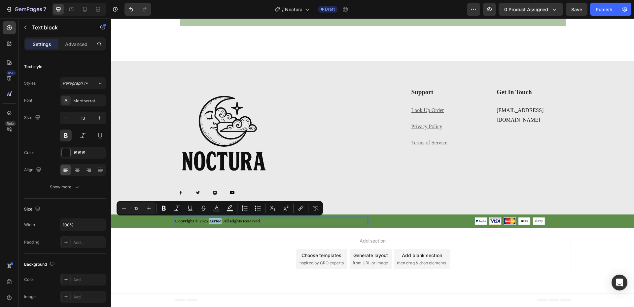
drag, startPoint x: 213, startPoint y: 221, endPoint x: 227, endPoint y: 222, distance: 14.2
click at [227, 222] on p "Copyright © 2025 Zertoo. All Rights Reserved." at bounding box center [270, 220] width 191 height 7
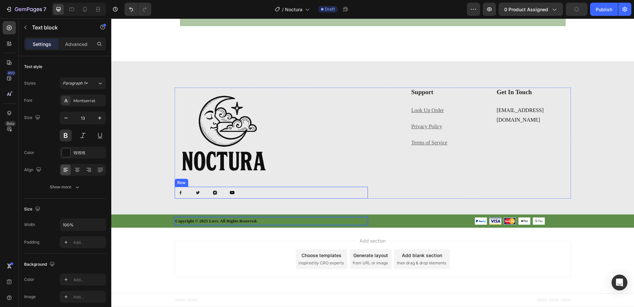
click at [308, 184] on div at bounding box center [271, 136] width 193 height 99
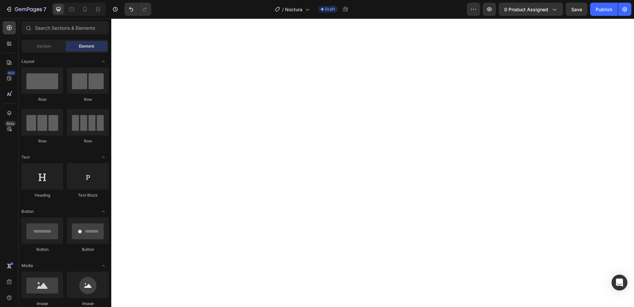
scroll to position [0, 0]
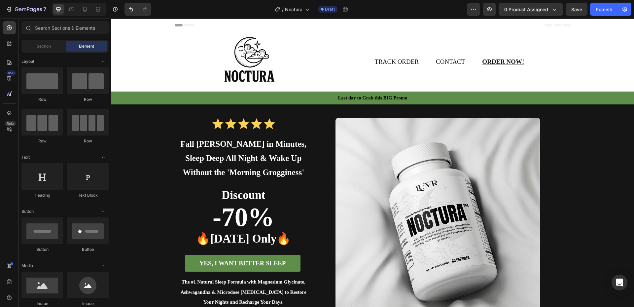
click at [133, 24] on span "Header" at bounding box center [131, 25] width 15 height 7
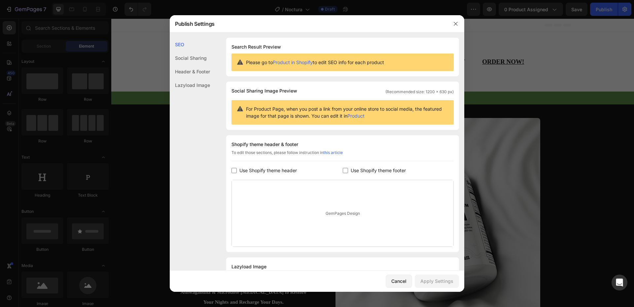
scroll to position [30, 0]
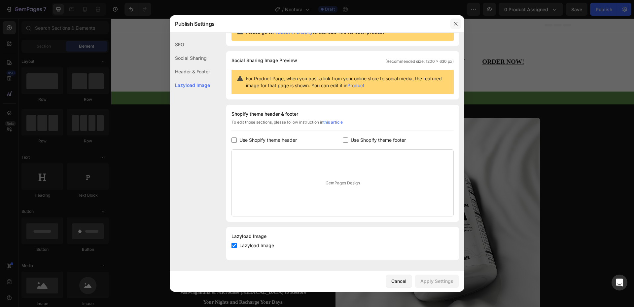
drag, startPoint x: 453, startPoint y: 22, endPoint x: 336, endPoint y: 141, distance: 166.6
click at [453, 22] on icon "button" at bounding box center [455, 23] width 5 height 5
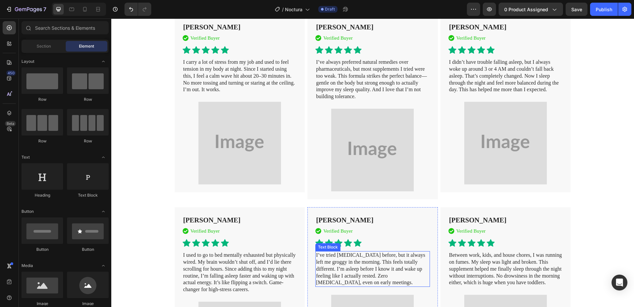
scroll to position [2591, 0]
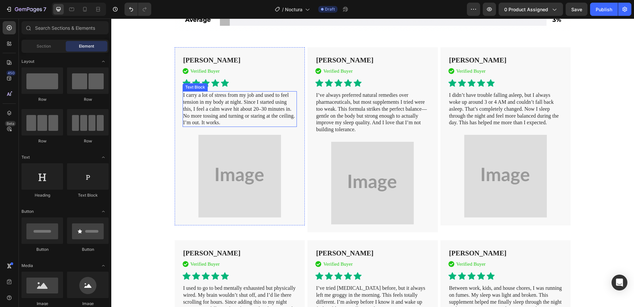
click at [217, 126] on p "I carry a lot of stress from my job and used to feel tension in my body at nigh…" at bounding box center [239, 109] width 113 height 34
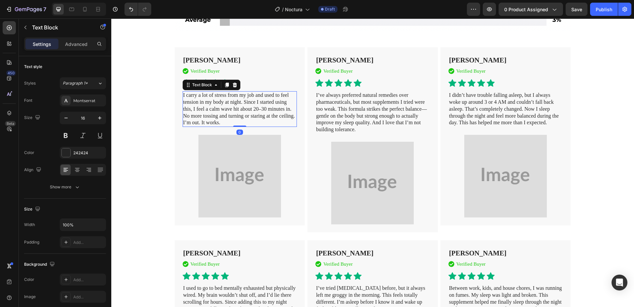
click at [217, 126] on p "I carry a lot of stress from my job and used to feel tension in my body at nigh…" at bounding box center [239, 109] width 113 height 34
click at [527, 125] on p "I didn’t have trouble falling asleep, but I always woke up around 3 or 4 AM and…" at bounding box center [505, 109] width 113 height 34
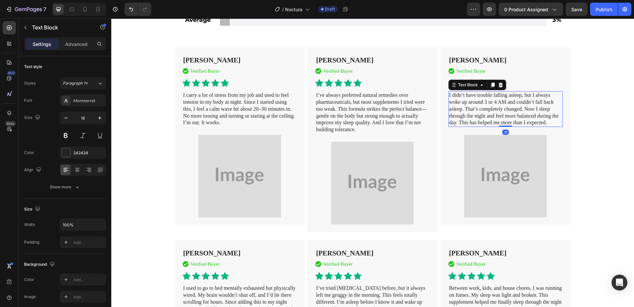
click at [527, 125] on p "I didn’t have trouble falling asleep, but I always woke up around 3 or 4 AM and…" at bounding box center [505, 109] width 113 height 34
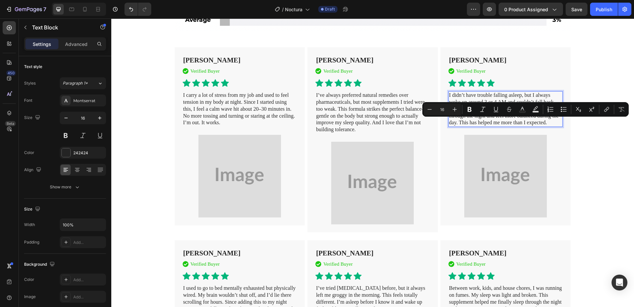
click at [553, 126] on p "I didn’t have trouble falling asleep, but I always woke up around 3 or 4 AM and…" at bounding box center [505, 109] width 113 height 34
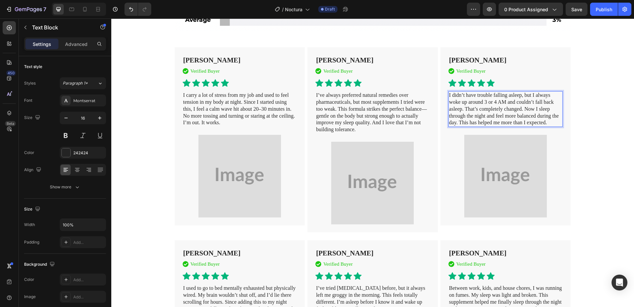
click at [557, 126] on p "I didn’t have trouble falling asleep, but I always woke up around 3 or 4 AM and…" at bounding box center [505, 109] width 113 height 34
click at [556, 126] on p "I didn’t have trouble falling asleep, but I always woke up around 3 or 4 AM and…" at bounding box center [505, 109] width 113 height 34
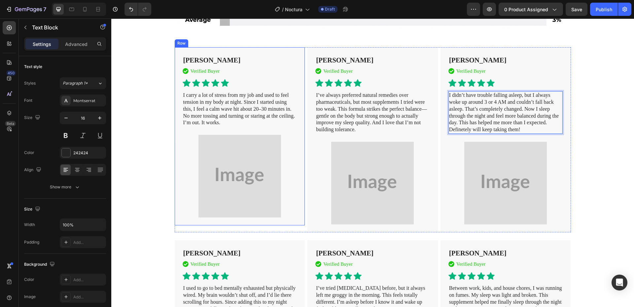
click at [225, 126] on p "I carry a lot of stress from my job and used to feel tension in my body at nigh…" at bounding box center [239, 109] width 113 height 34
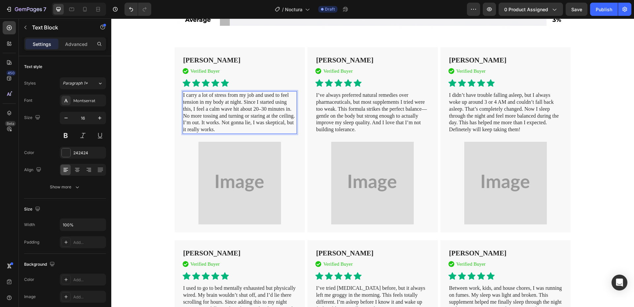
click at [242, 133] on p "I carry a lot of stress from my job and used to feel tension in my body at nigh…" at bounding box center [239, 112] width 113 height 41
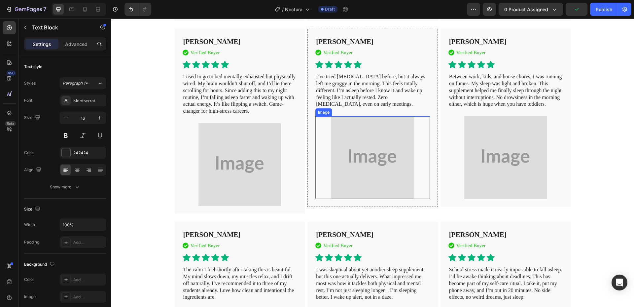
scroll to position [2789, 0]
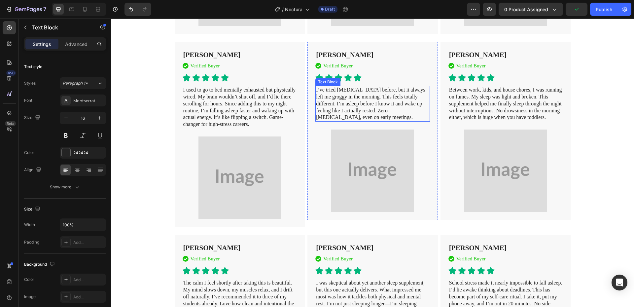
click at [417, 121] on p "I’ve tried melatonin before, but it always left me groggy in the morning. This …" at bounding box center [372, 103] width 113 height 34
click at [419, 121] on p "I’ve tried melatonin before, but it always left me groggy in the morning. This …" at bounding box center [372, 103] width 113 height 34
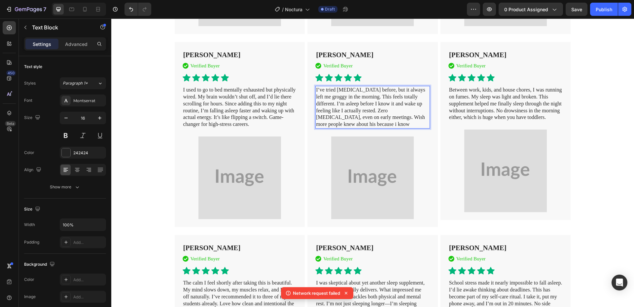
click at [397, 128] on p "I’ve tried melatonin before, but it always left me groggy in the morning. This …" at bounding box center [372, 106] width 113 height 41
click at [395, 128] on p "I’ve tried melatonin before, but it always left me groggy in the morning. This …" at bounding box center [372, 106] width 113 height 41
click at [358, 128] on p "I’ve tried melatonin before, but it always left me groggy in the morning. This …" at bounding box center [372, 106] width 113 height 41
click at [381, 128] on p "I’ve tried melatonin before, but it always left me groggy in the morning. This …" at bounding box center [372, 106] width 113 height 41
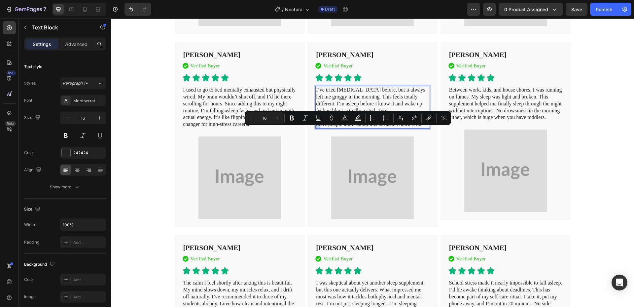
drag, startPoint x: 362, startPoint y: 130, endPoint x: 331, endPoint y: 133, distance: 31.5
click at [331, 128] on p "I’ve tried melatonin before, but it always left me groggy in the morning. This …" at bounding box center [372, 106] width 113 height 41
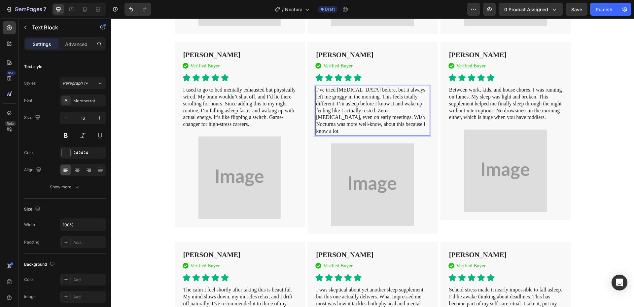
click at [343, 135] on p "I’ve tried melatonin before, but it always left me groggy in the morning. This …" at bounding box center [372, 110] width 113 height 48
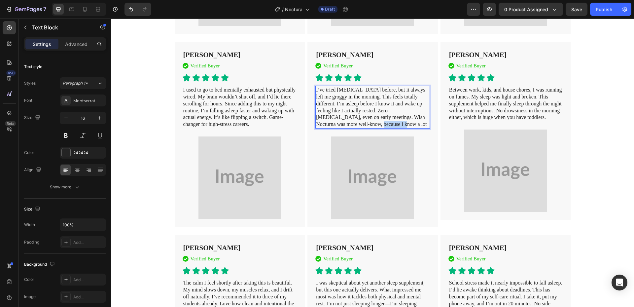
drag, startPoint x: 369, startPoint y: 140, endPoint x: 341, endPoint y: 140, distance: 28.7
click at [341, 128] on p "I’ve tried melatonin before, but it always left me groggy in the morning. This …" at bounding box center [372, 106] width 113 height 41
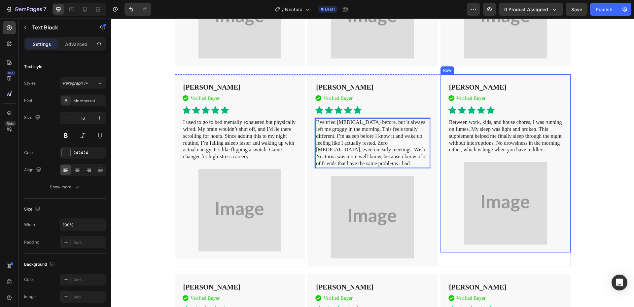
scroll to position [2756, 0]
click at [493, 154] on div "Between work, kids, and house chores, I was running on fumes. My sleep was ligh…" at bounding box center [505, 137] width 115 height 36
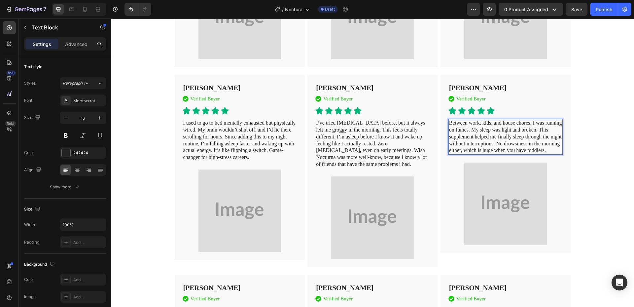
click at [485, 154] on p "Between work, kids, and house chores, I was running on fumes. My sleep was ligh…" at bounding box center [505, 136] width 113 height 34
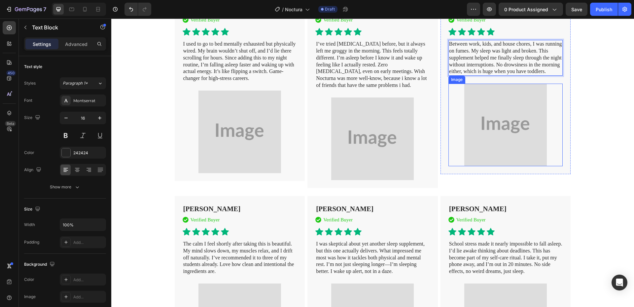
scroll to position [2789, 0]
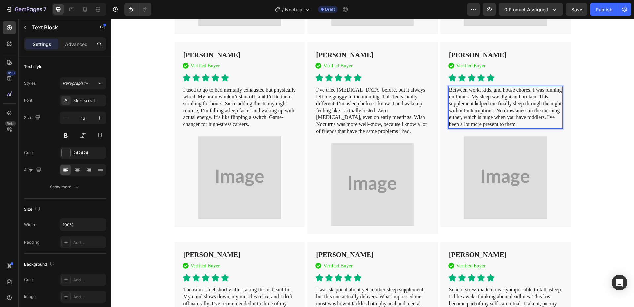
drag, startPoint x: 475, startPoint y: 146, endPoint x: 471, endPoint y: 147, distance: 4.5
click at [471, 128] on p "Between work, kids, and house chores, I was running on fumes. My sleep was ligh…" at bounding box center [505, 106] width 113 height 41
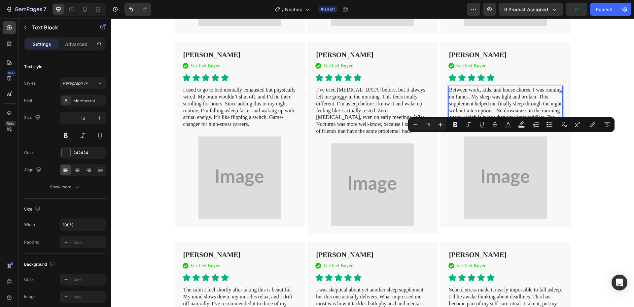
click at [510, 128] on p "Between work, kids, and house chores, I was running on fumes. My sleep was ligh…" at bounding box center [505, 106] width 113 height 41
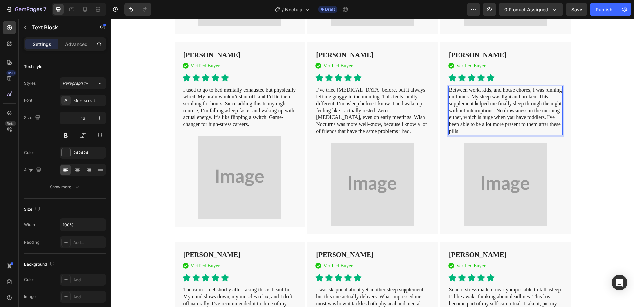
click at [549, 135] on p "Between work, kids, and house chores, I was running on fumes. My sleep was ligh…" at bounding box center [505, 110] width 113 height 48
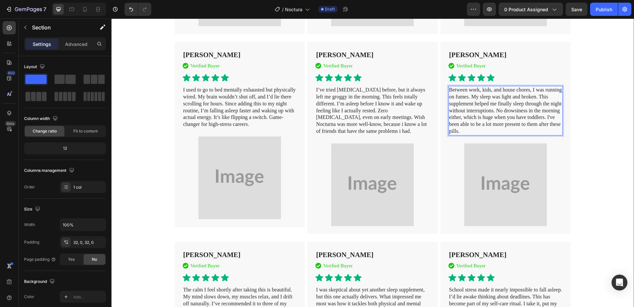
click at [584, 131] on div "Trusted by 50,000+ Rested Customers Heading Image Nathan T. Text Block Verified…" at bounding box center [372, 84] width 522 height 669
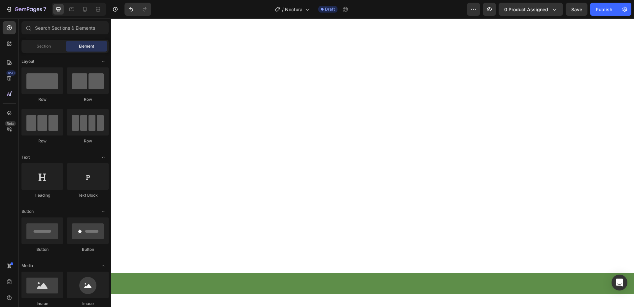
scroll to position [0, 0]
